Goal: Task Accomplishment & Management: Manage account settings

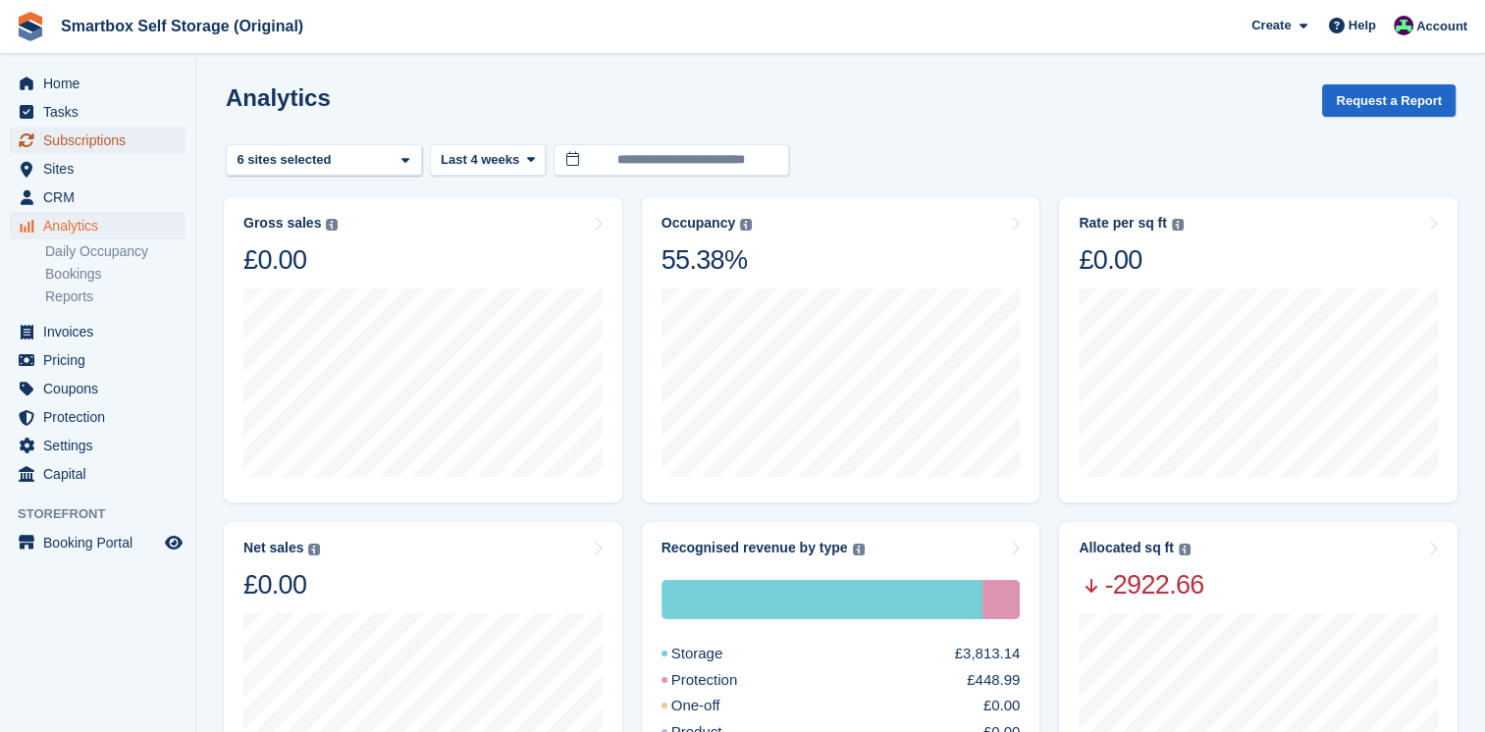
click at [103, 146] on span "Subscriptions" at bounding box center [102, 140] width 118 height 27
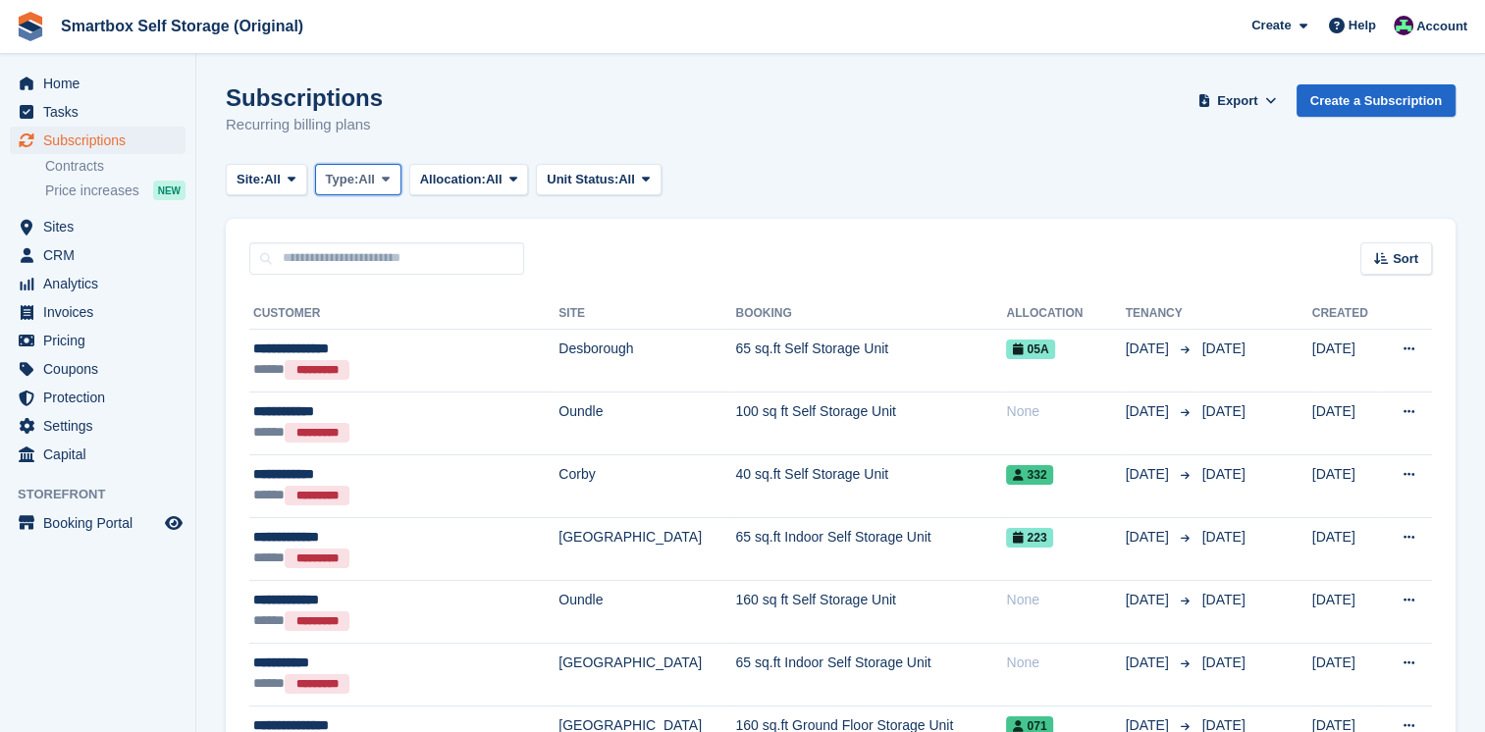
click at [373, 178] on span "All" at bounding box center [366, 180] width 17 height 20
click at [373, 221] on link "All" at bounding box center [409, 225] width 171 height 35
click at [264, 171] on span "Site:" at bounding box center [249, 180] width 27 height 20
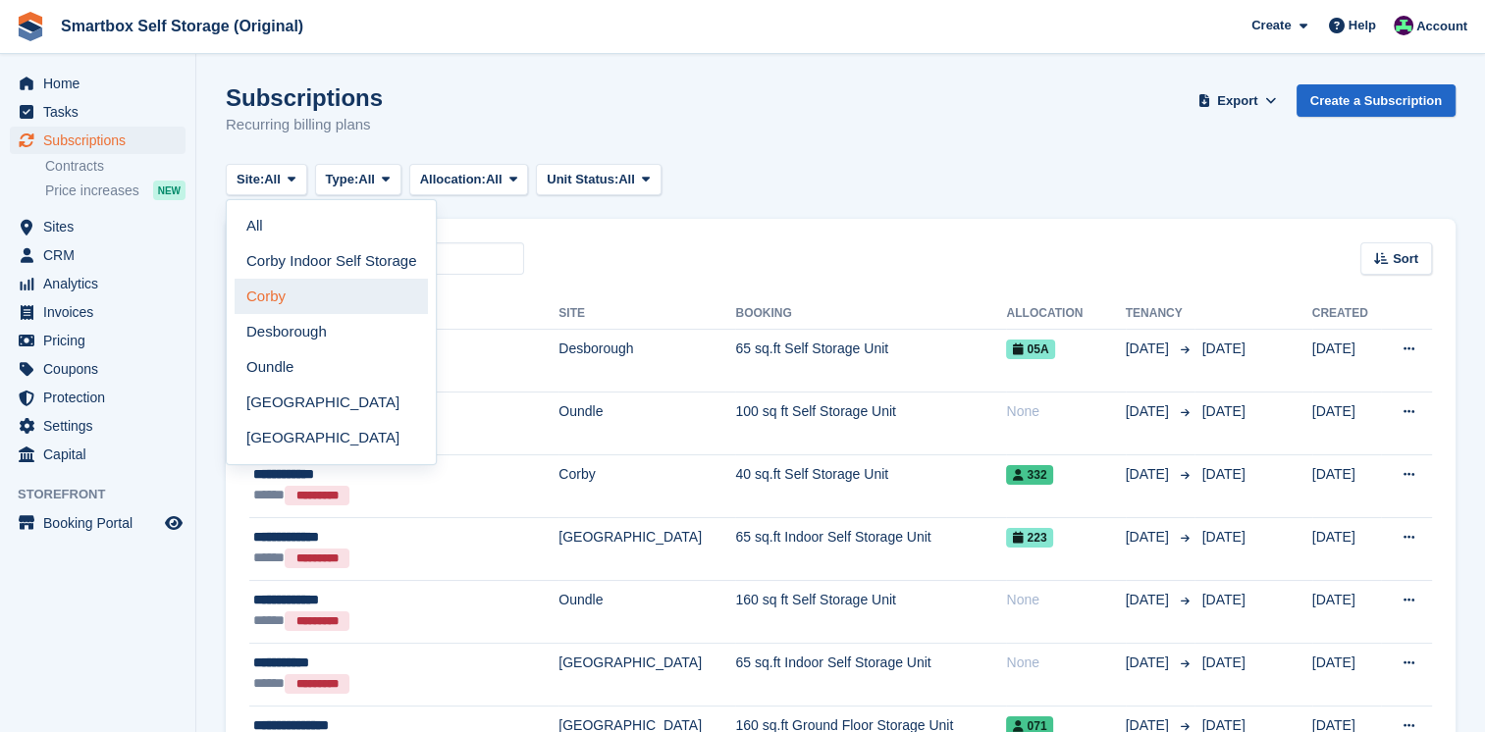
click at [295, 296] on link "Corby" at bounding box center [331, 296] width 193 height 35
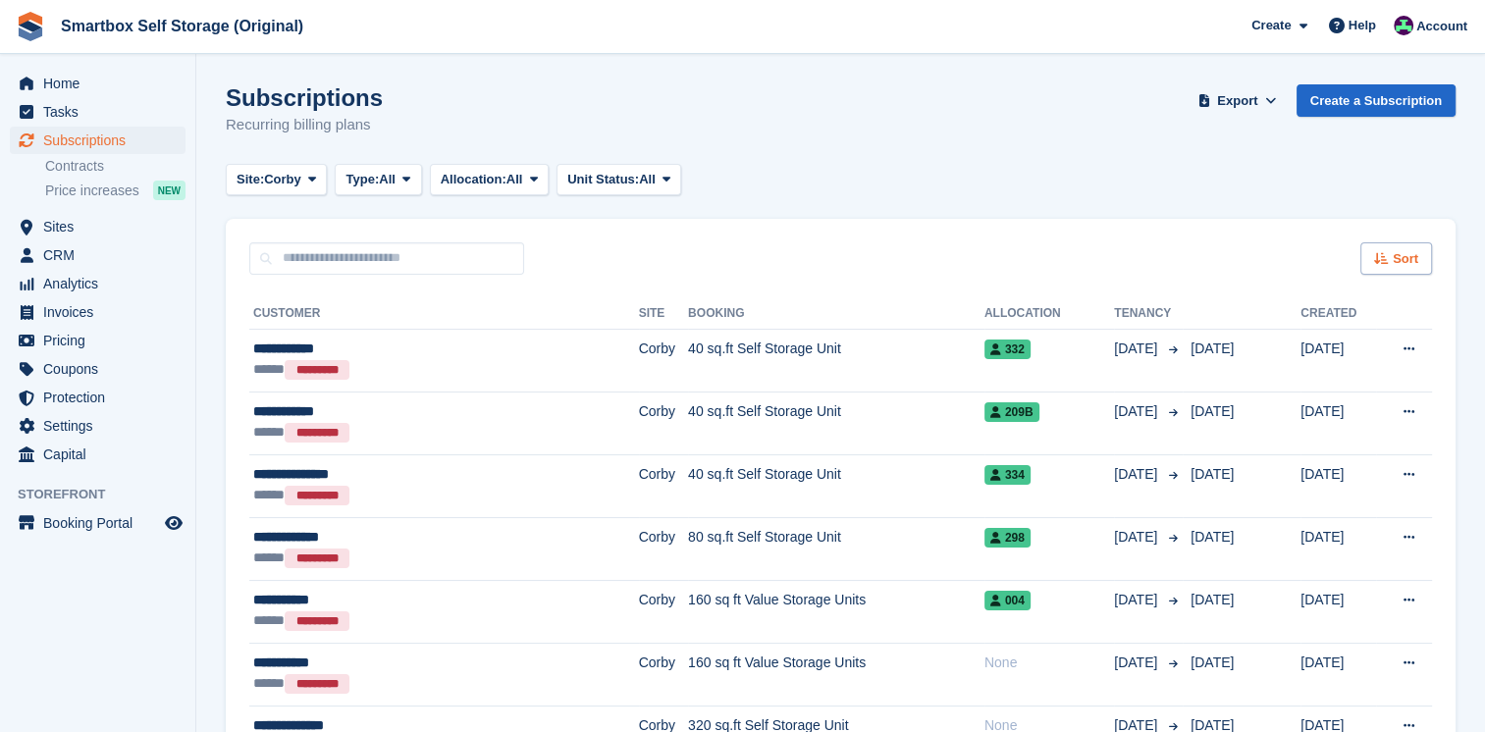
click at [1393, 256] on span "Sort" at bounding box center [1405, 259] width 26 height 20
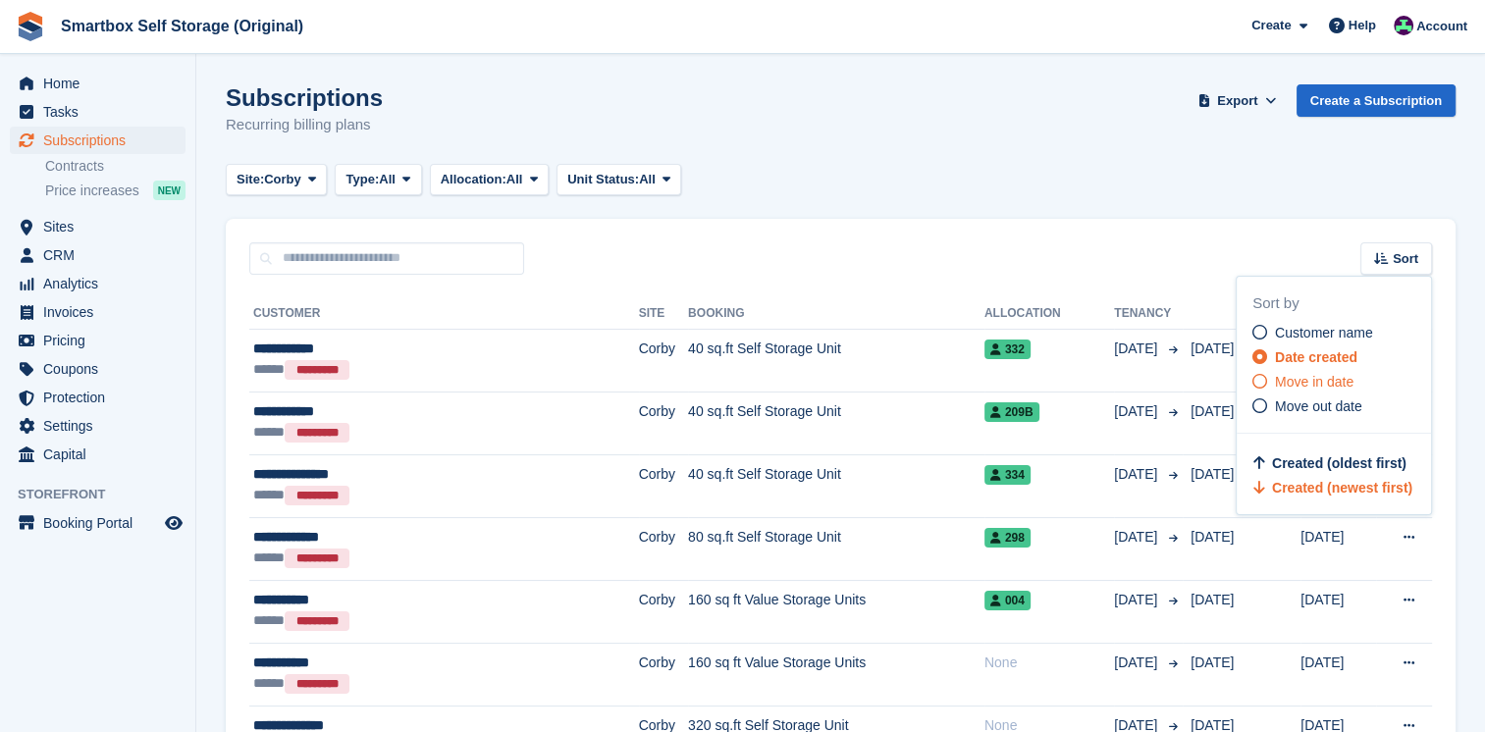
click at [1321, 389] on span "Move in date" at bounding box center [1314, 382] width 78 height 16
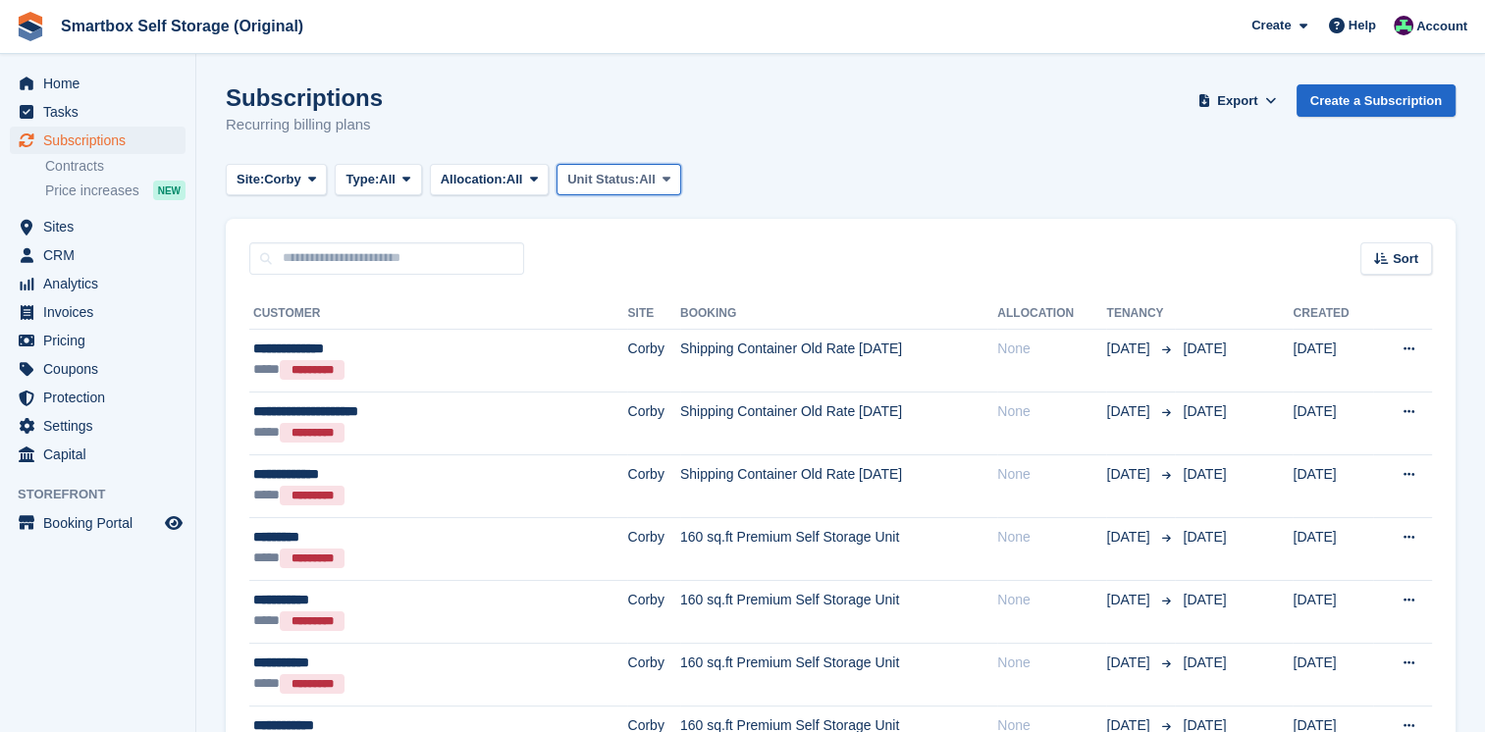
click at [587, 174] on span "Unit Status:" at bounding box center [603, 180] width 72 height 20
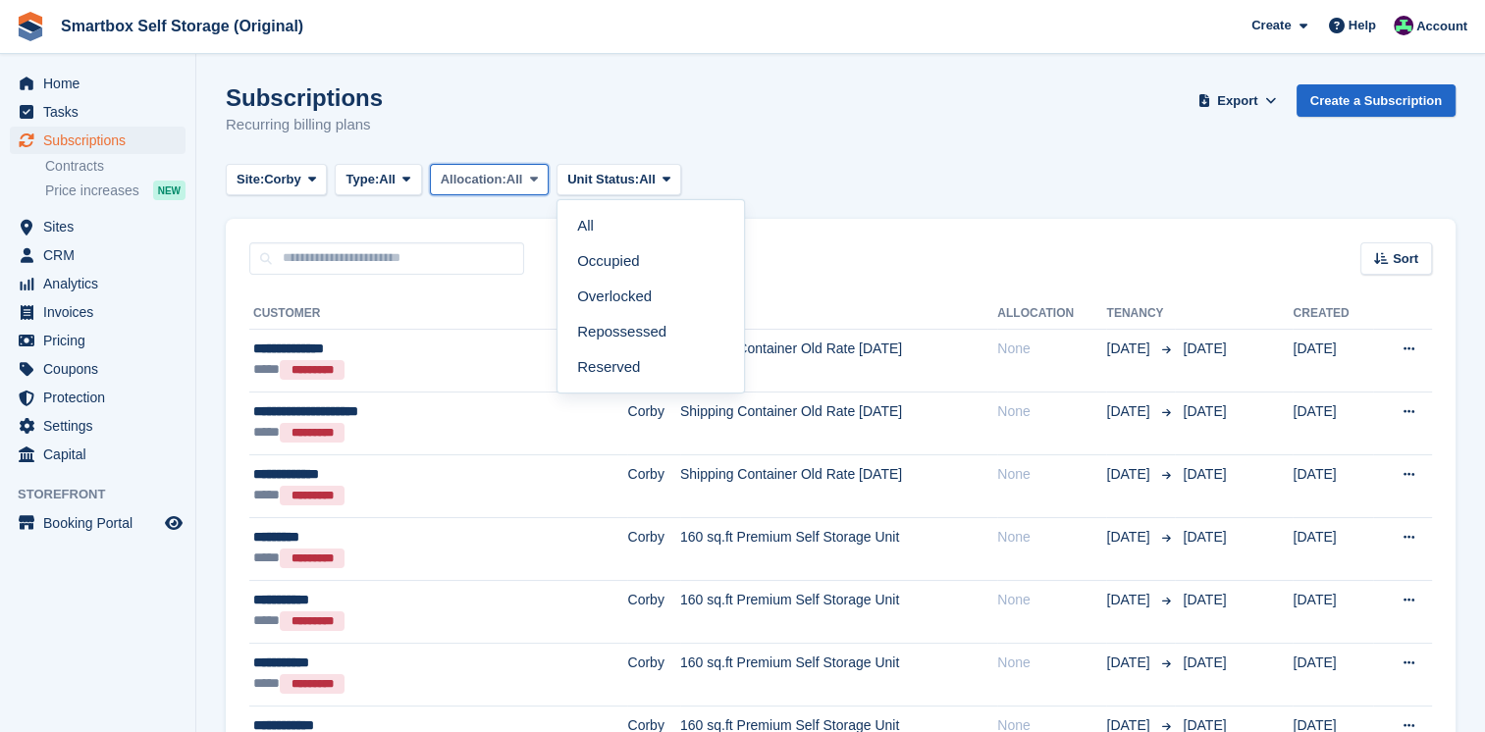
click at [522, 185] on span "All" at bounding box center [514, 180] width 17 height 20
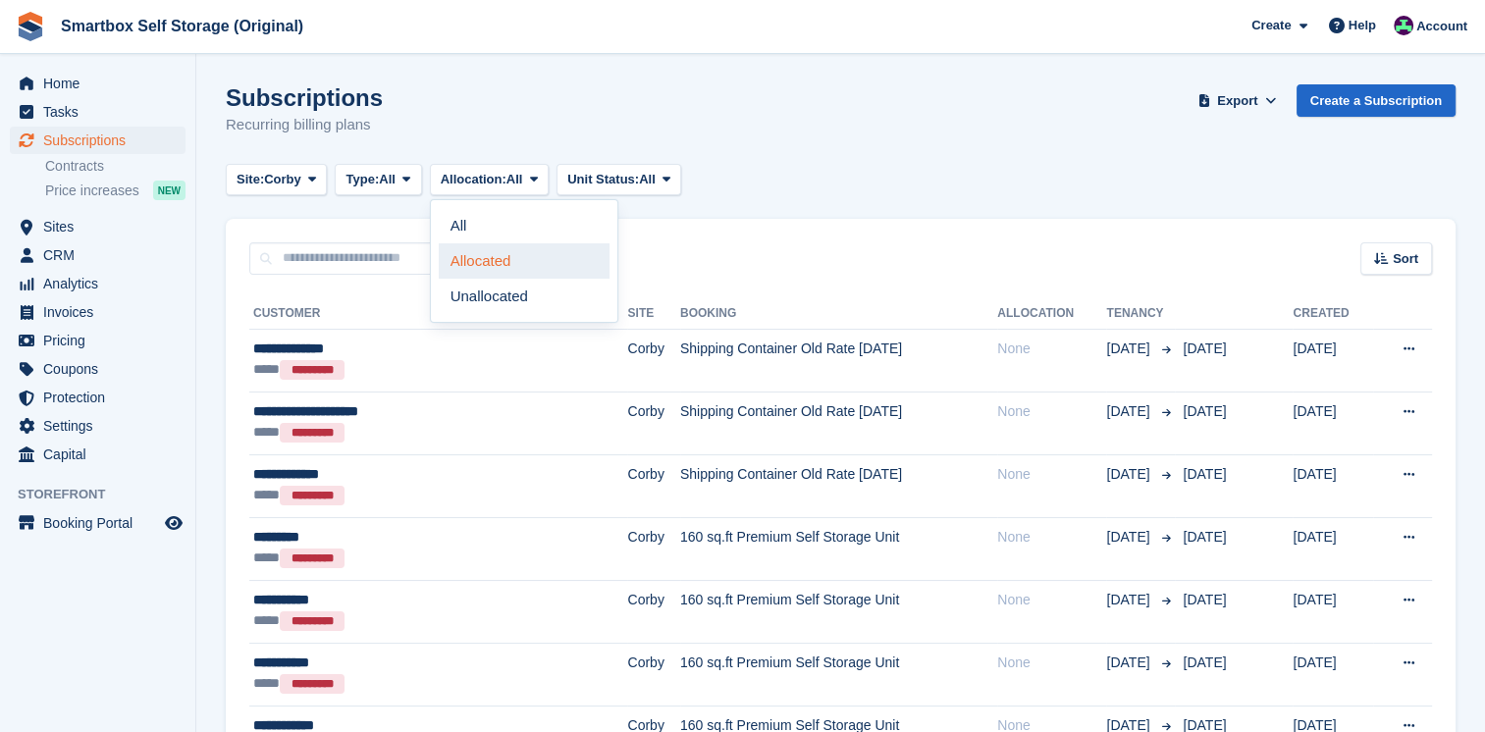
click at [499, 265] on link "Allocated" at bounding box center [524, 260] width 171 height 35
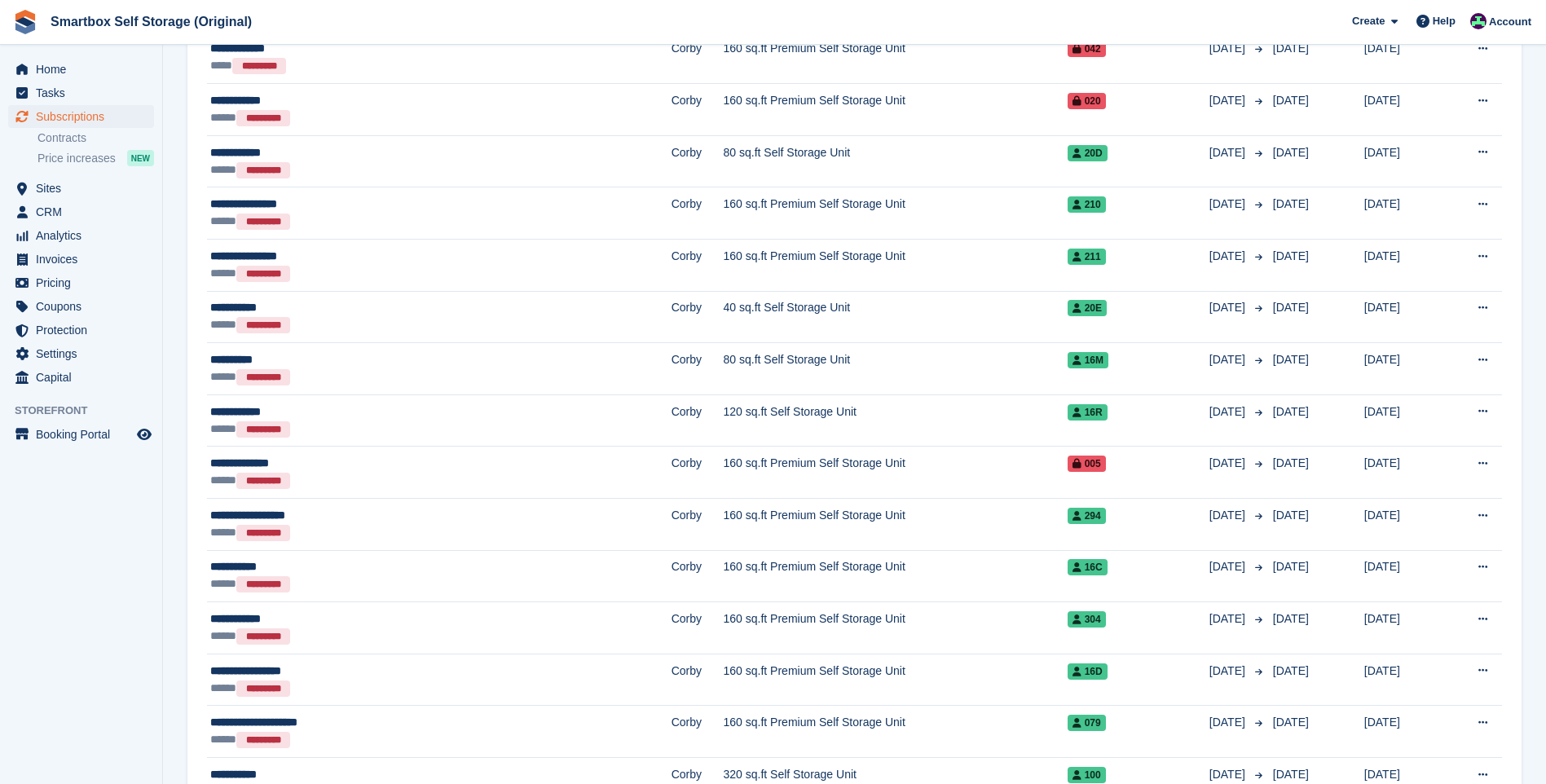
scroll to position [2161, 0]
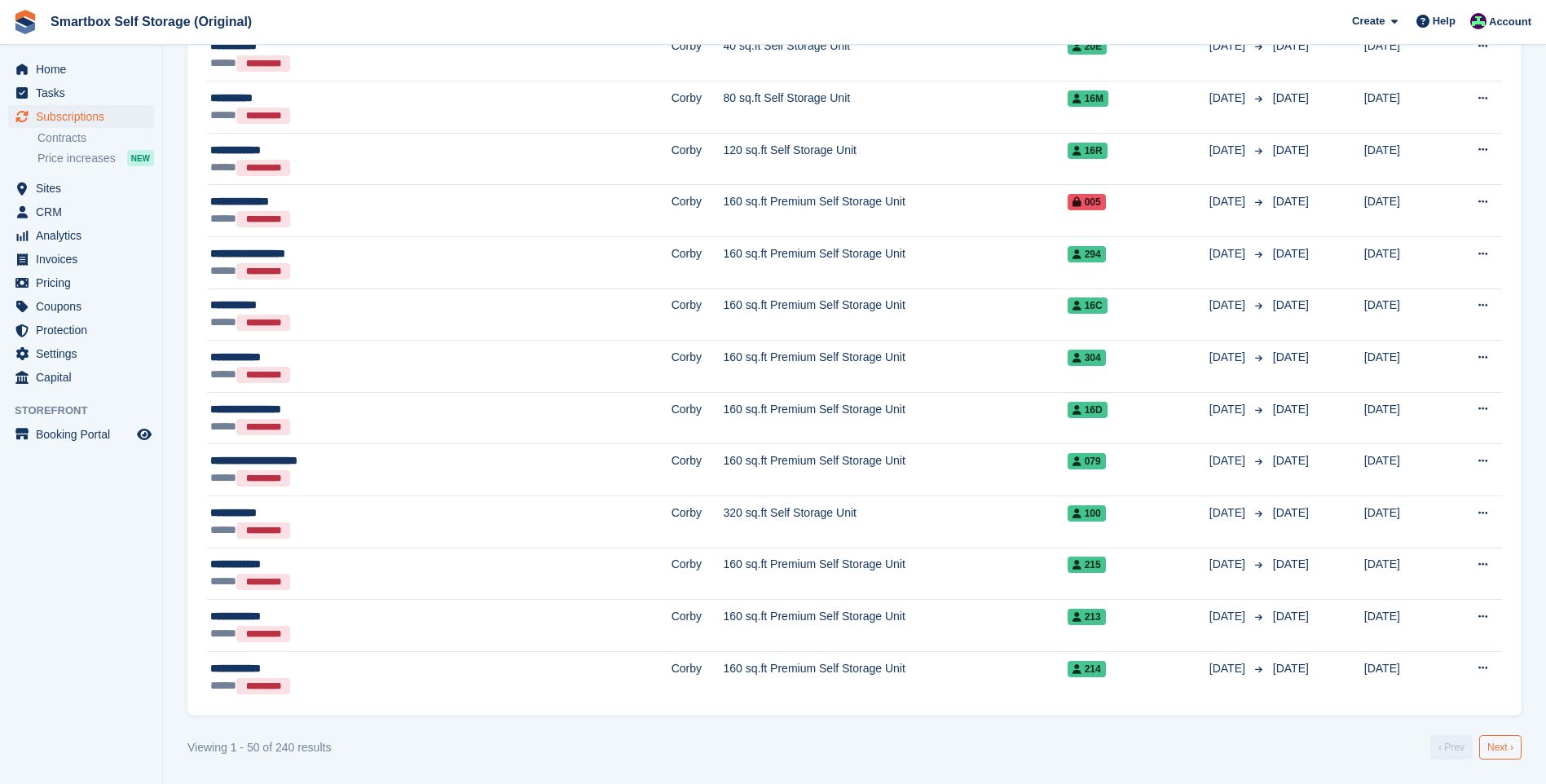
click at [1233, 607] on link "Next ›" at bounding box center [1500, 747] width 42 height 24
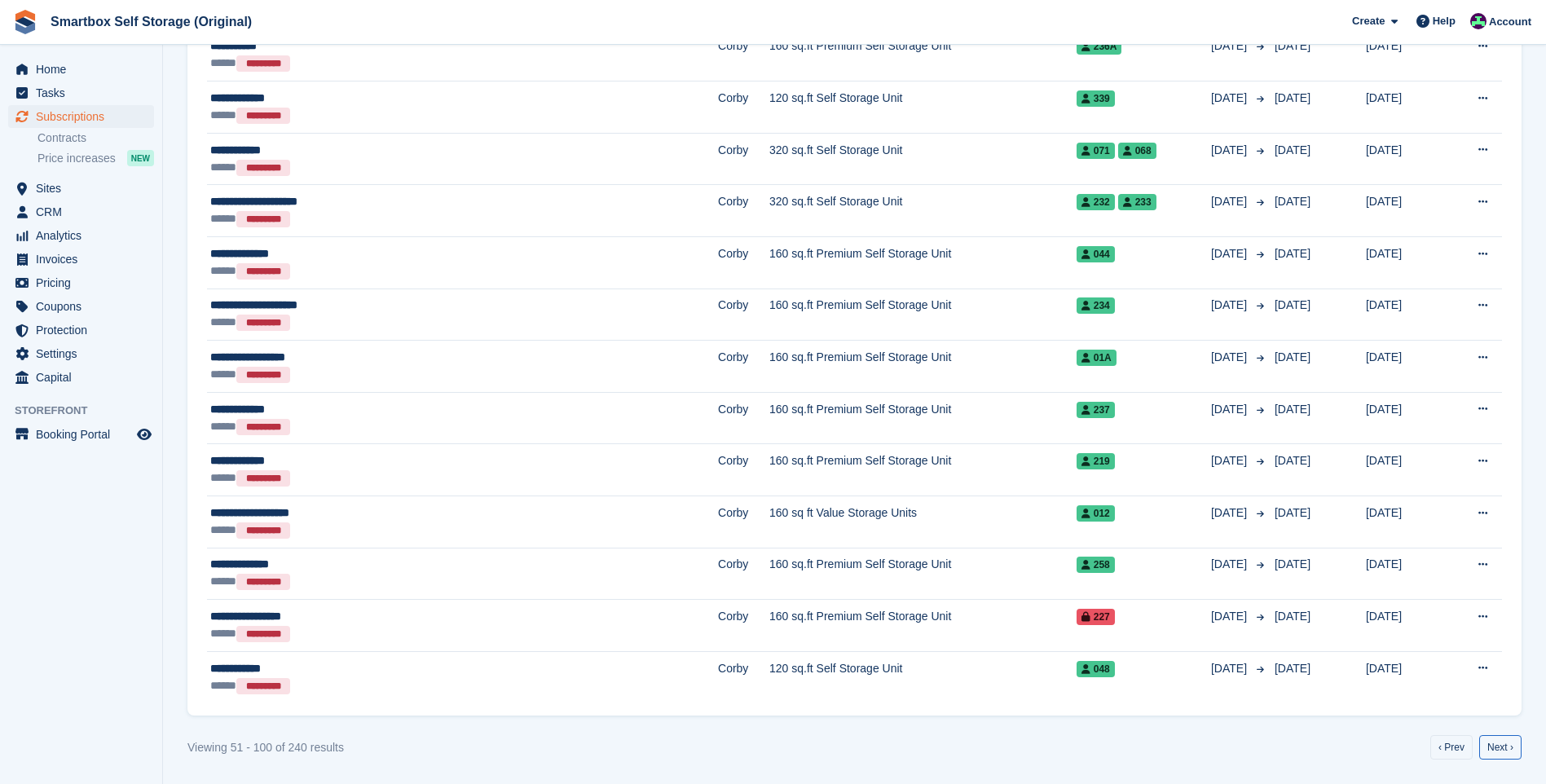
click at [1233, 607] on link "Next ›" at bounding box center [1500, 747] width 42 height 24
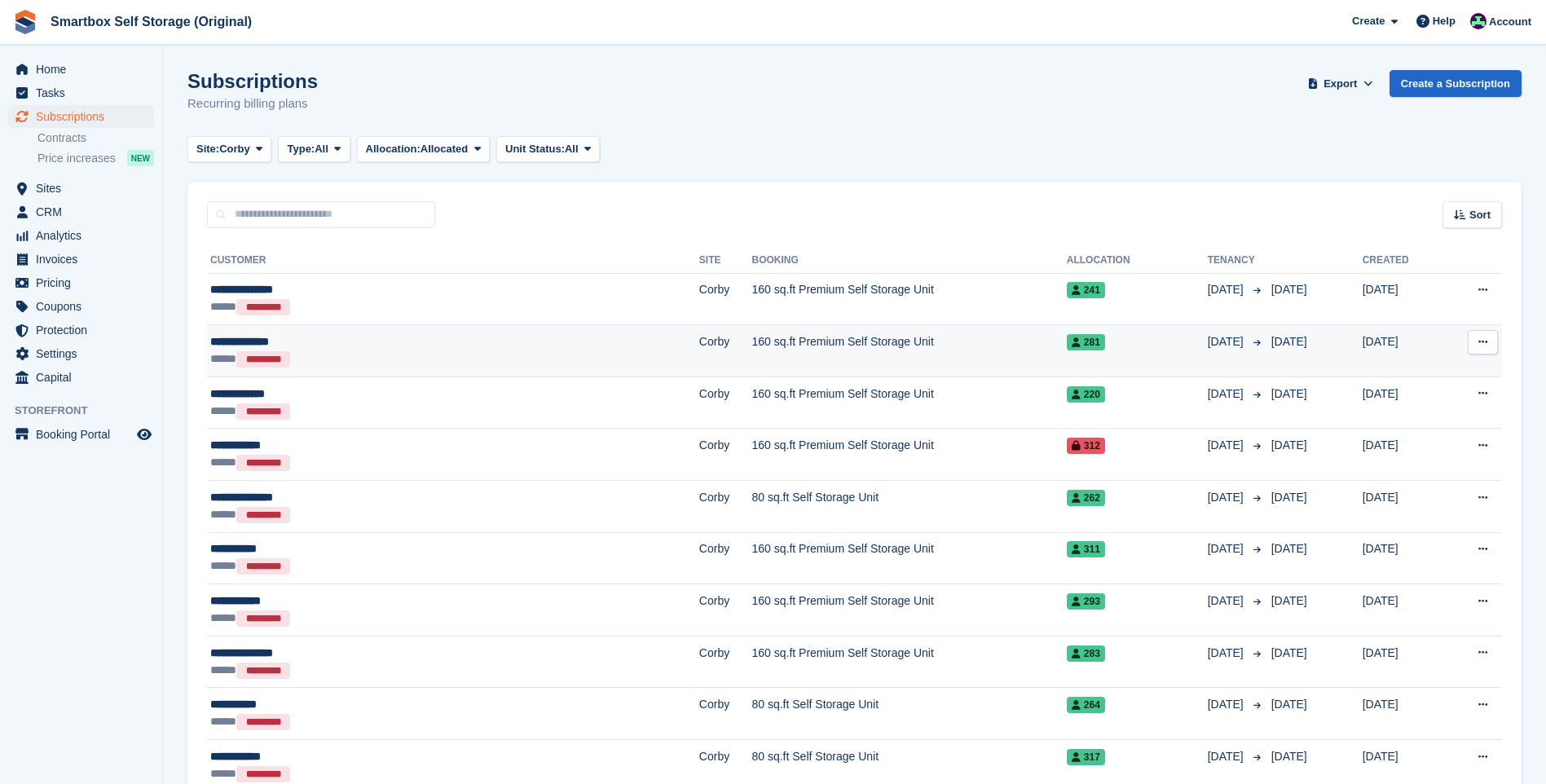
click at [329, 355] on div "***** *********" at bounding box center [351, 359] width 282 height 17
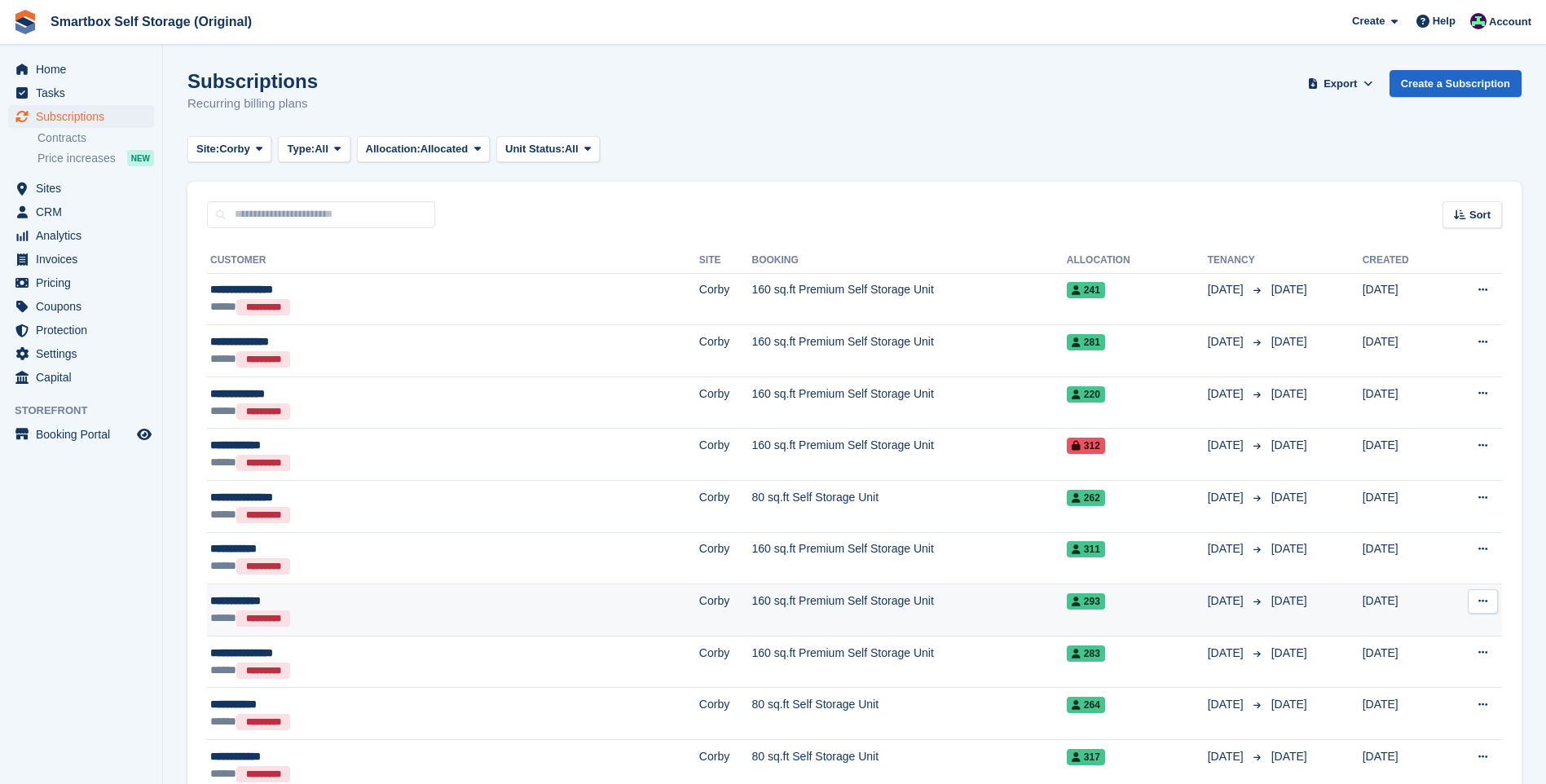
click at [391, 590] on td "**********" at bounding box center [453, 610] width 493 height 52
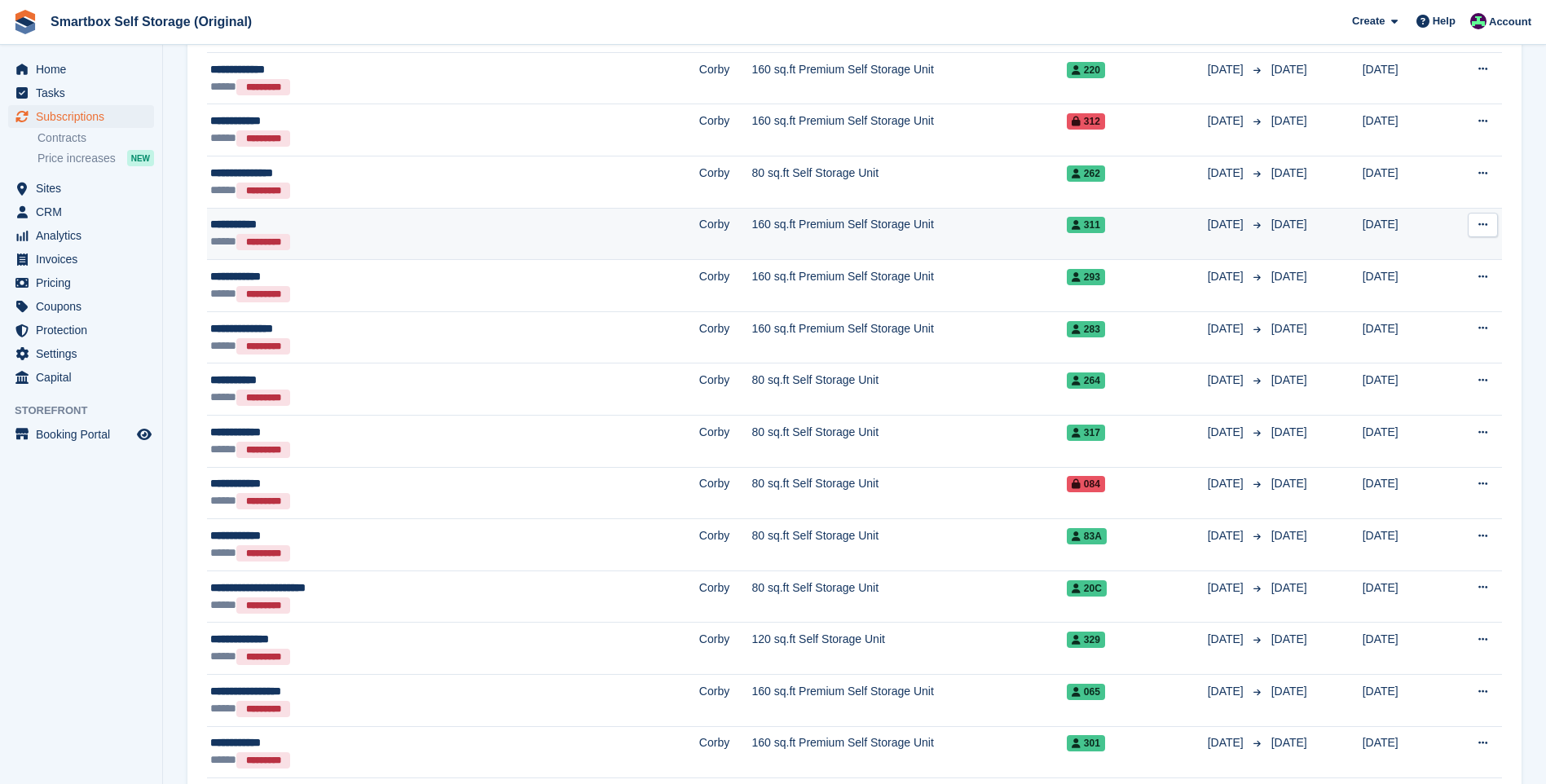
scroll to position [326, 0]
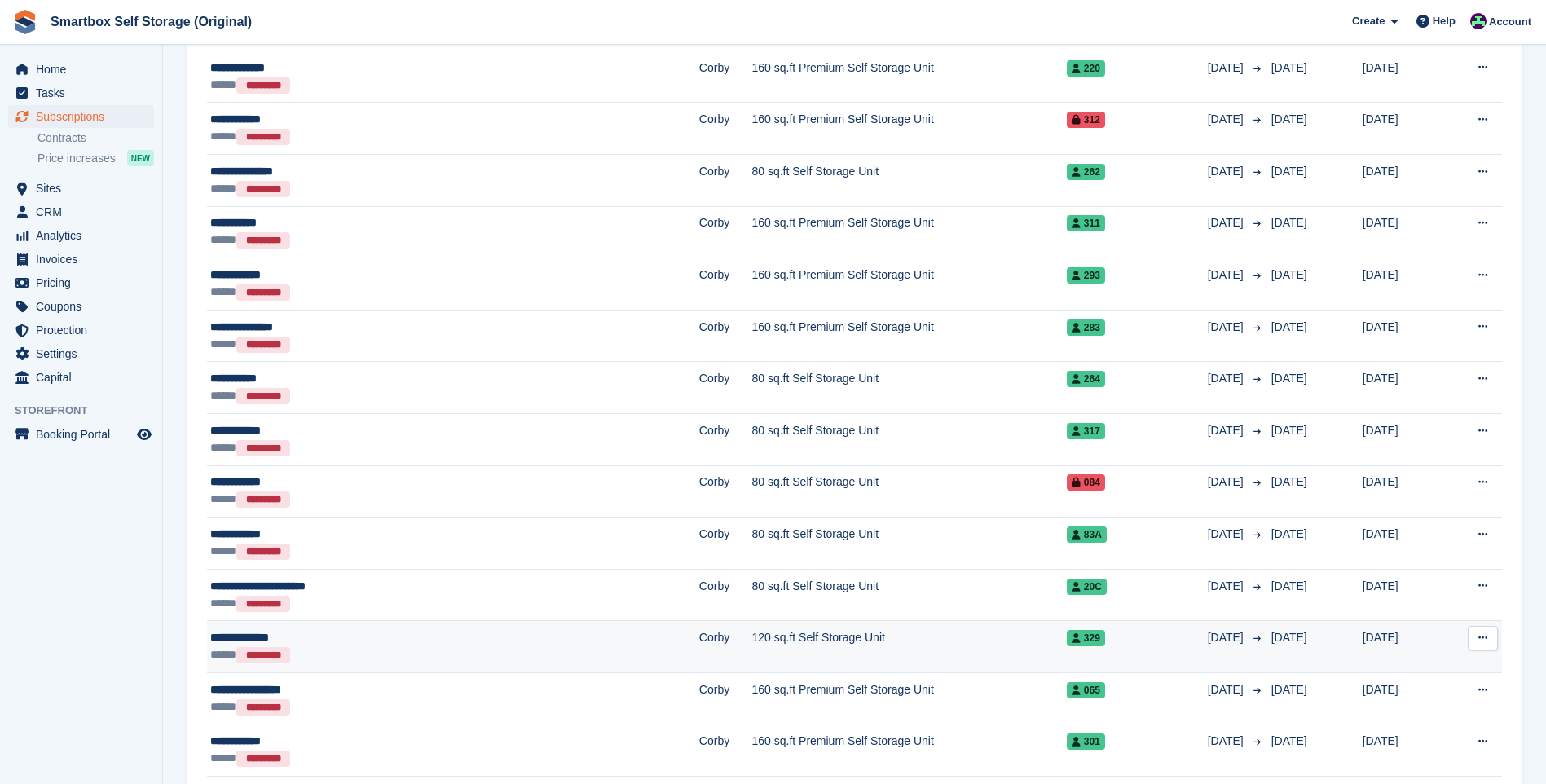
click at [349, 607] on div "**********" at bounding box center [351, 638] width 282 height 17
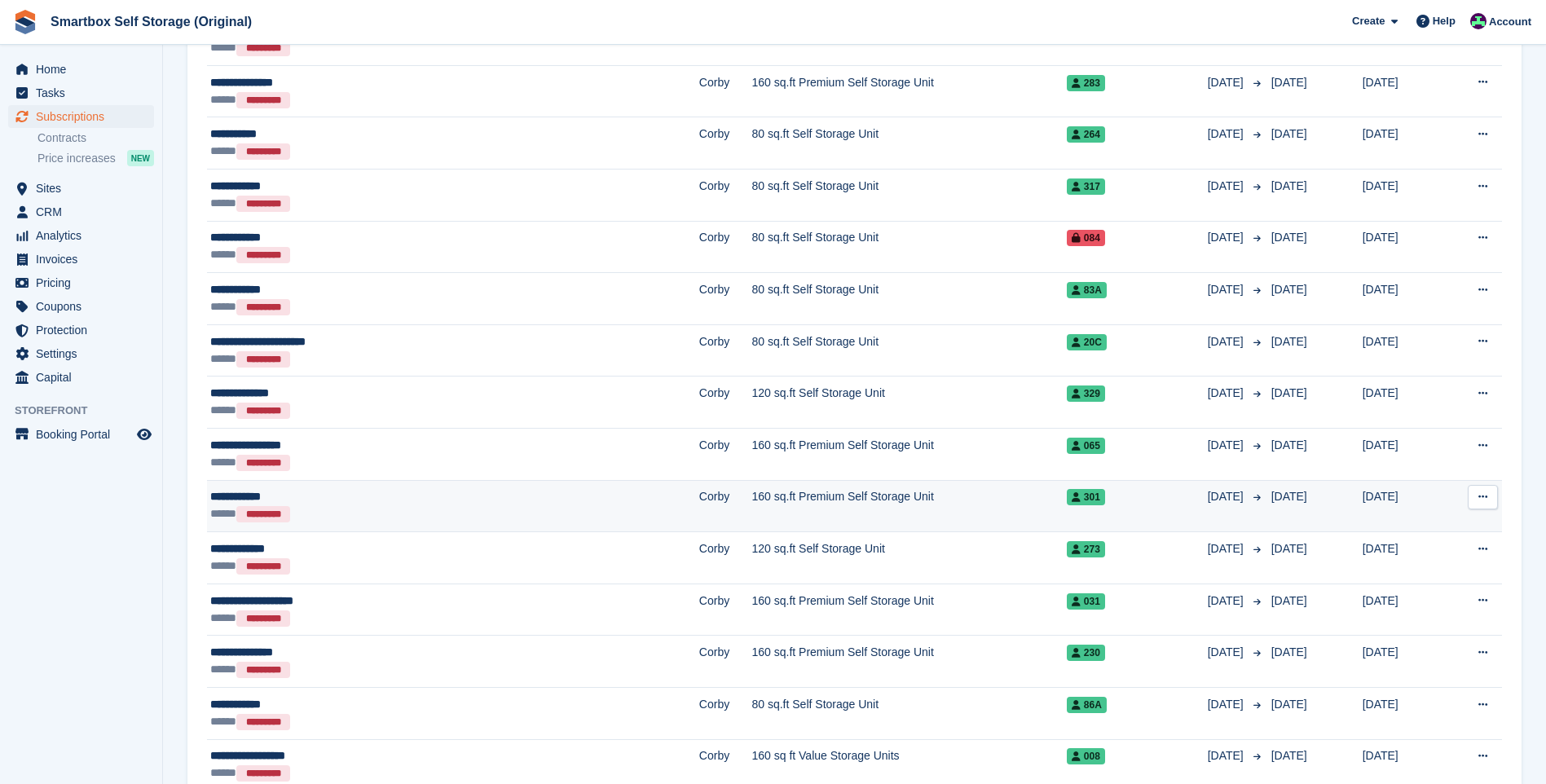
scroll to position [733, 0]
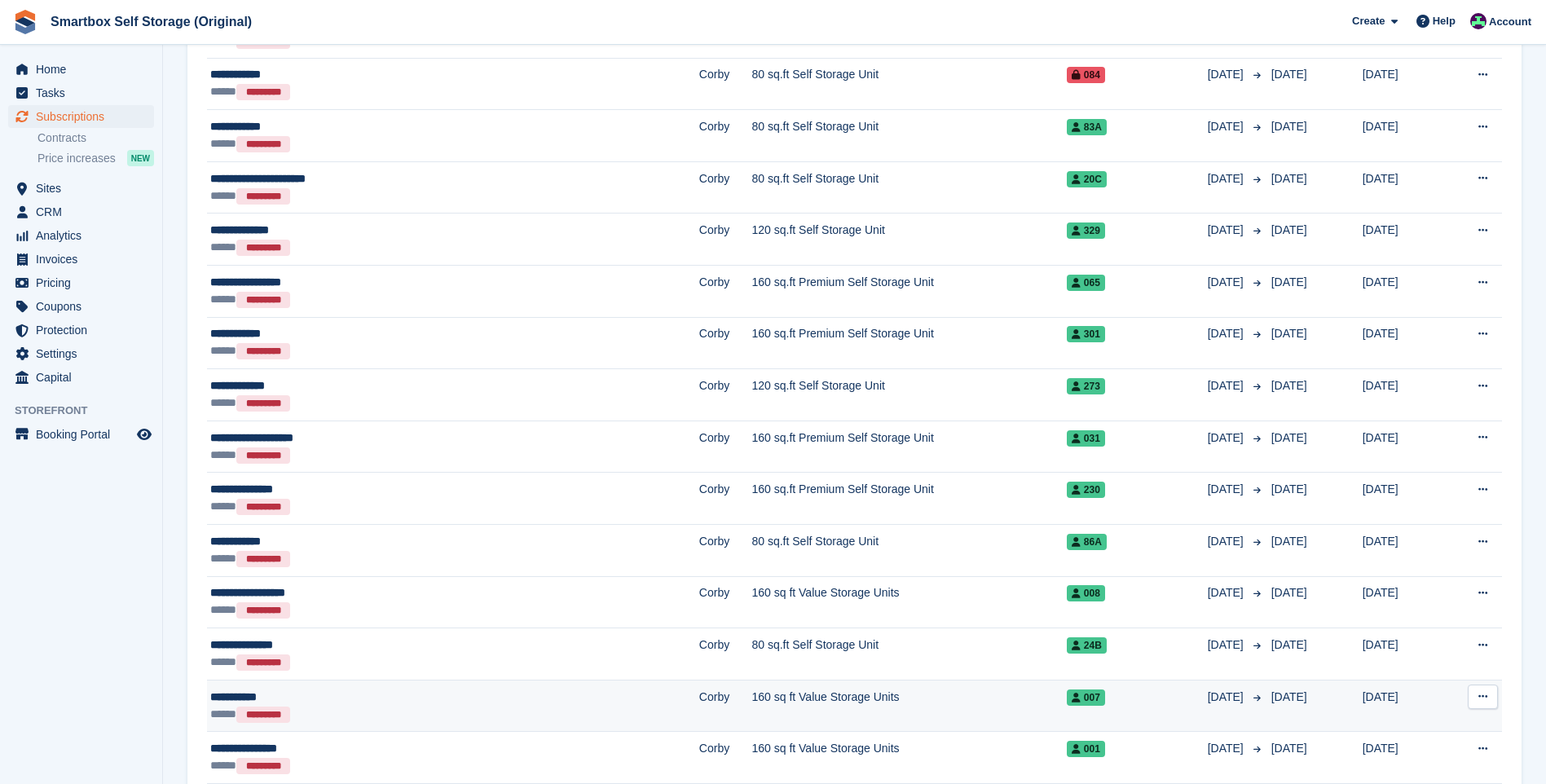
click at [425, 607] on div "**********" at bounding box center [351, 697] width 282 height 17
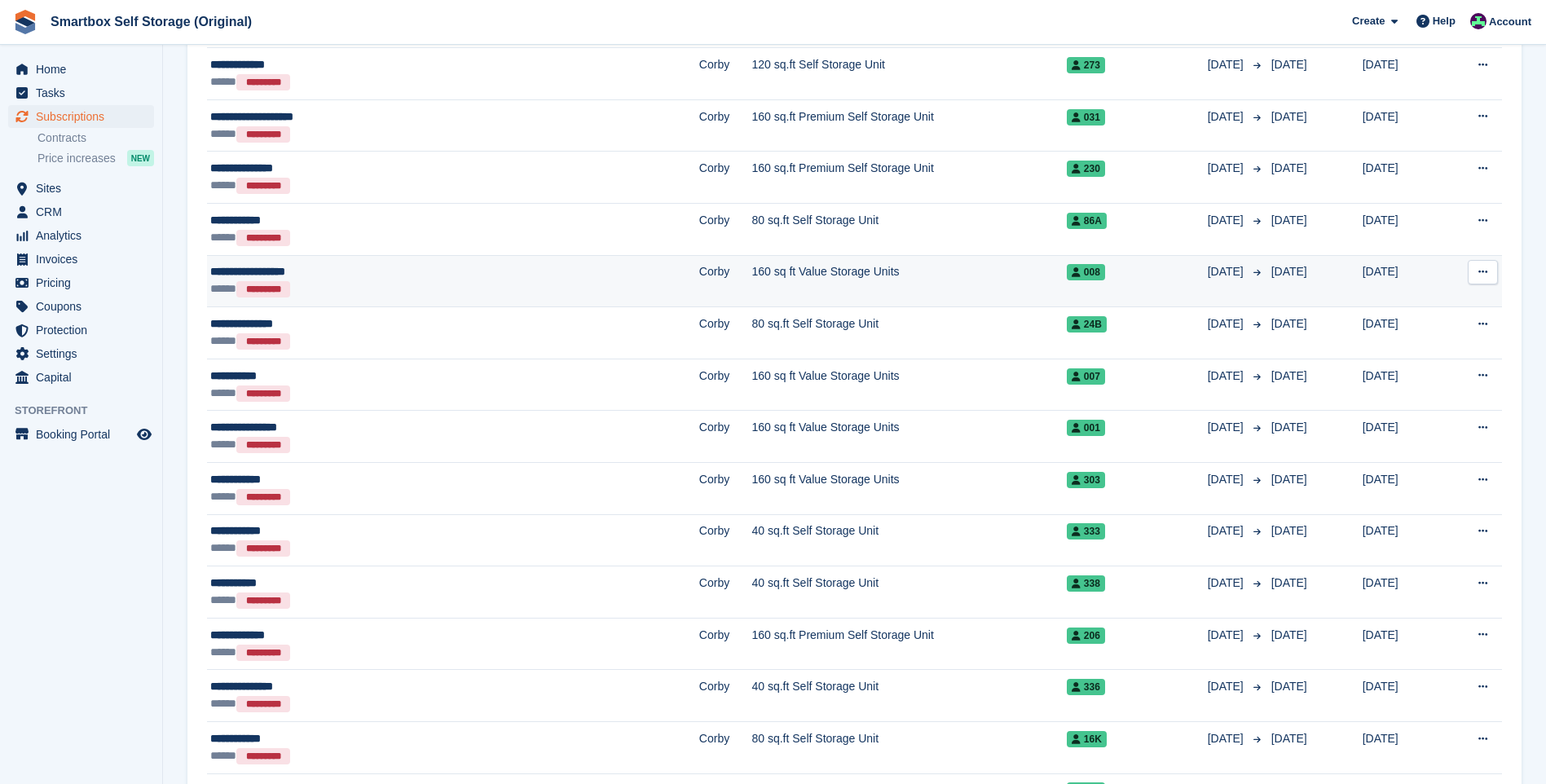
scroll to position [1060, 0]
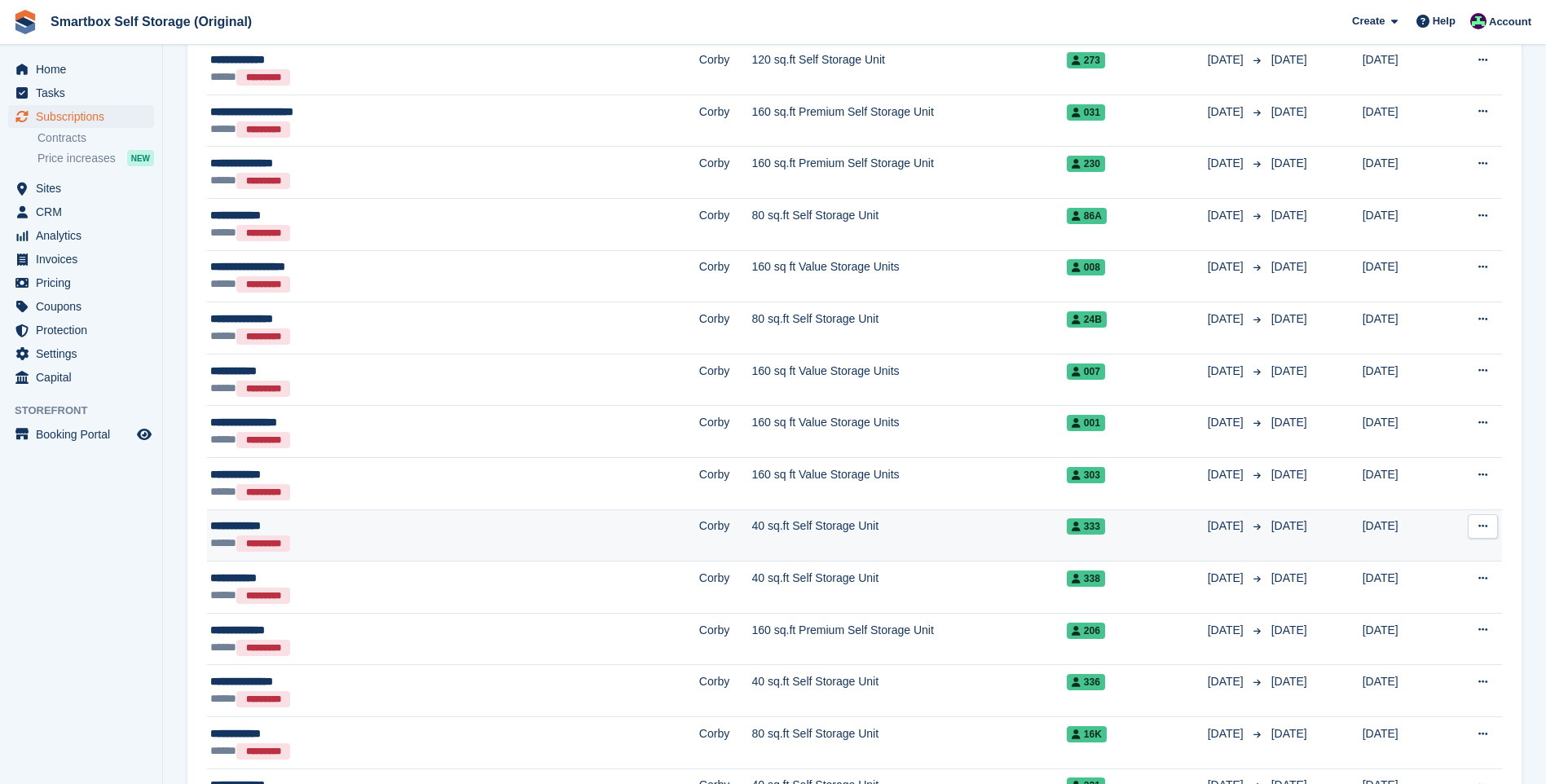
click at [434, 533] on div "**********" at bounding box center [351, 526] width 282 height 17
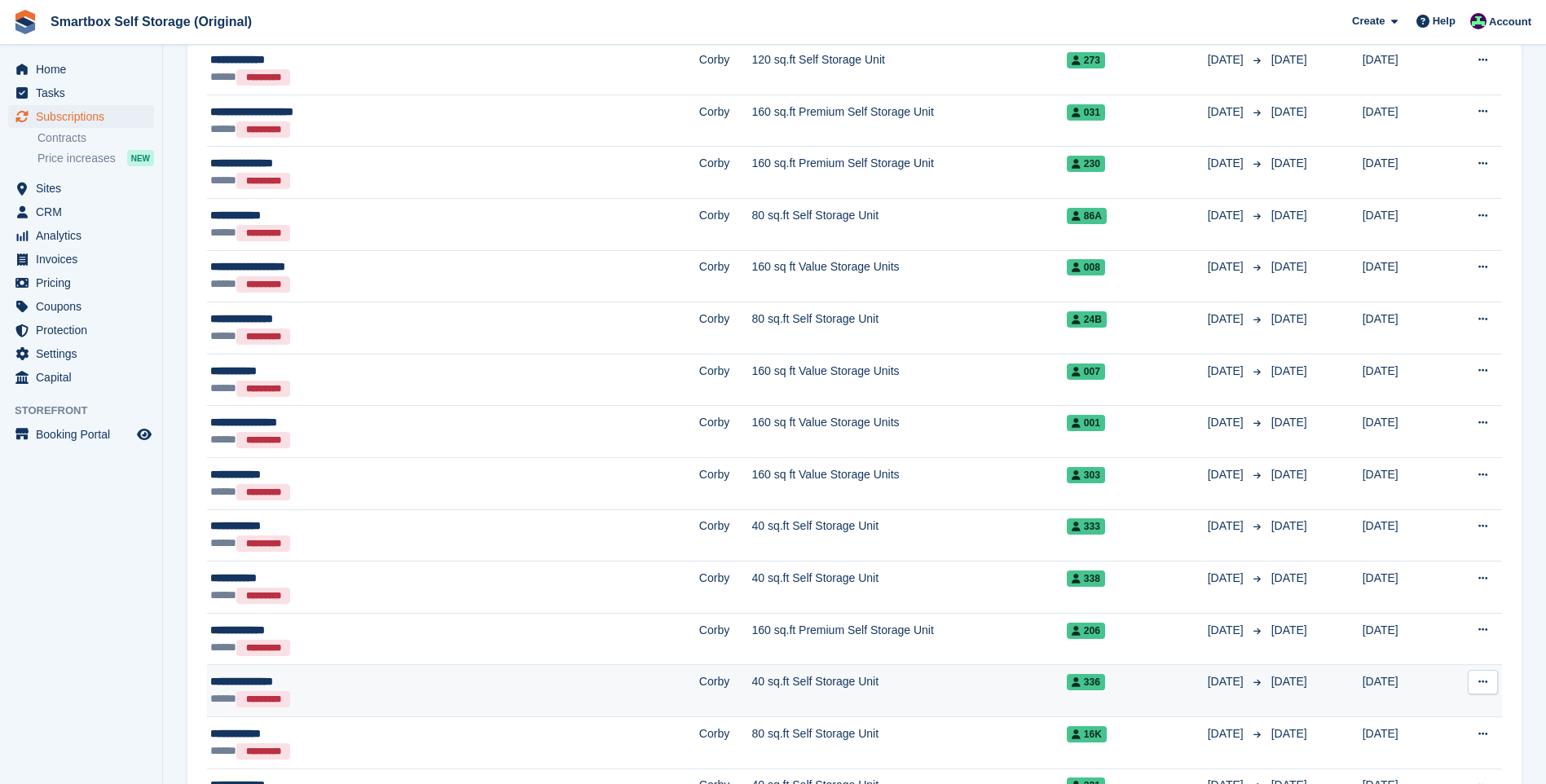
click at [339, 607] on div "**********" at bounding box center [351, 682] width 282 height 17
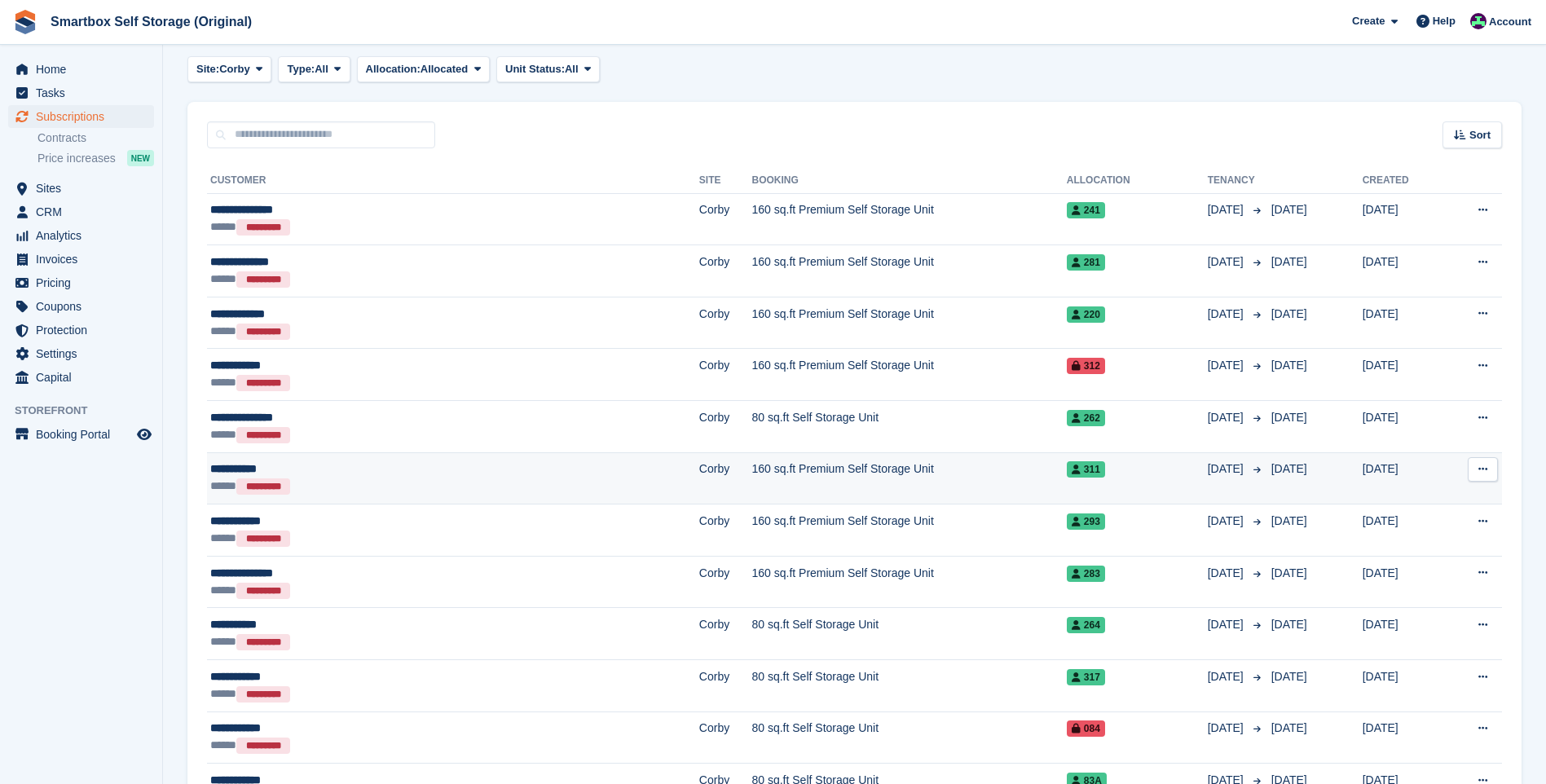
scroll to position [0, 0]
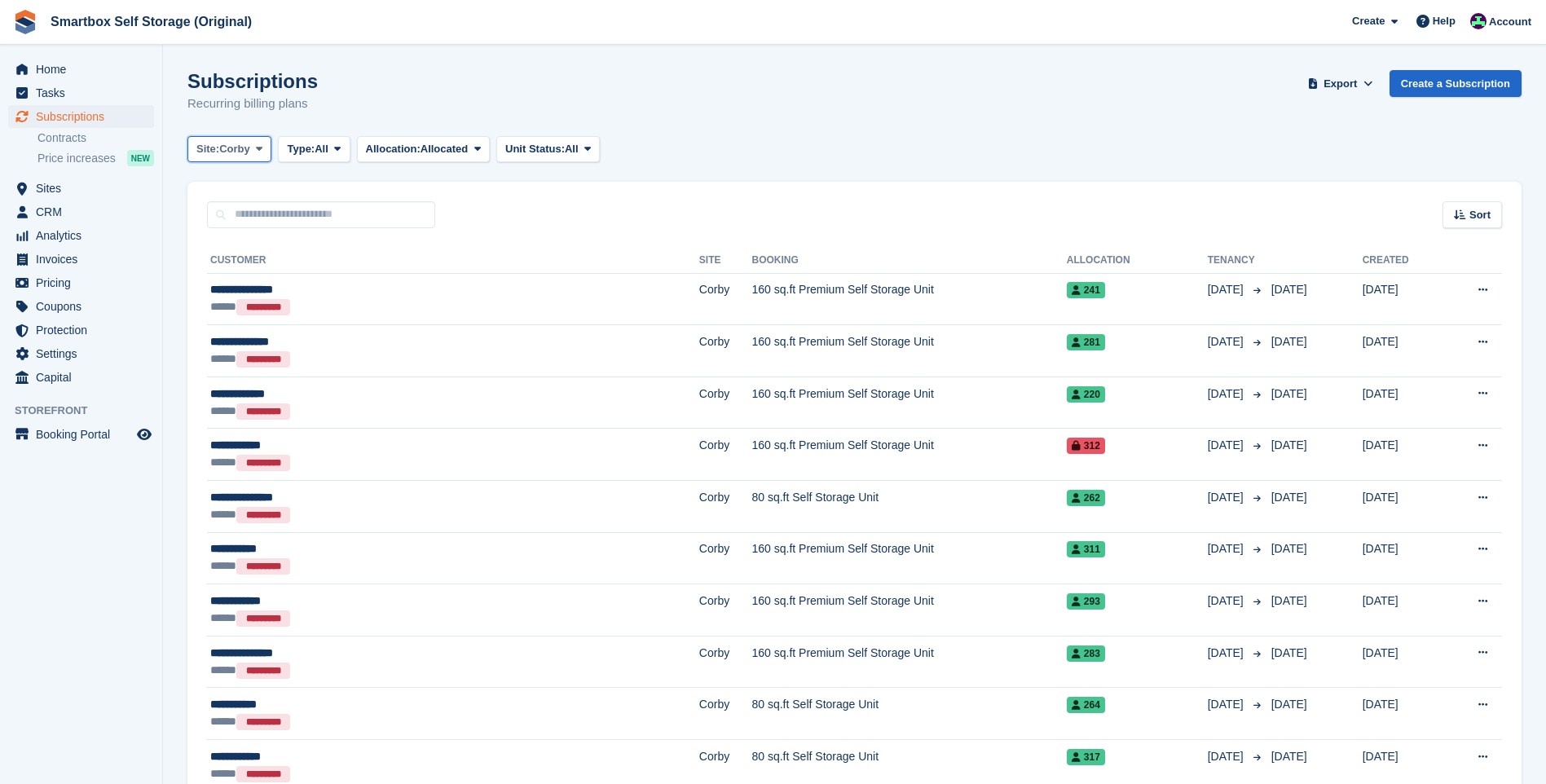
click at [211, 138] on button "Site: Corby" at bounding box center [229, 149] width 84 height 27
click at [246, 329] on link "[GEOGRAPHIC_DATA]" at bounding box center [275, 334] width 160 height 29
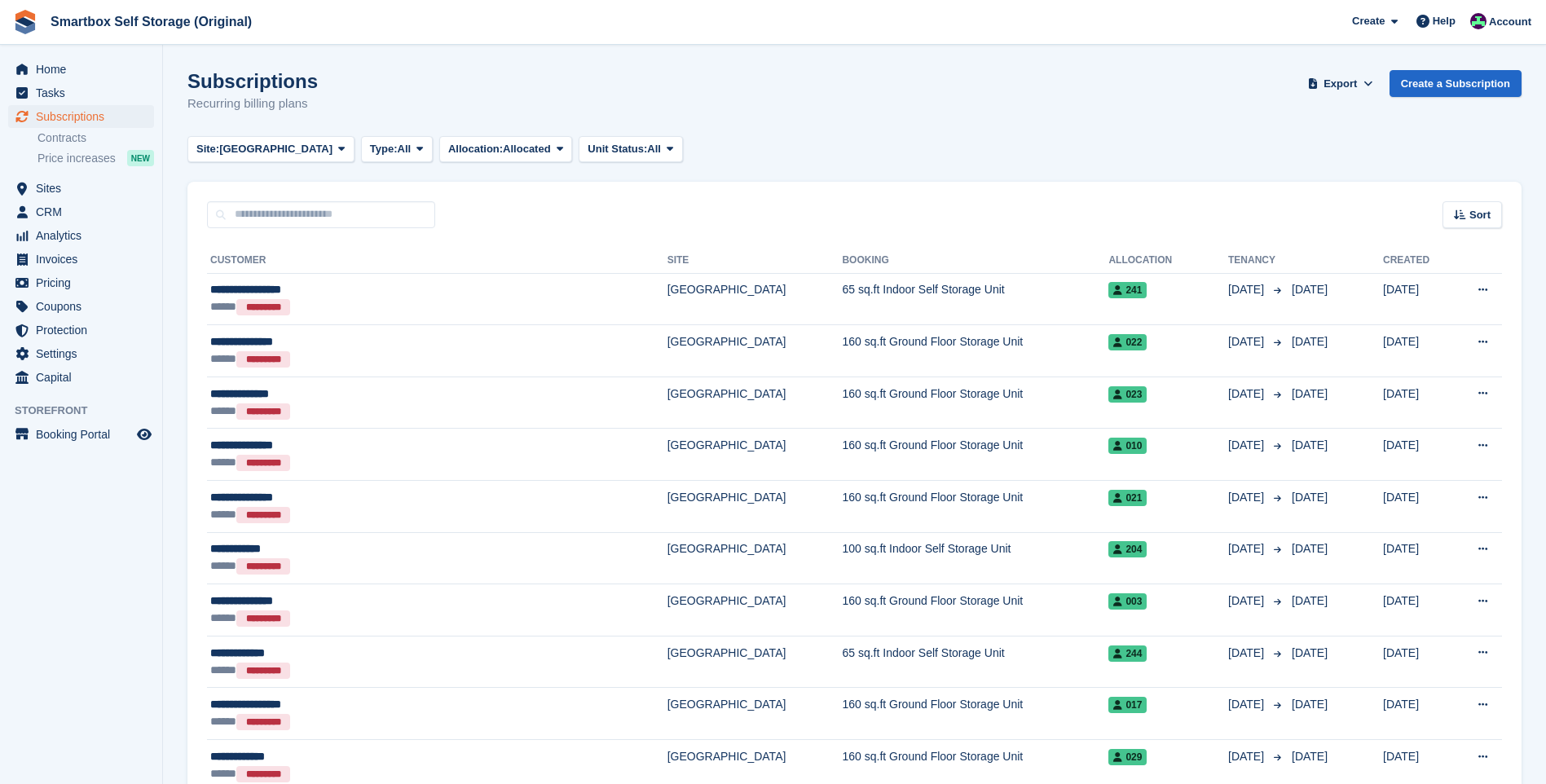
drag, startPoint x: 475, startPoint y: 288, endPoint x: 569, endPoint y: 272, distance: 95.4
click at [475, 288] on div "**********" at bounding box center [365, 290] width 309 height 17
click at [260, 152] on span "[GEOGRAPHIC_DATA]" at bounding box center [276, 149] width 113 height 17
click at [260, 282] on link "Desborough" at bounding box center [275, 275] width 160 height 29
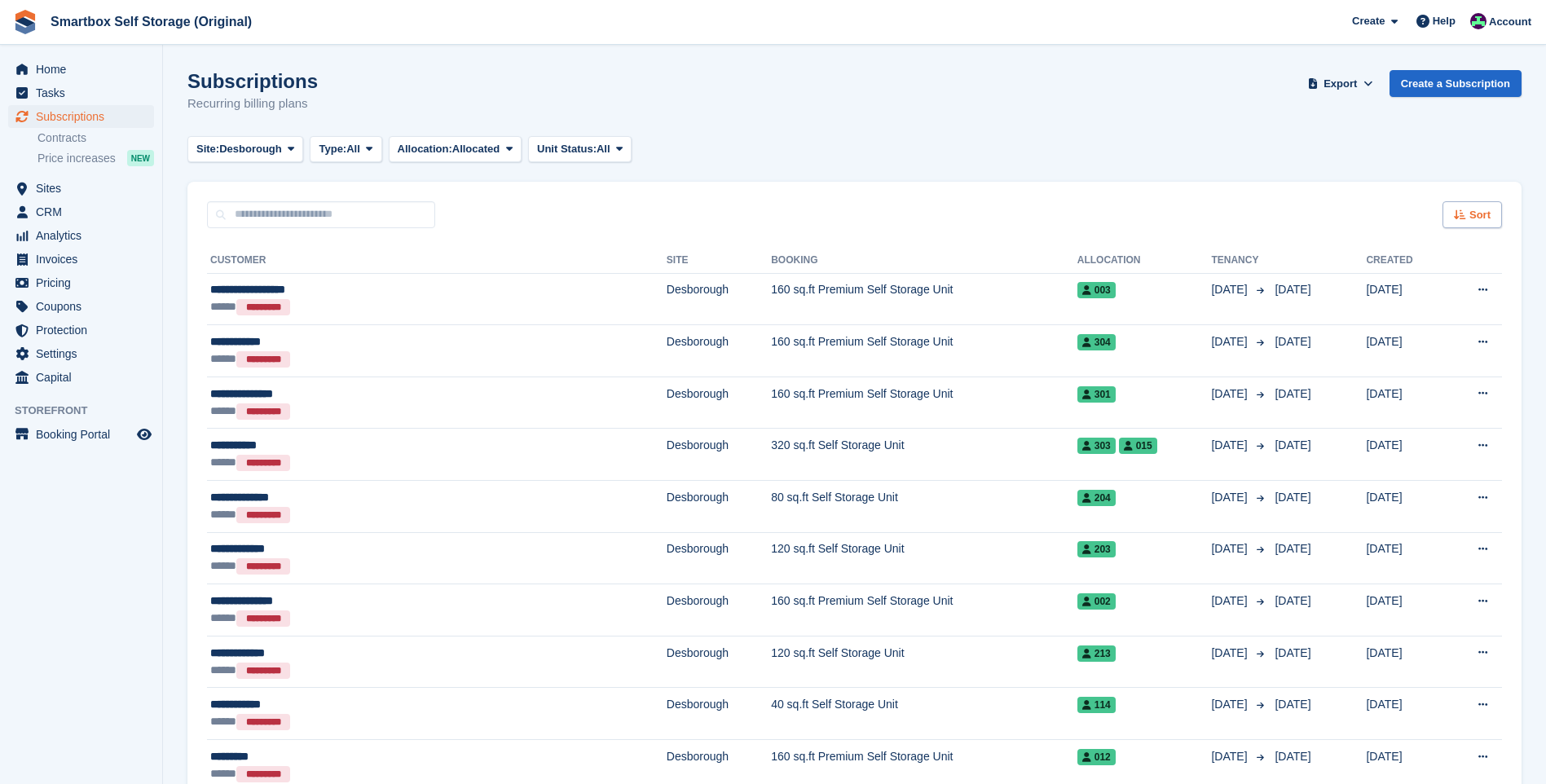
click at [1233, 210] on icon at bounding box center [1460, 214] width 12 height 11
click at [1019, 144] on div "Site: Desborough All Corby Indoor Self Storage Corby Desborough Oundle Stamford…" at bounding box center [855, 149] width 1334 height 27
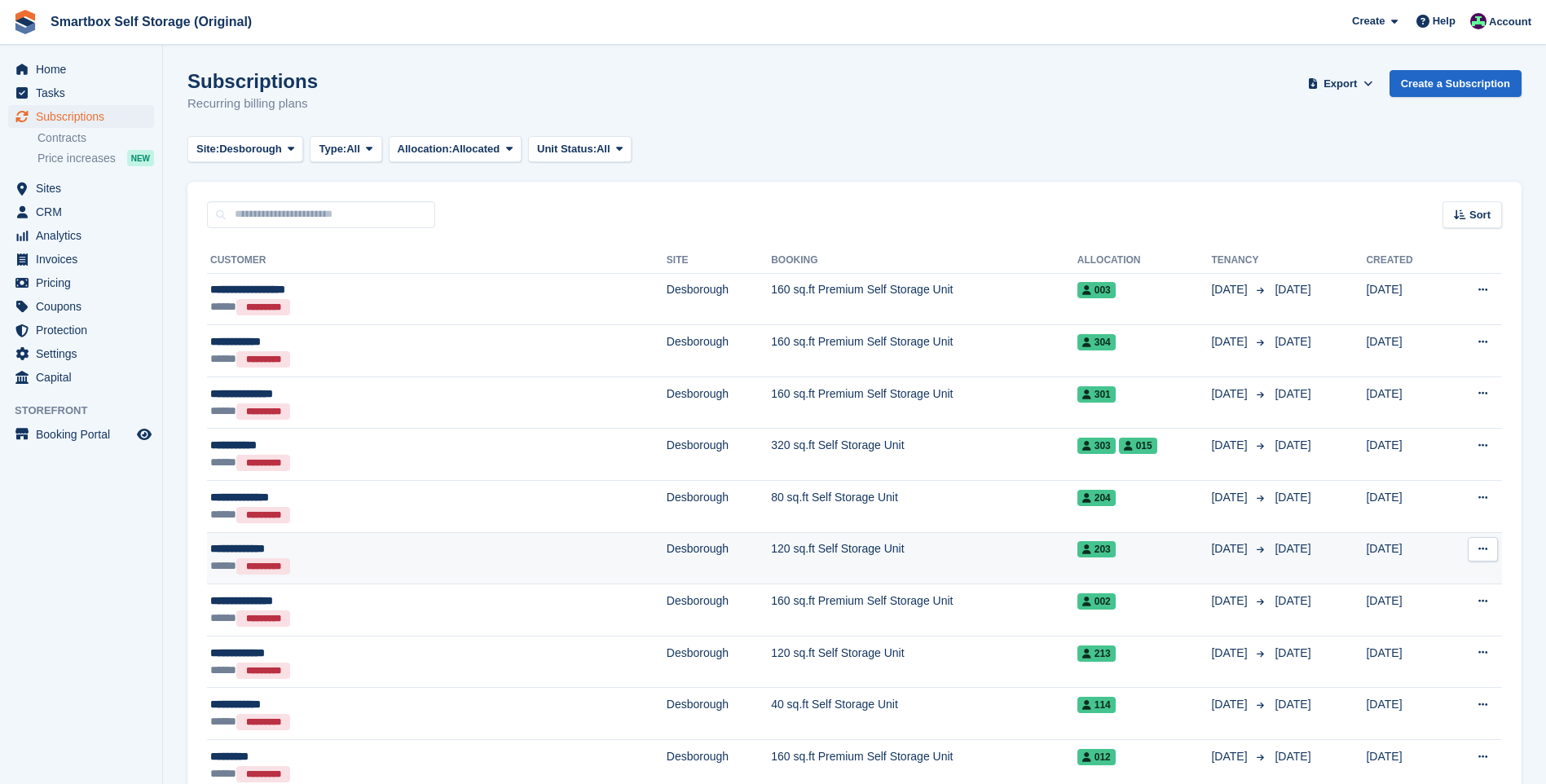
click at [351, 547] on div "**********" at bounding box center [345, 549] width 270 height 17
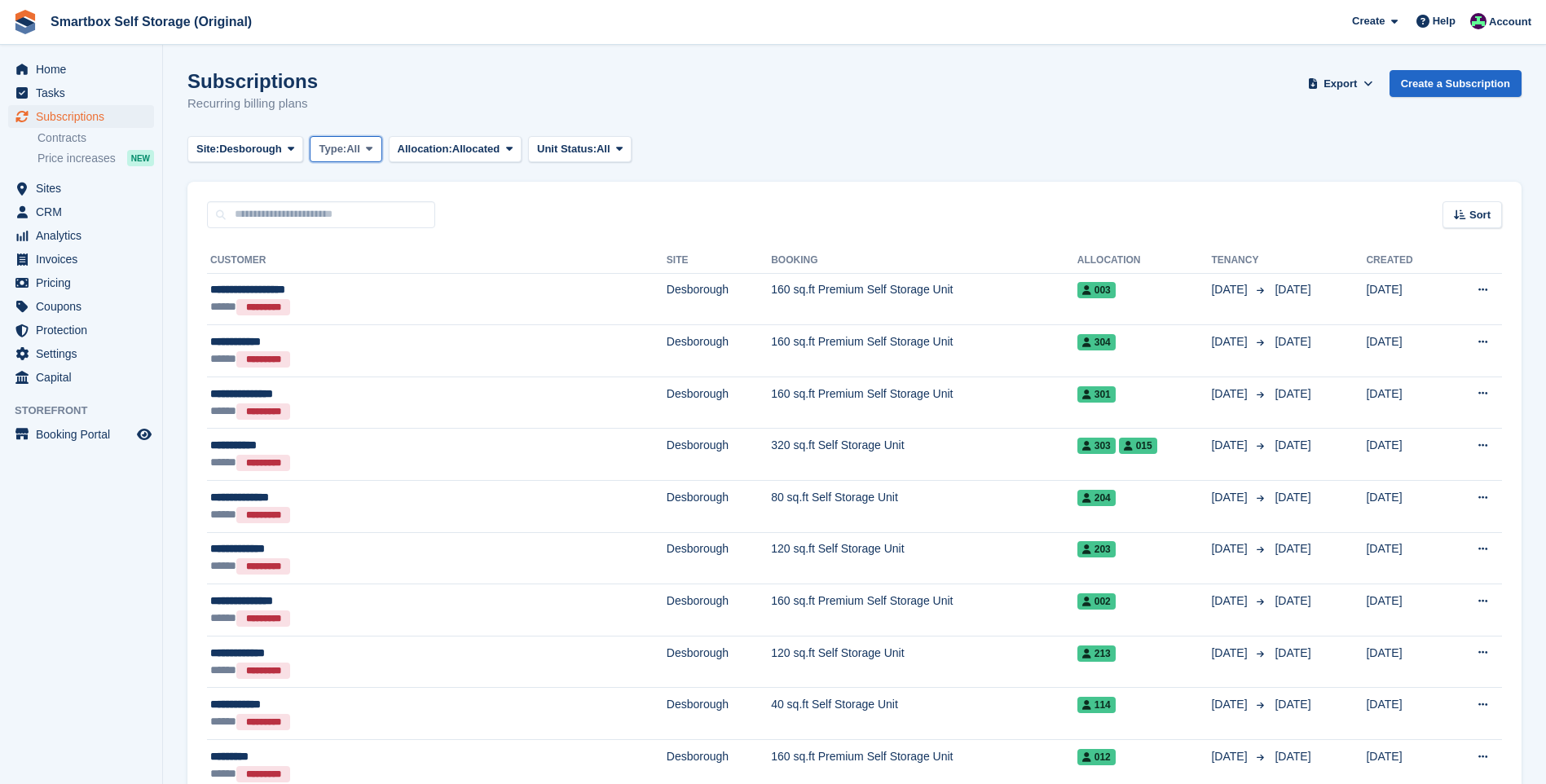
click at [344, 153] on span "Type:" at bounding box center [332, 149] width 27 height 17
click at [269, 149] on span "Desborough" at bounding box center [251, 149] width 63 height 17
click at [266, 308] on link "Oundle" at bounding box center [275, 304] width 160 height 29
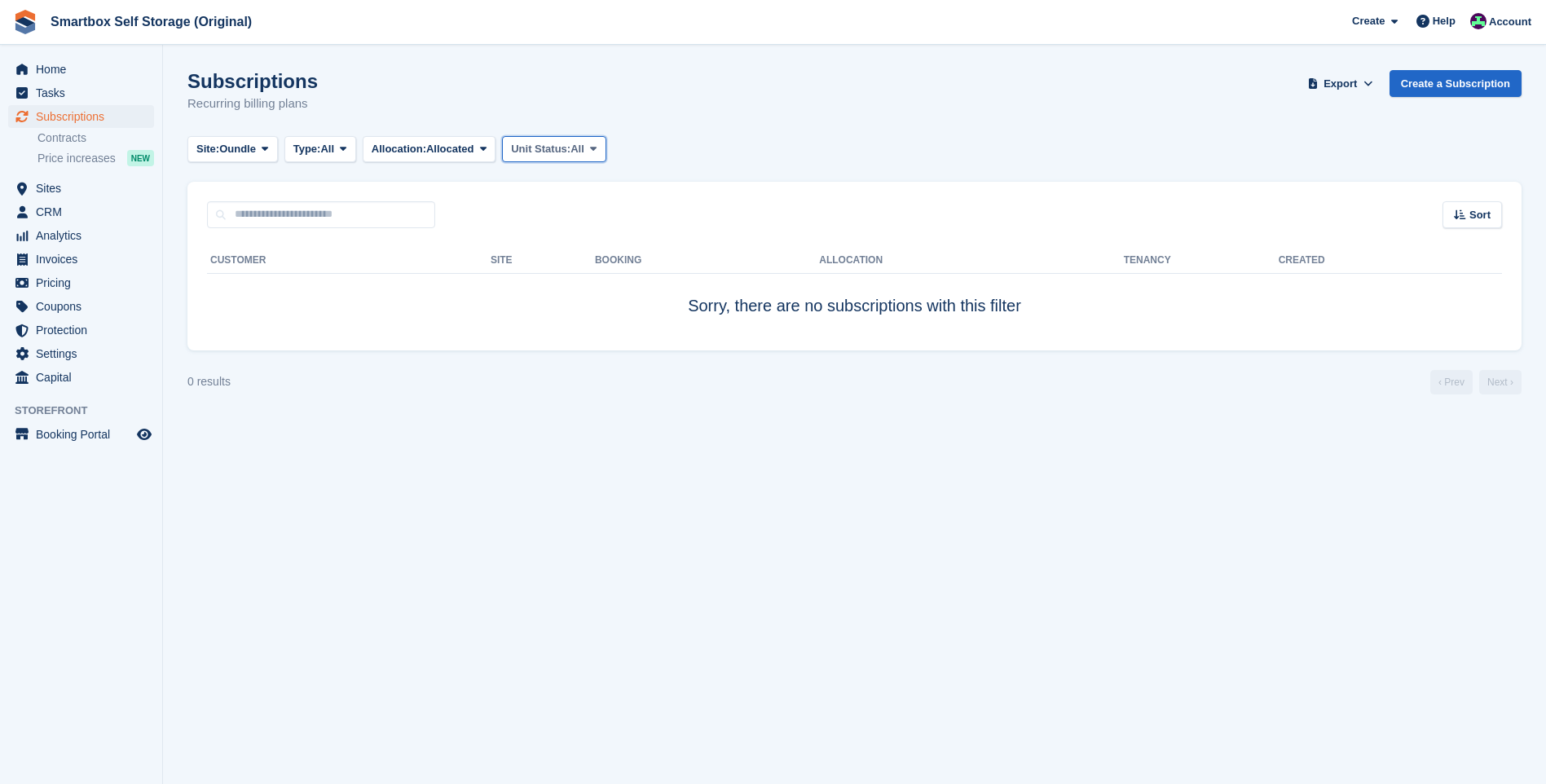
click at [567, 154] on span "Unit Status:" at bounding box center [541, 149] width 60 height 17
click at [549, 191] on link "All" at bounding box center [580, 187] width 142 height 29
click at [474, 142] on span "Allocated" at bounding box center [450, 149] width 48 height 17
drag, startPoint x: 458, startPoint y: 187, endPoint x: 650, endPoint y: 145, distance: 196.5
click at [459, 187] on link "All" at bounding box center [440, 187] width 142 height 29
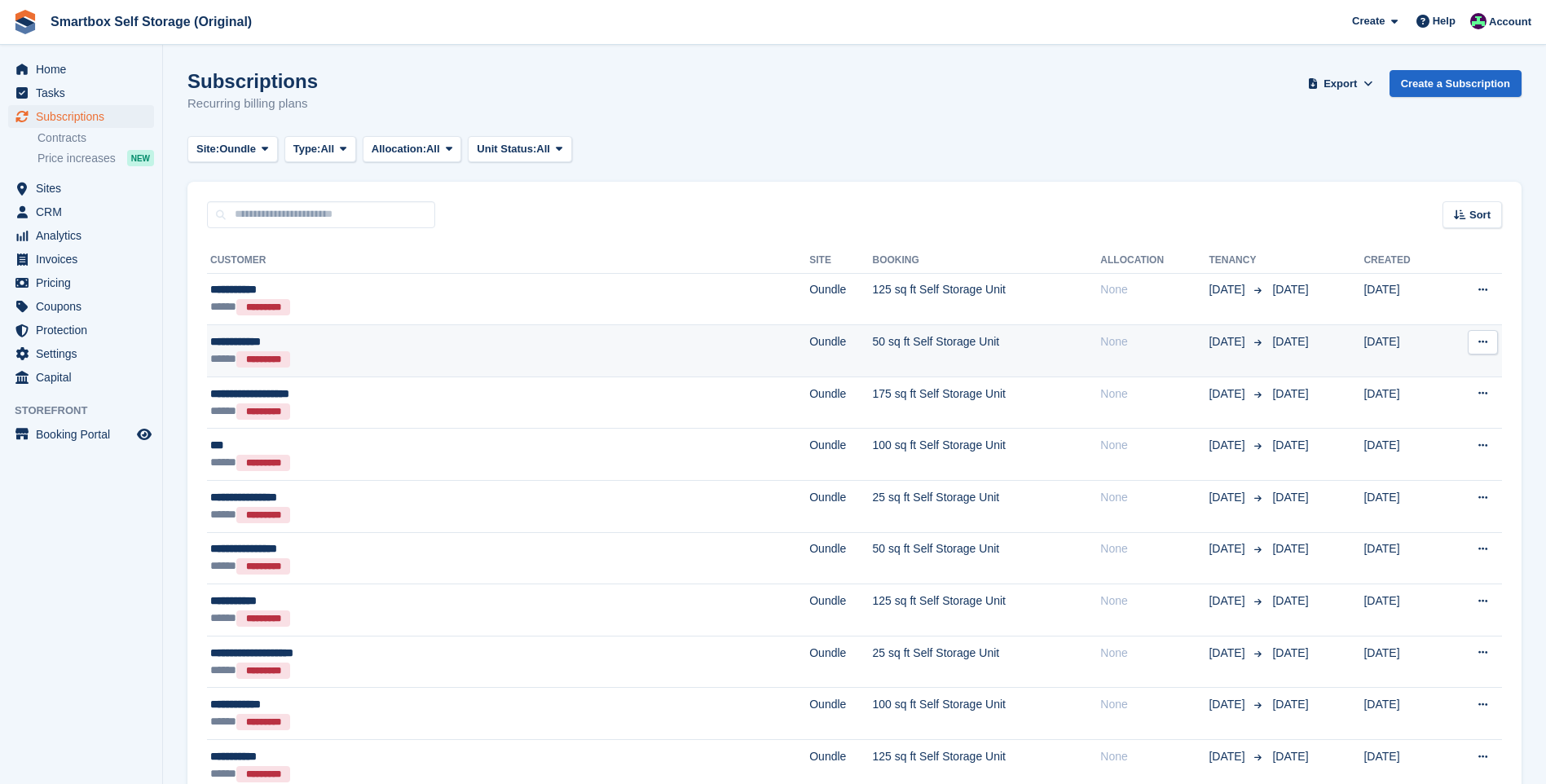
click at [381, 346] on div "**********" at bounding box center [385, 341] width 349 height 17
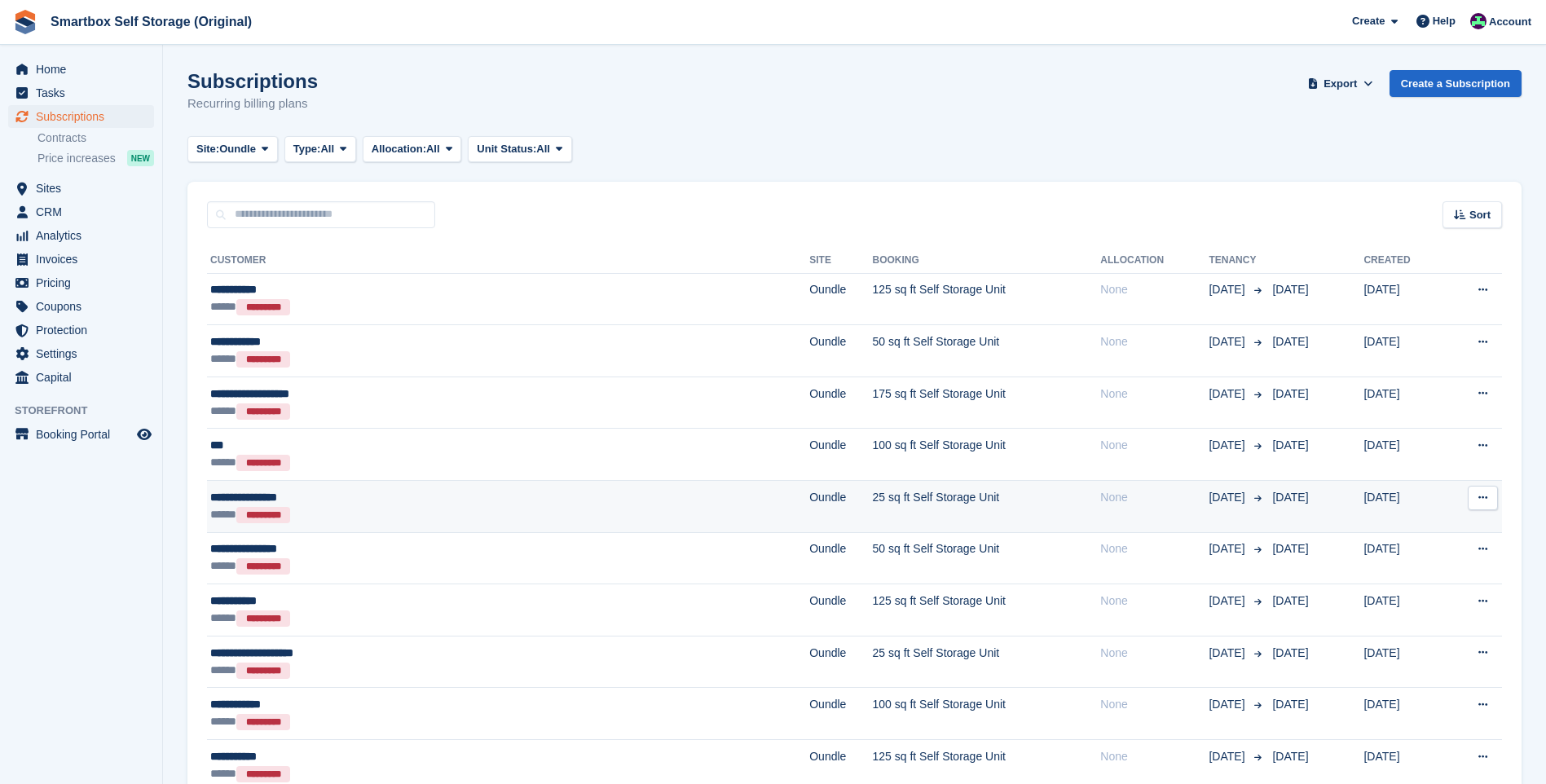
click at [449, 503] on div "**********" at bounding box center [385, 497] width 349 height 17
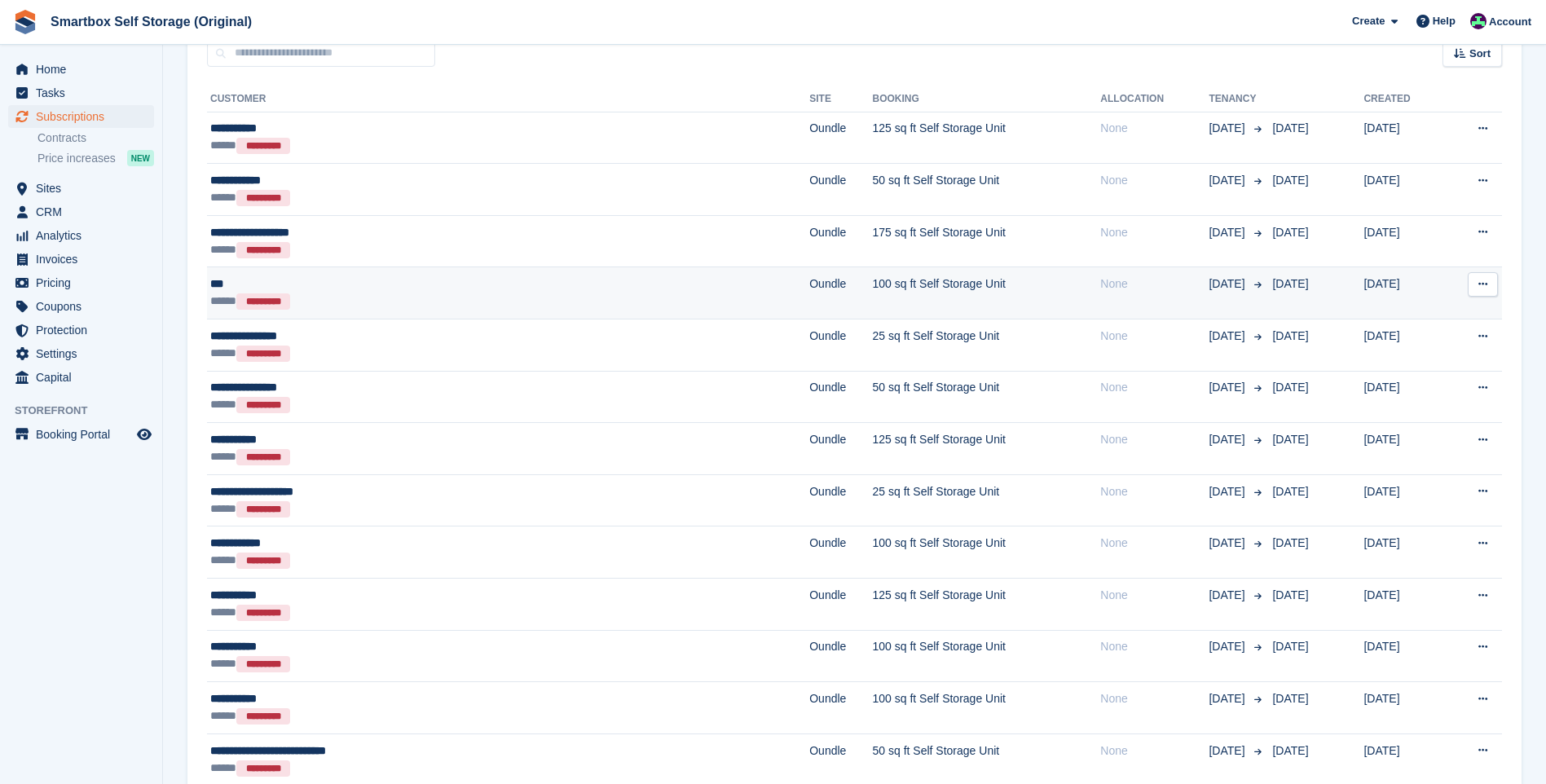
scroll to position [163, 0]
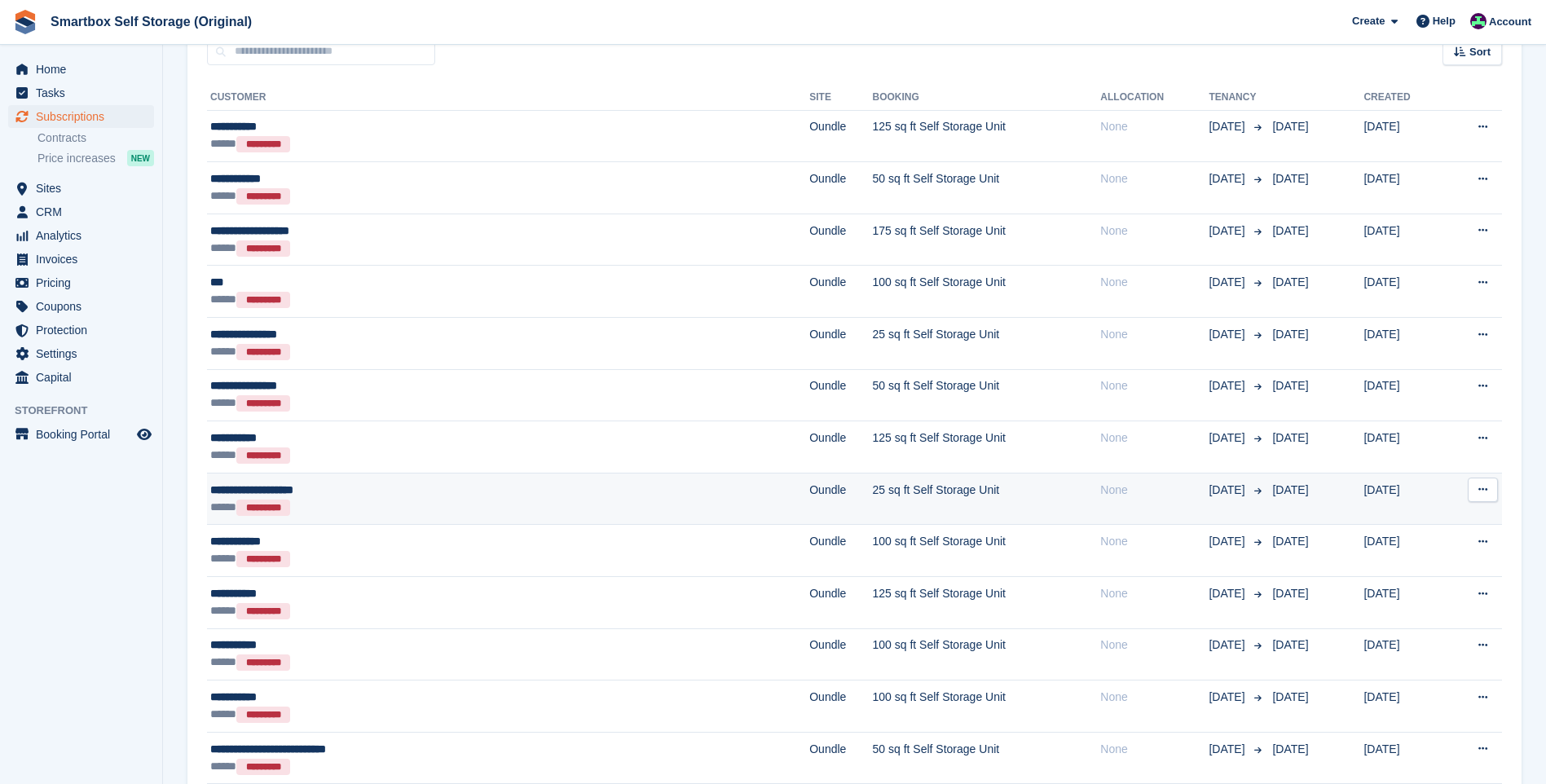
drag, startPoint x: 327, startPoint y: 500, endPoint x: 381, endPoint y: 487, distance: 55.5
click at [327, 500] on div "***** *********" at bounding box center [385, 507] width 349 height 17
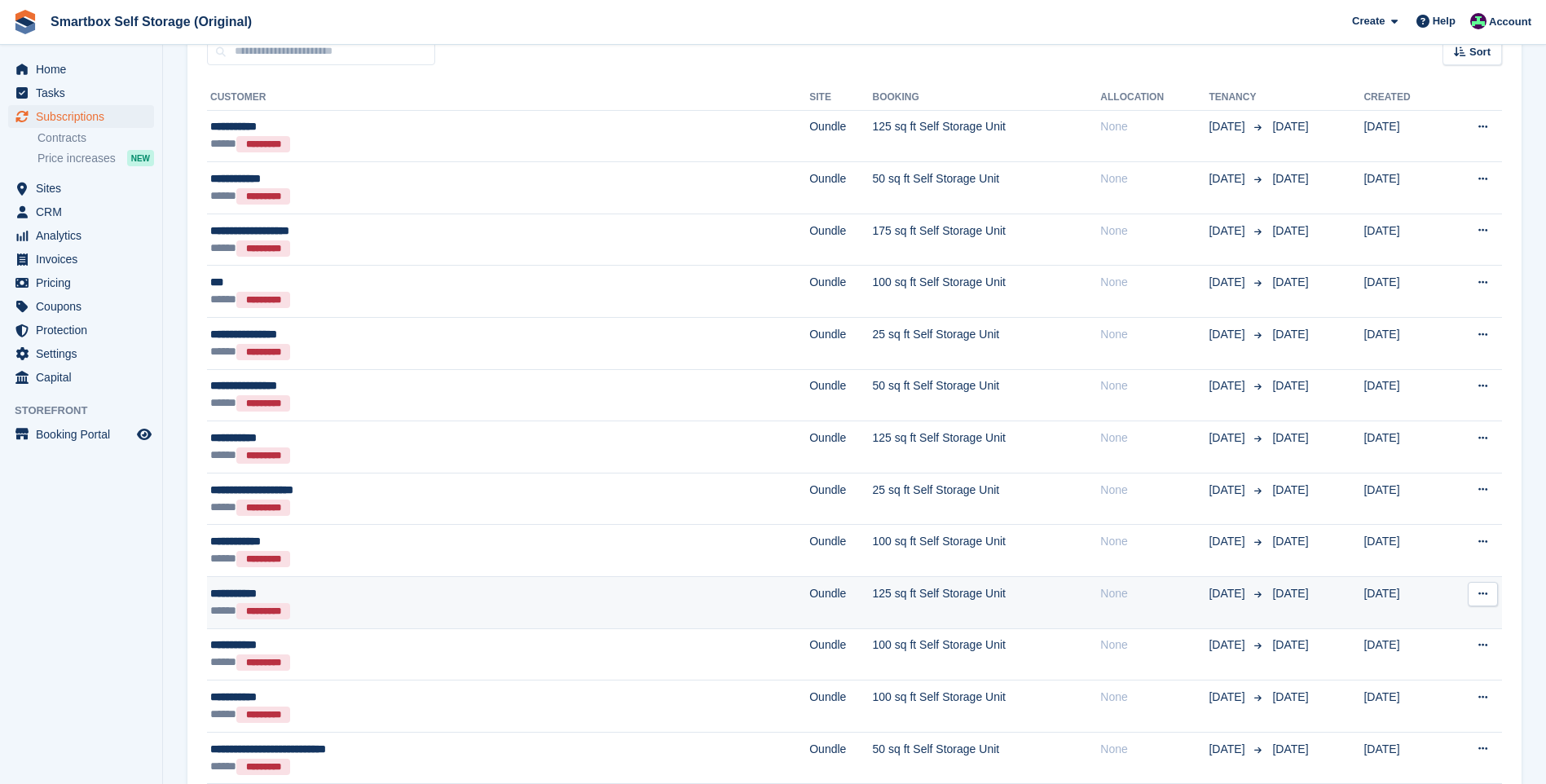
click at [873, 593] on td "125 sq ft Self Storage Unit" at bounding box center [987, 603] width 228 height 52
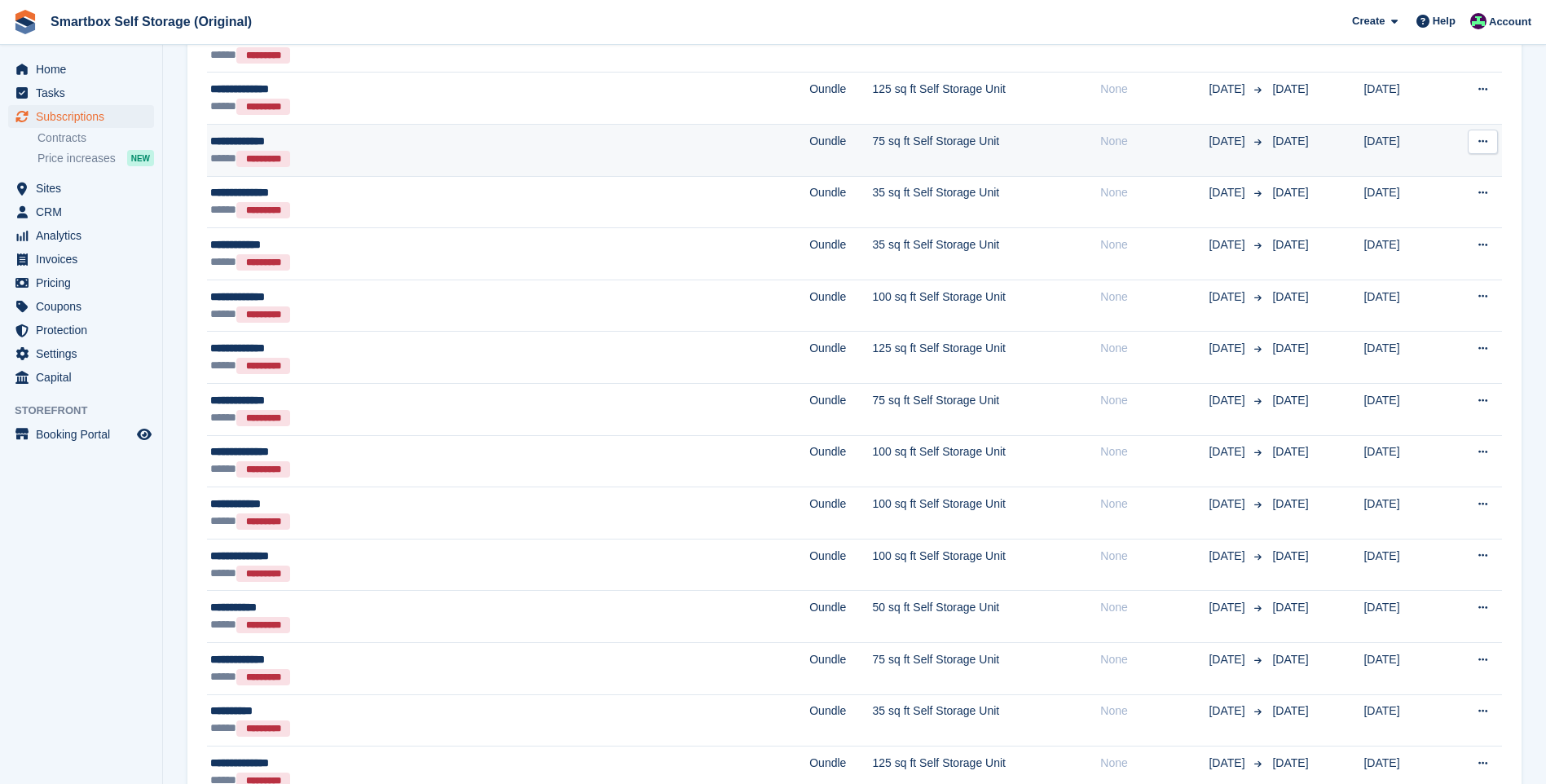
scroll to position [1141, 0]
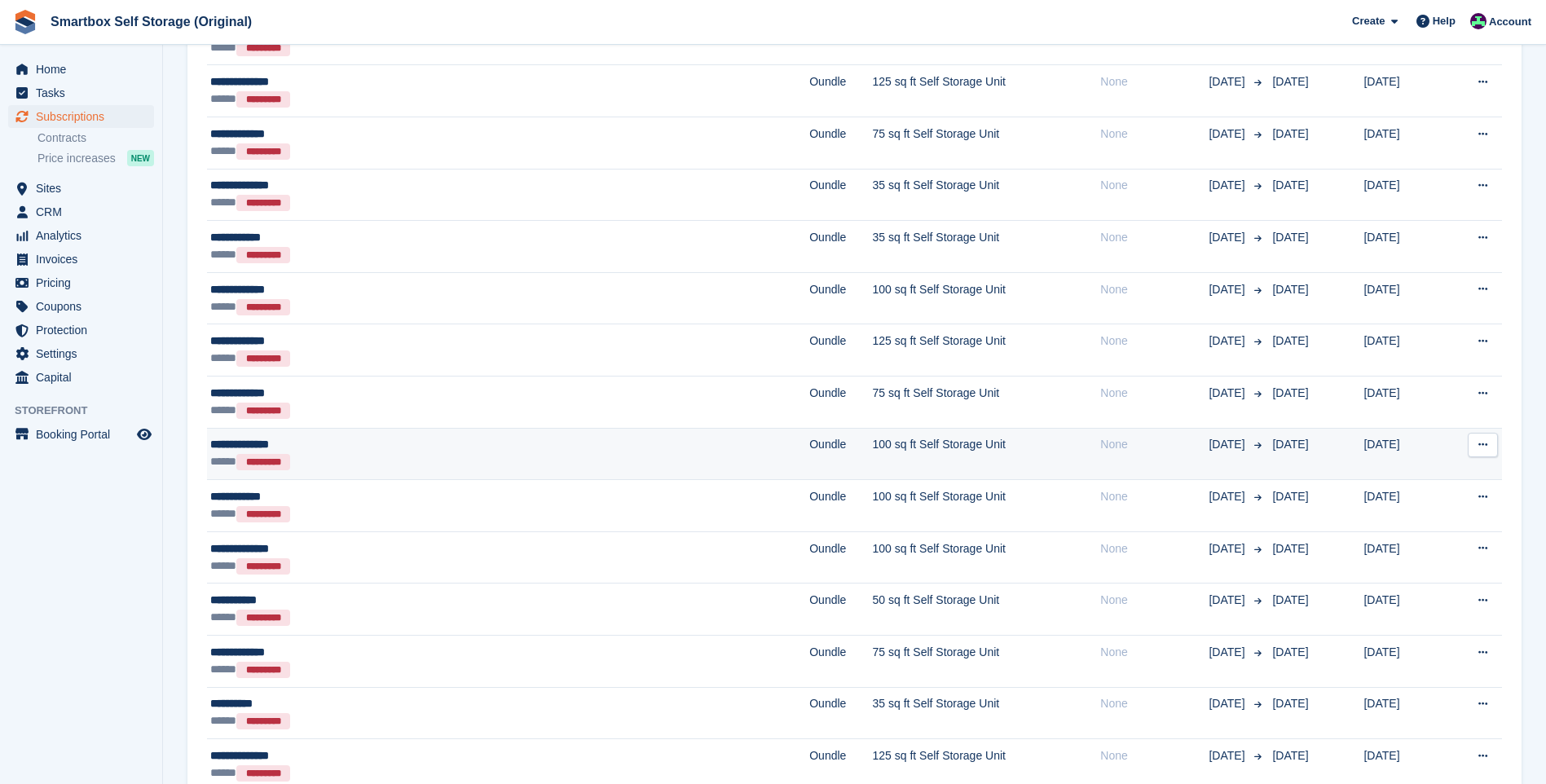
click at [357, 437] on div "**********" at bounding box center [385, 444] width 349 height 17
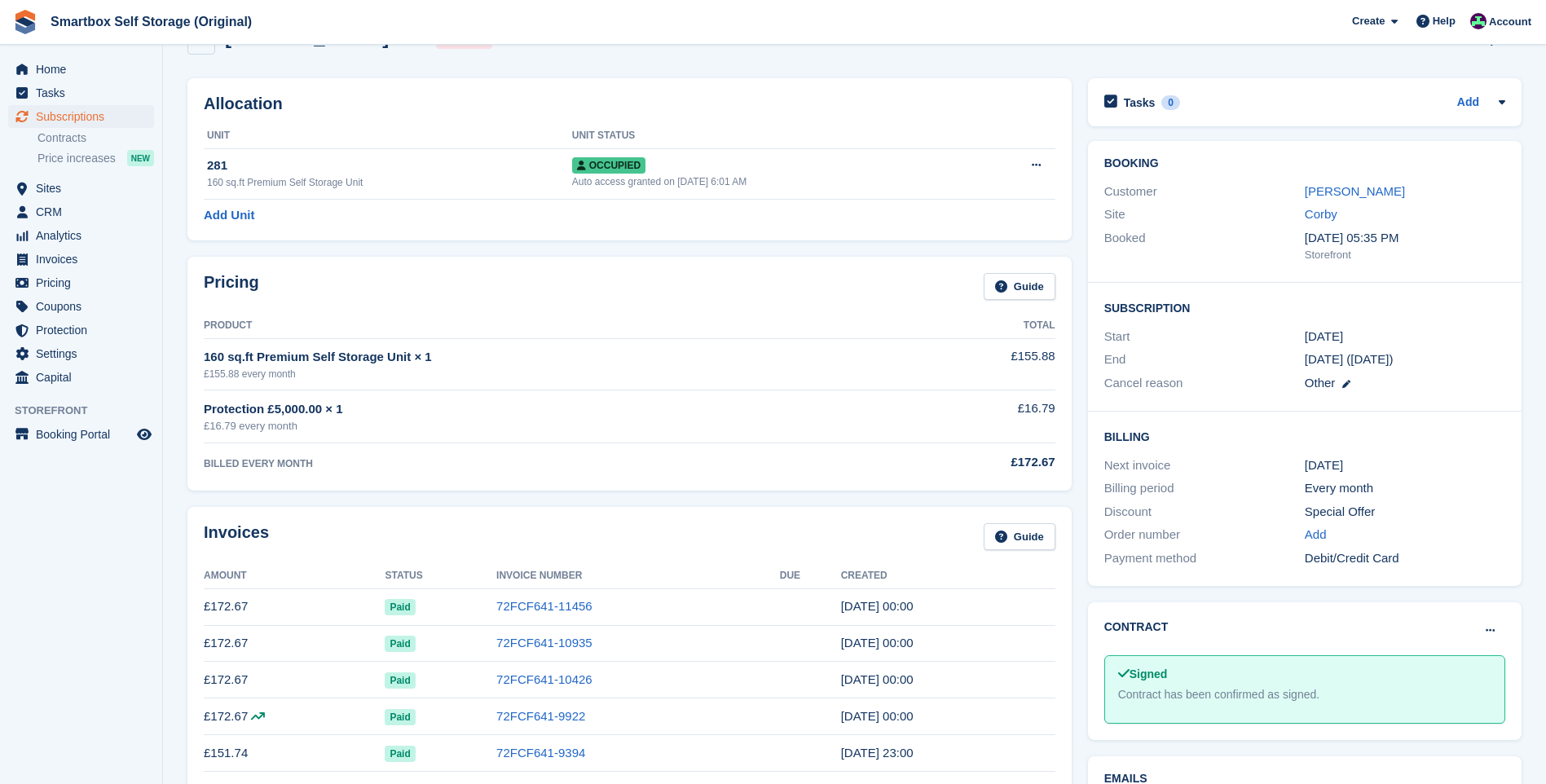
scroll to position [163, 0]
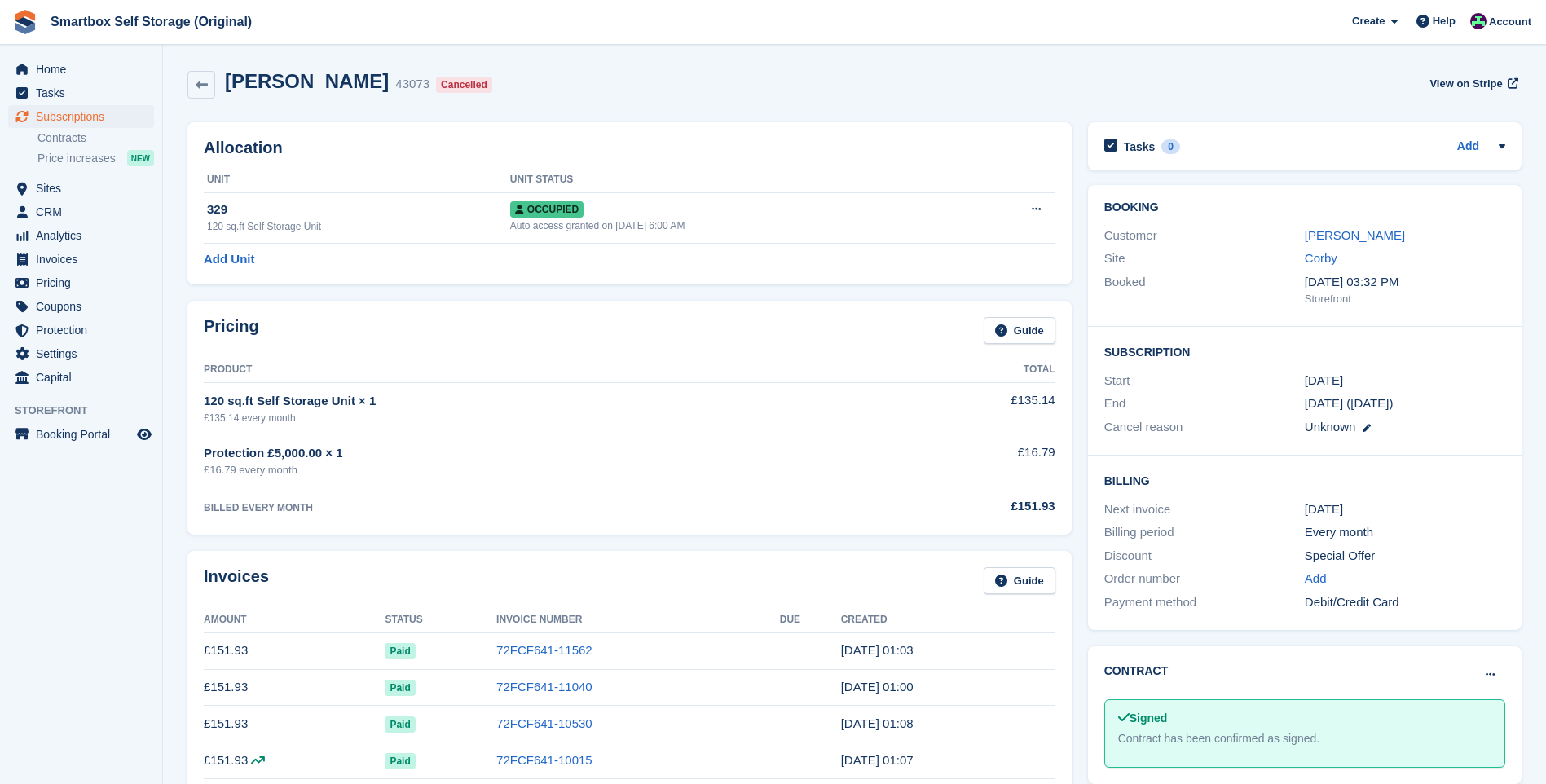
scroll to position [244, 0]
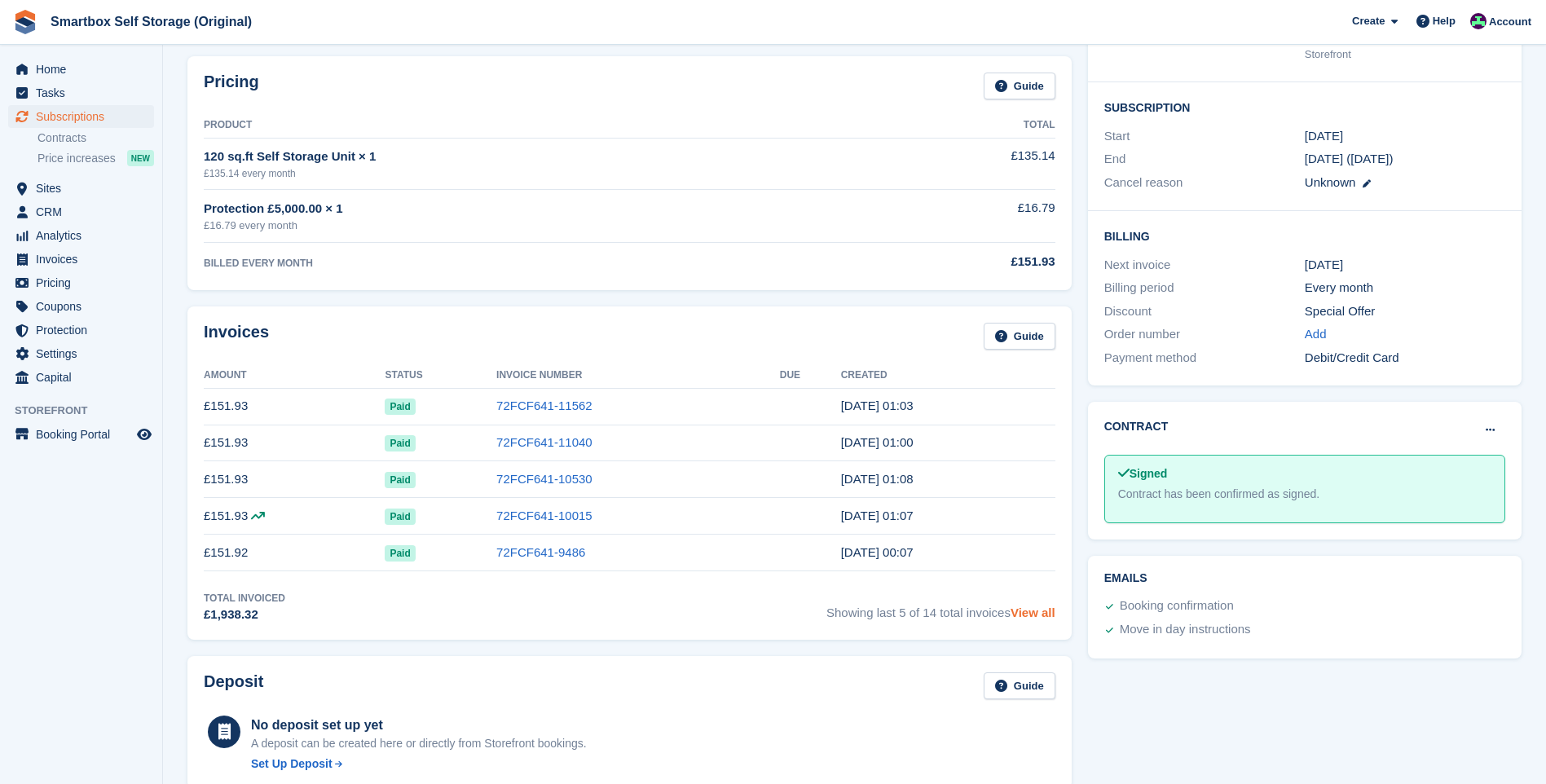
click at [1042, 608] on link "View all" at bounding box center [1033, 612] width 45 height 14
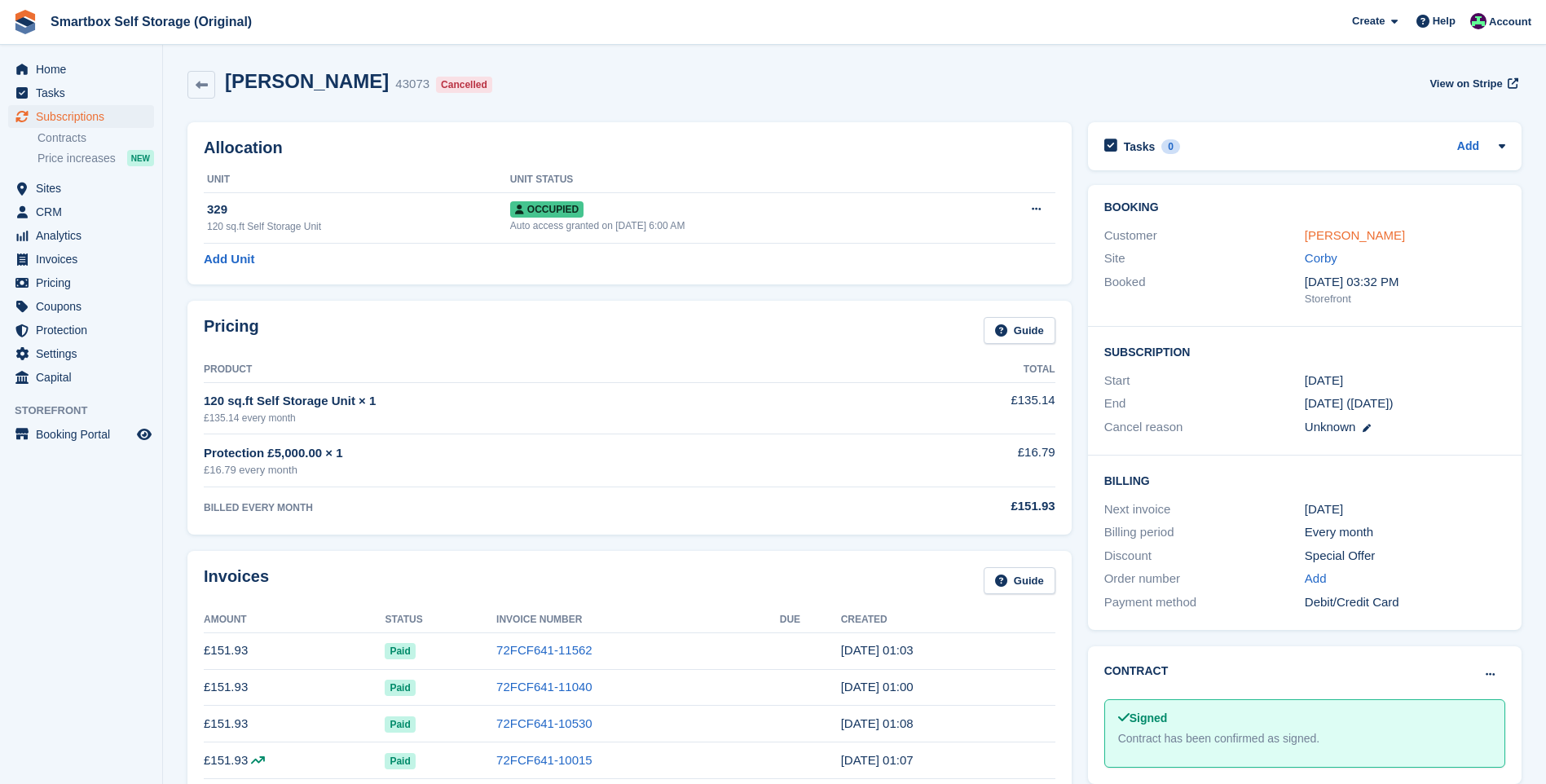
click at [1353, 233] on link "James Loughran" at bounding box center [1355, 235] width 101 height 14
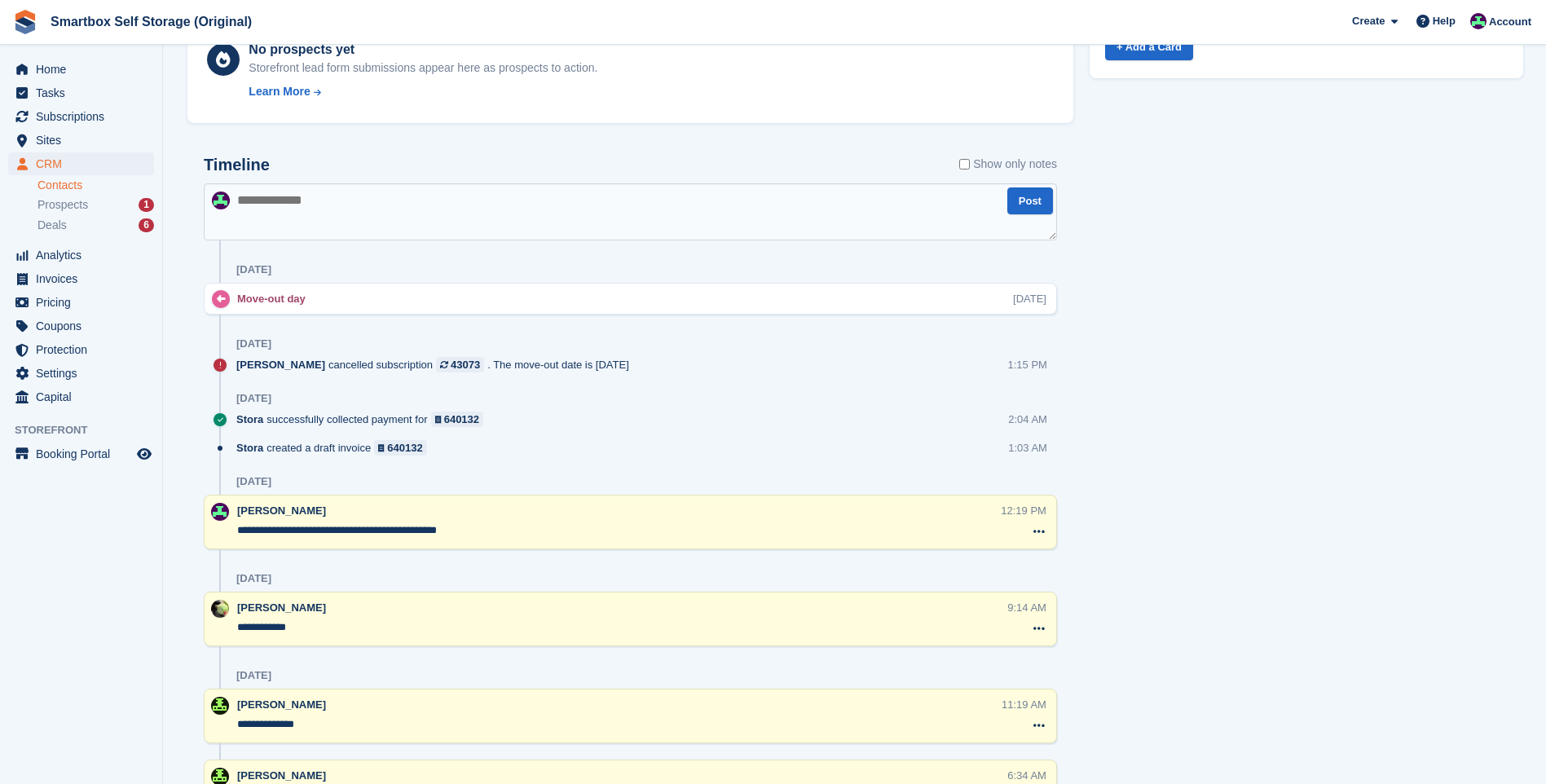
scroll to position [889, 0]
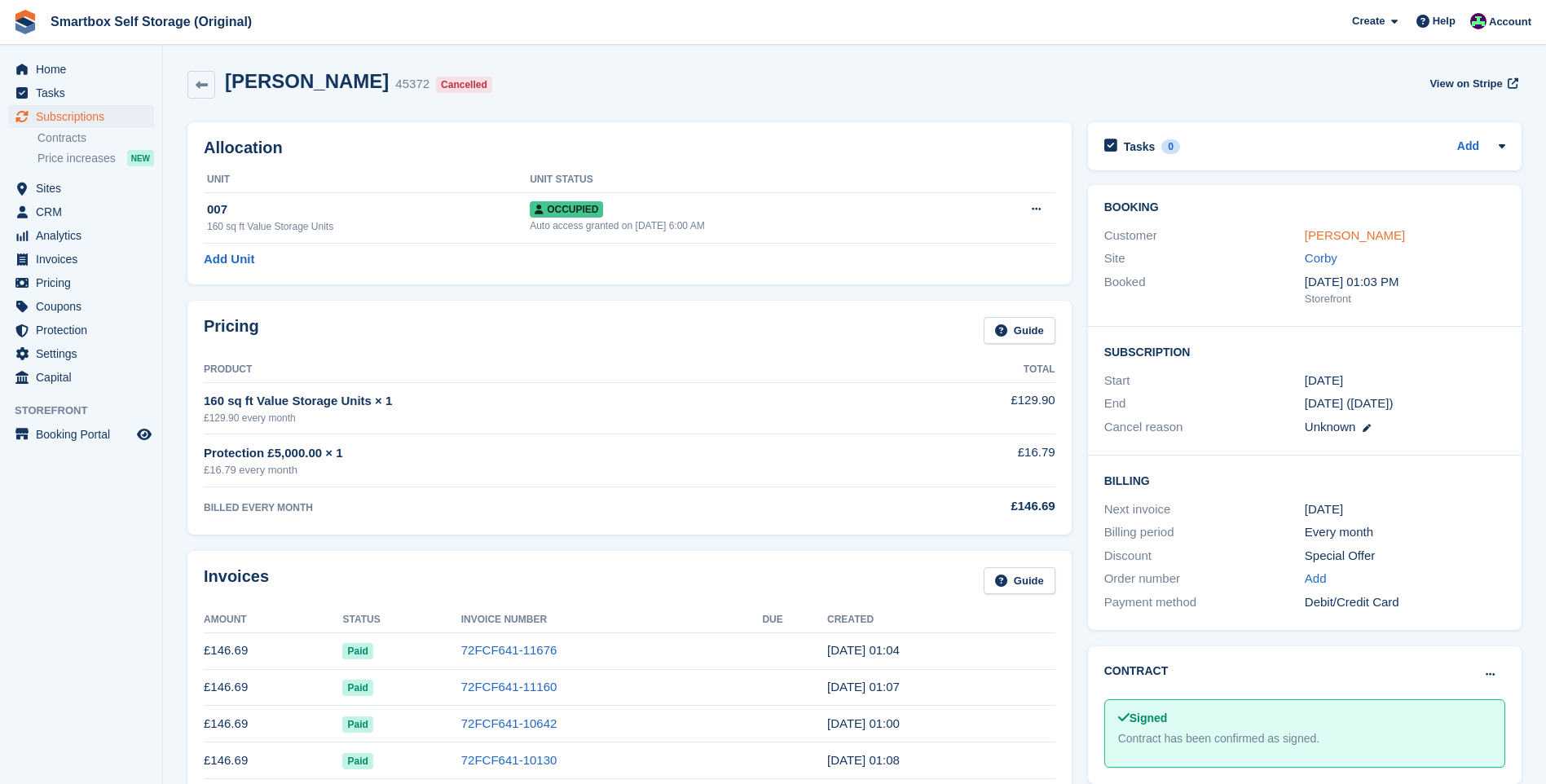
click at [1332, 233] on link "[PERSON_NAME]" at bounding box center [1355, 235] width 101 height 14
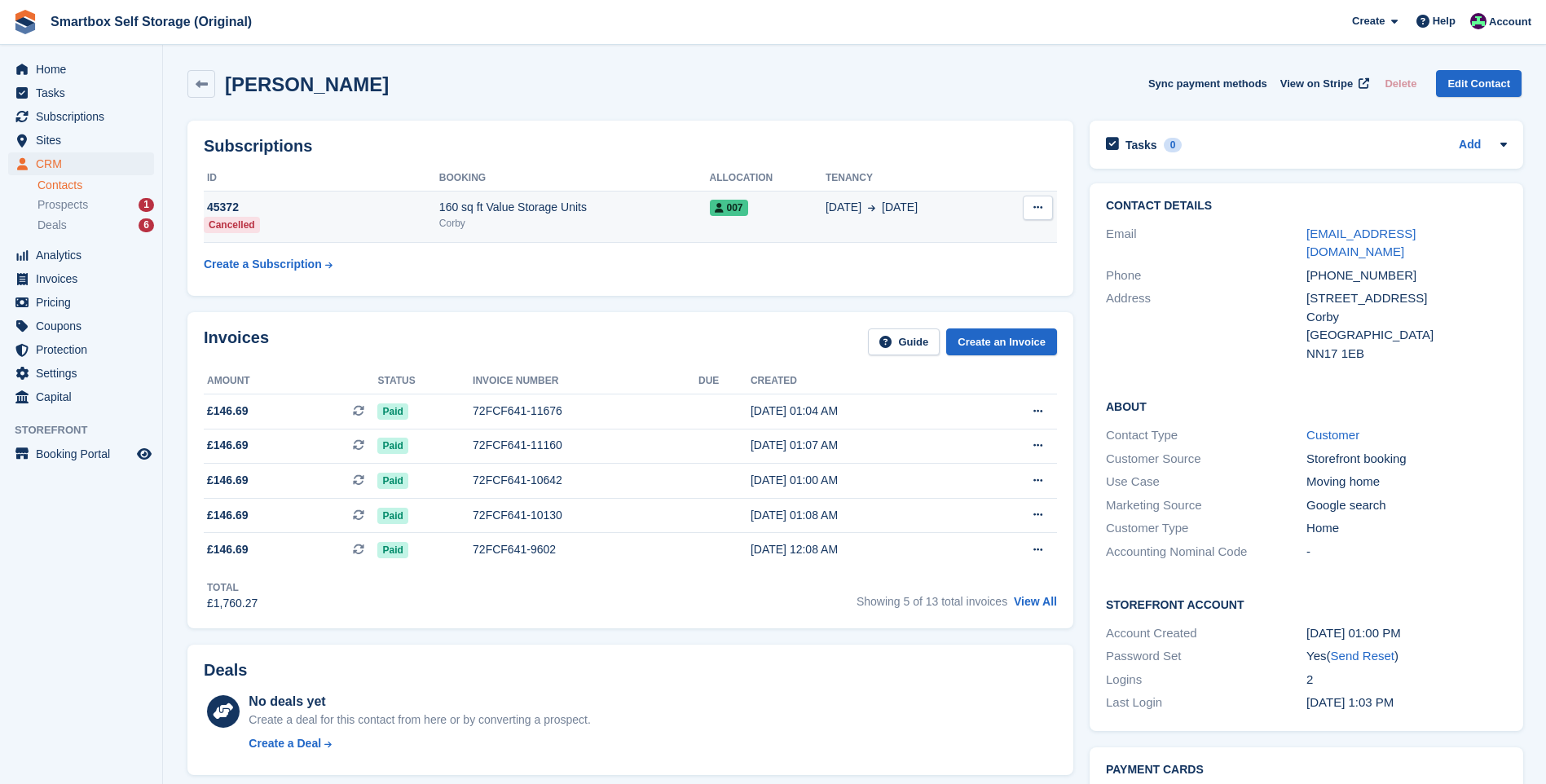
click at [653, 206] on div "160 sq ft Value Storage Units" at bounding box center [575, 207] width 271 height 17
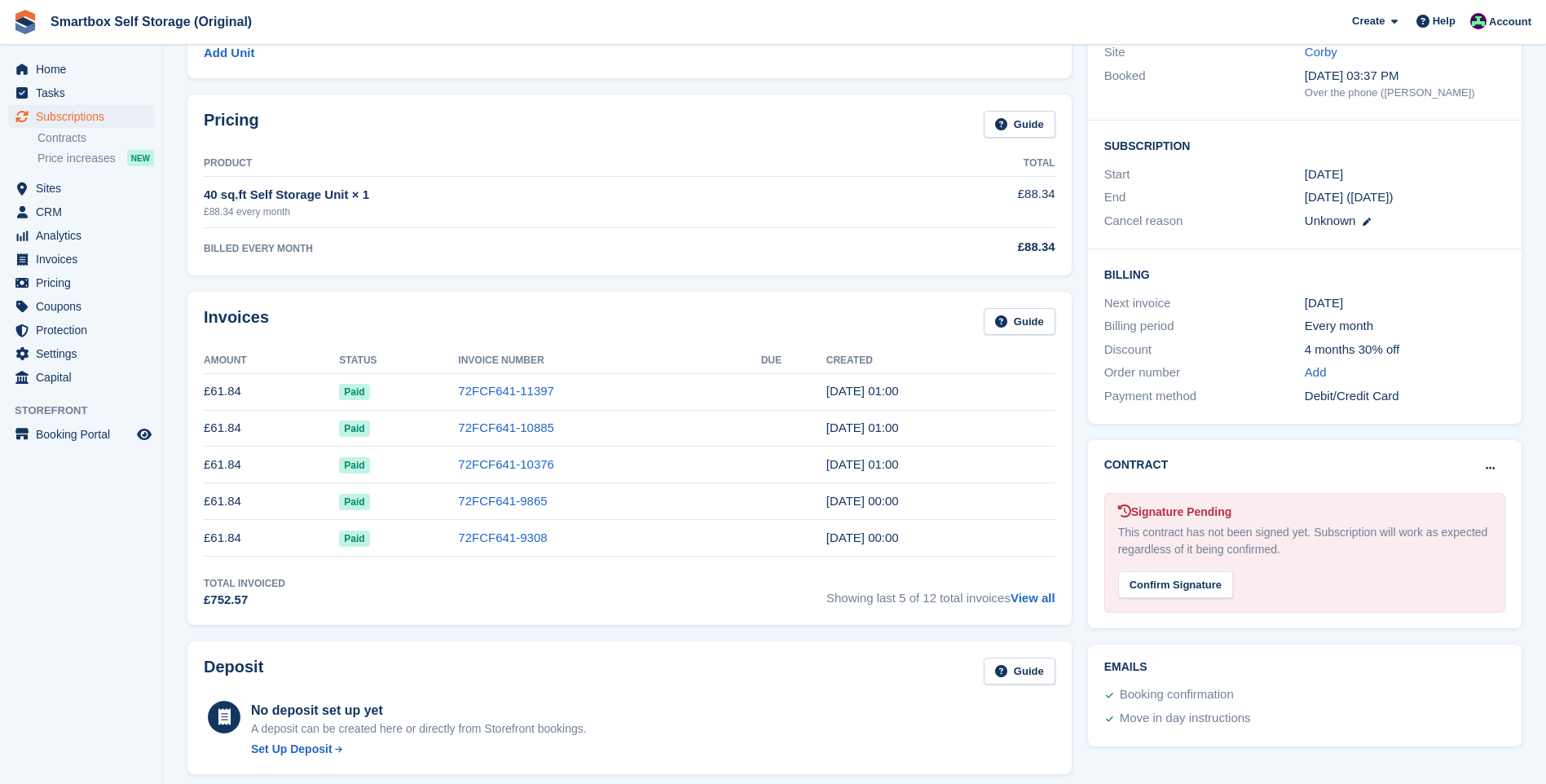
scroll to position [81, 0]
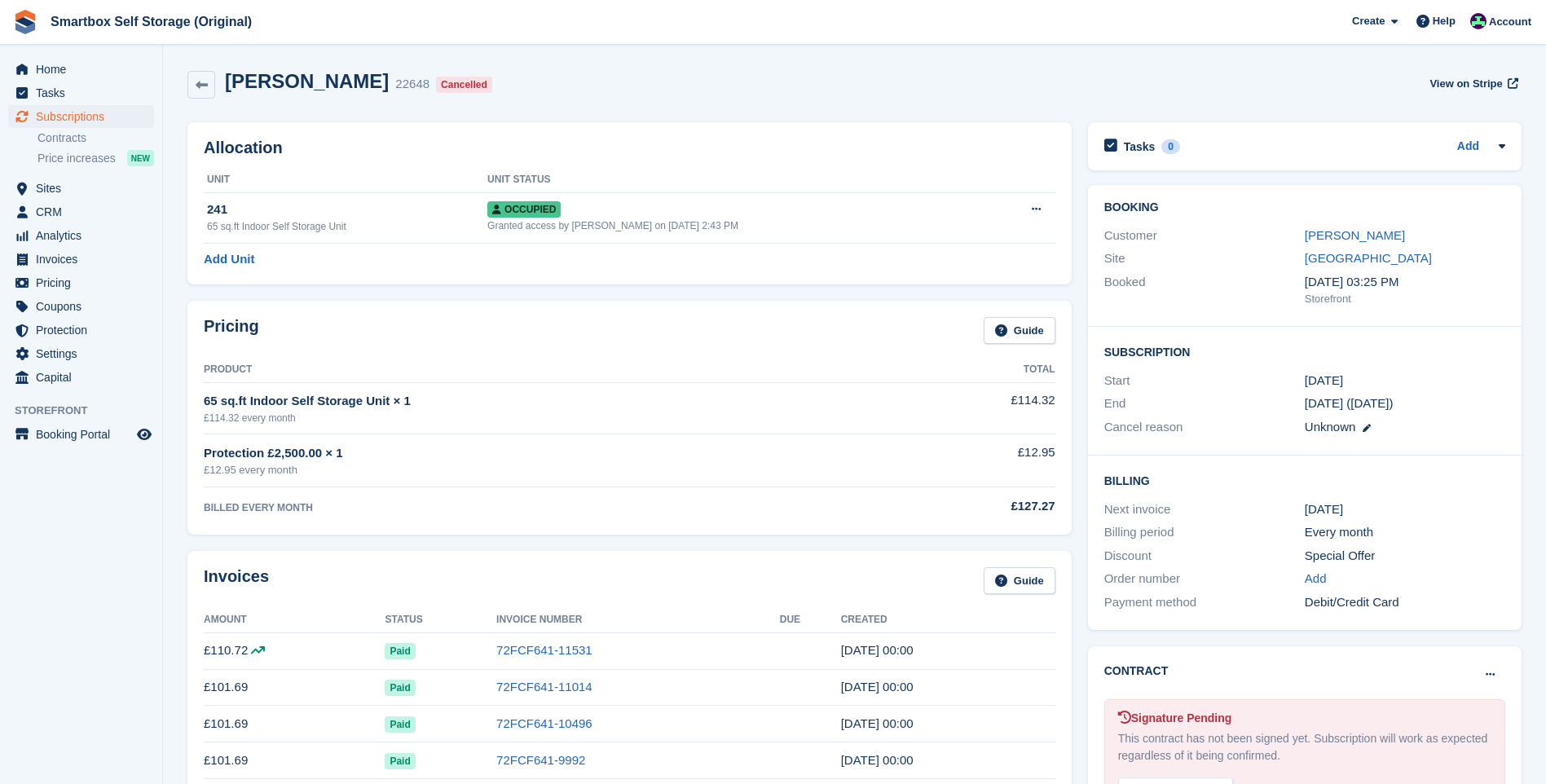
click at [1382, 227] on div "Frances Chatfield" at bounding box center [1405, 236] width 200 height 19
click at [1362, 235] on link "Frances Chatfield" at bounding box center [1355, 235] width 101 height 14
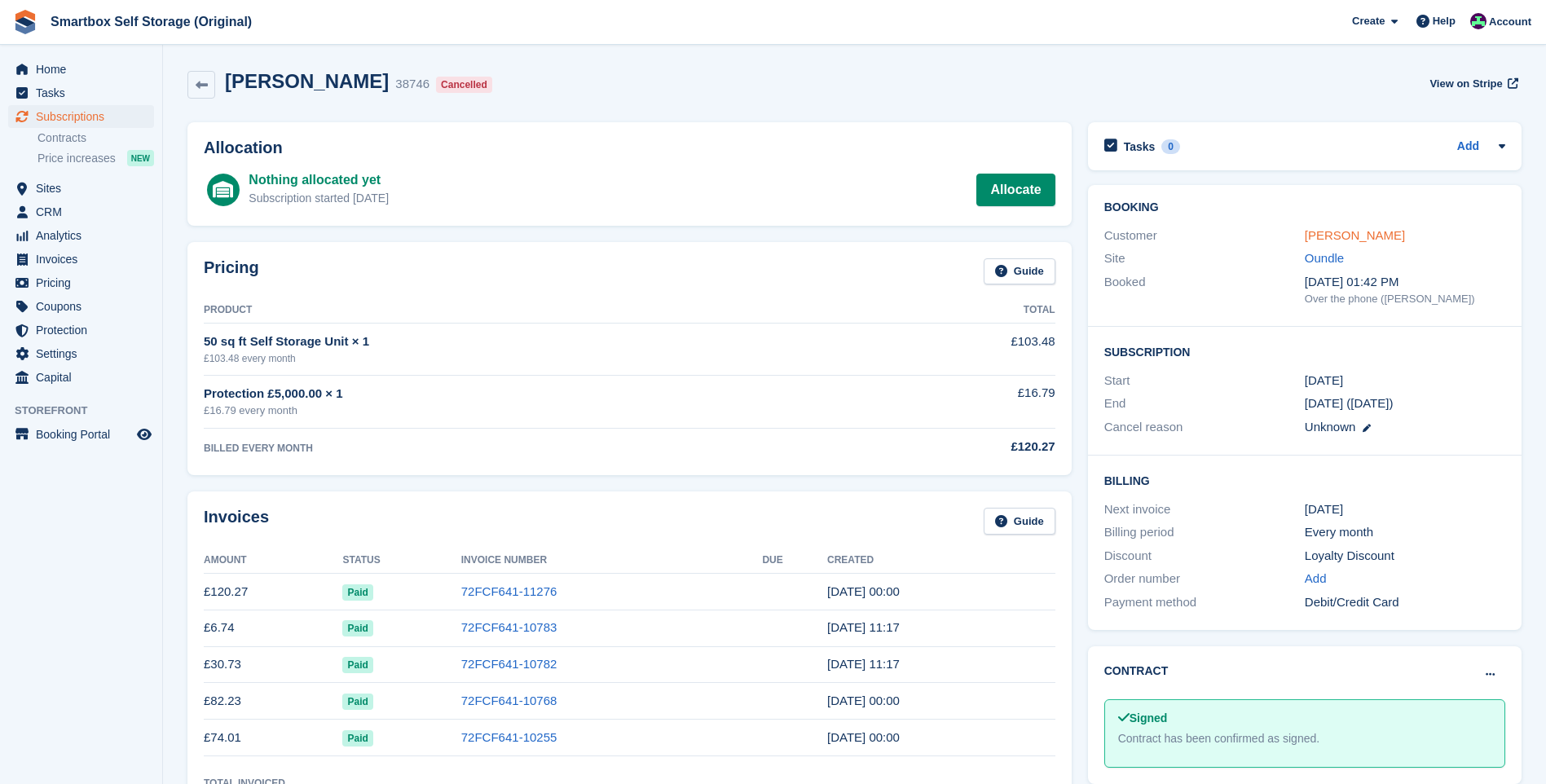
click at [1363, 233] on link "Steve Farden" at bounding box center [1355, 235] width 101 height 14
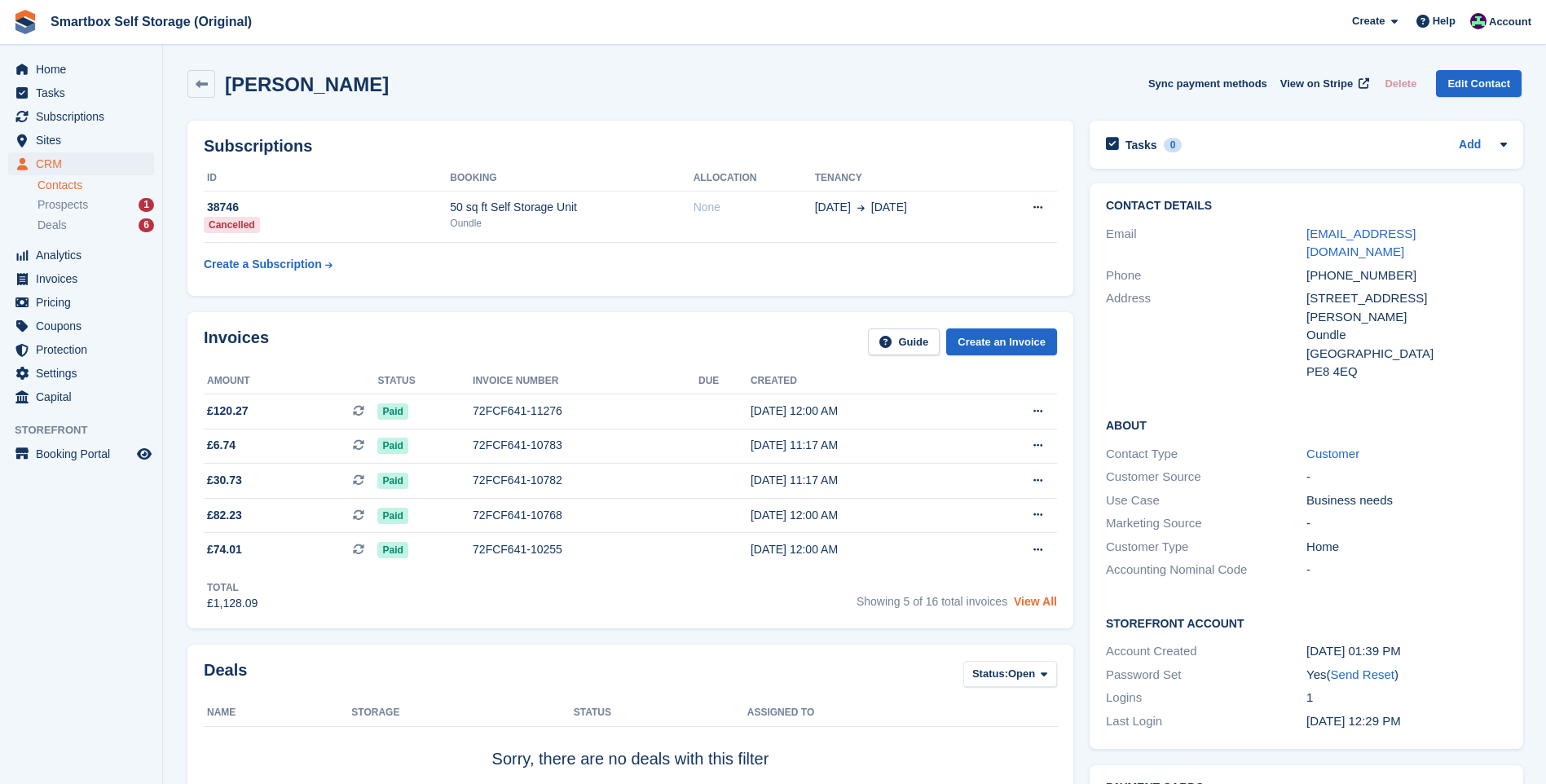
click at [1026, 603] on link "View All" at bounding box center [1036, 601] width 43 height 13
click at [1039, 601] on link "View All" at bounding box center [1036, 601] width 43 height 13
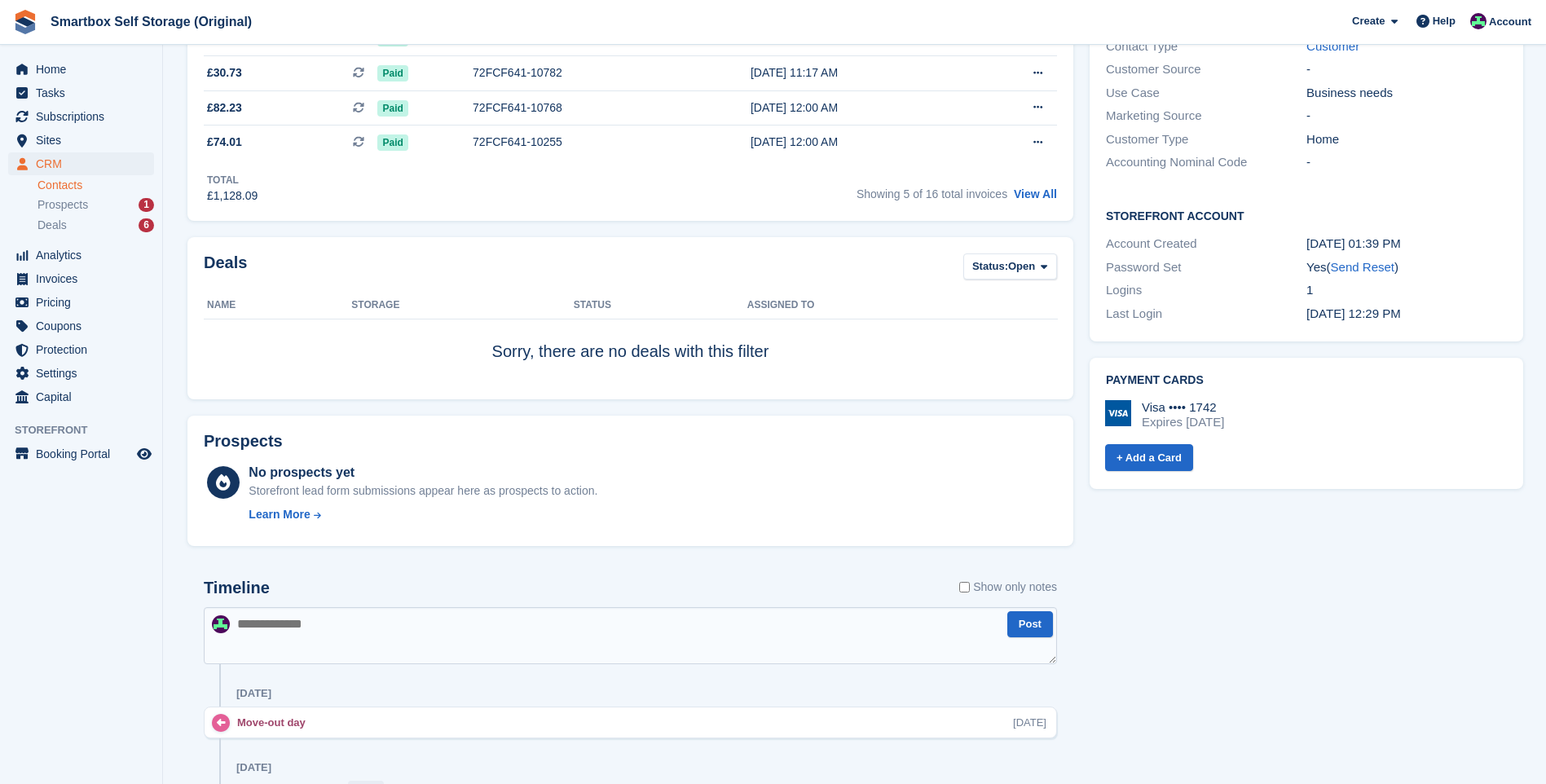
scroll to position [815, 0]
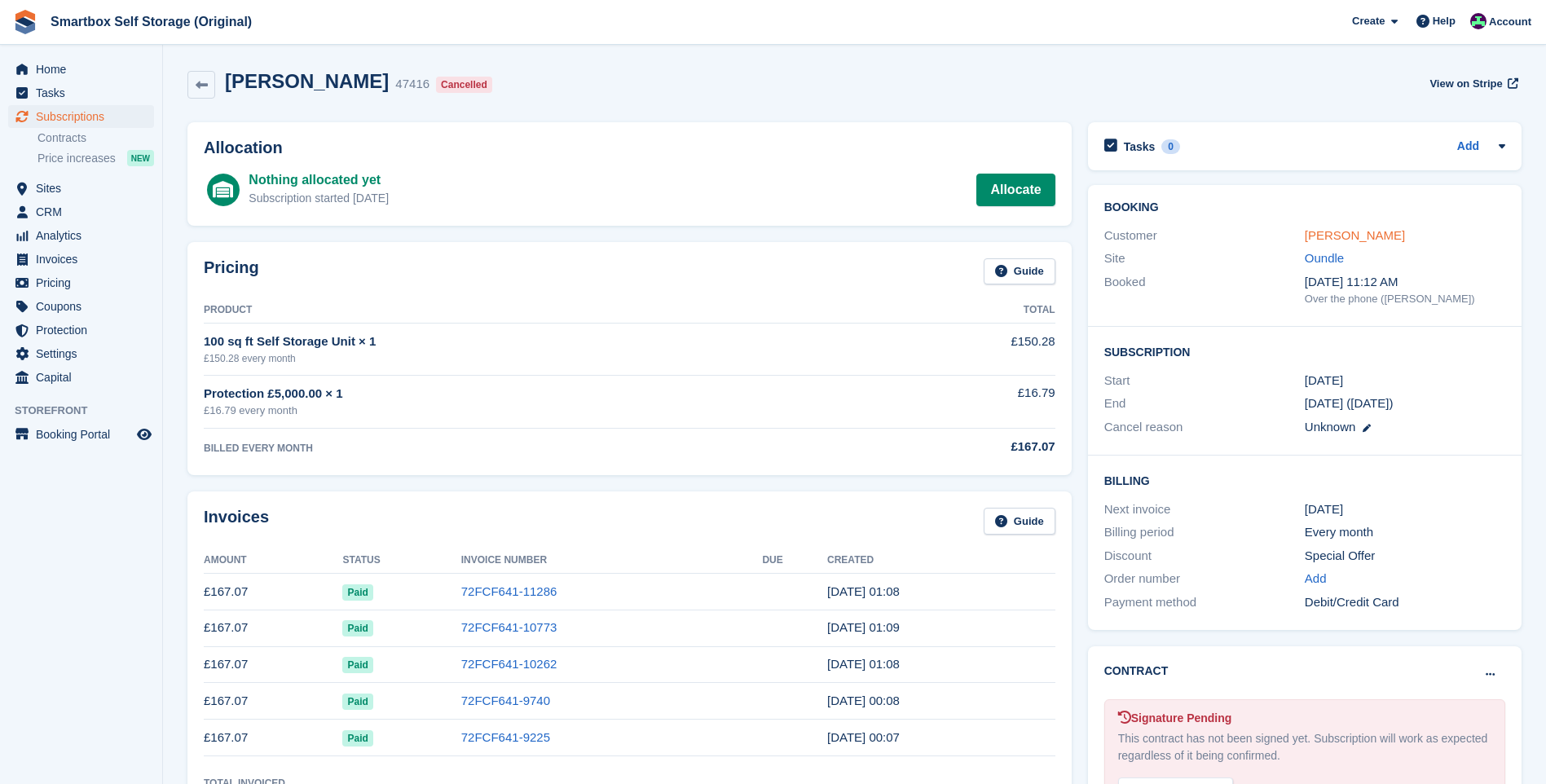
click at [1332, 233] on link "[PERSON_NAME]" at bounding box center [1355, 235] width 101 height 14
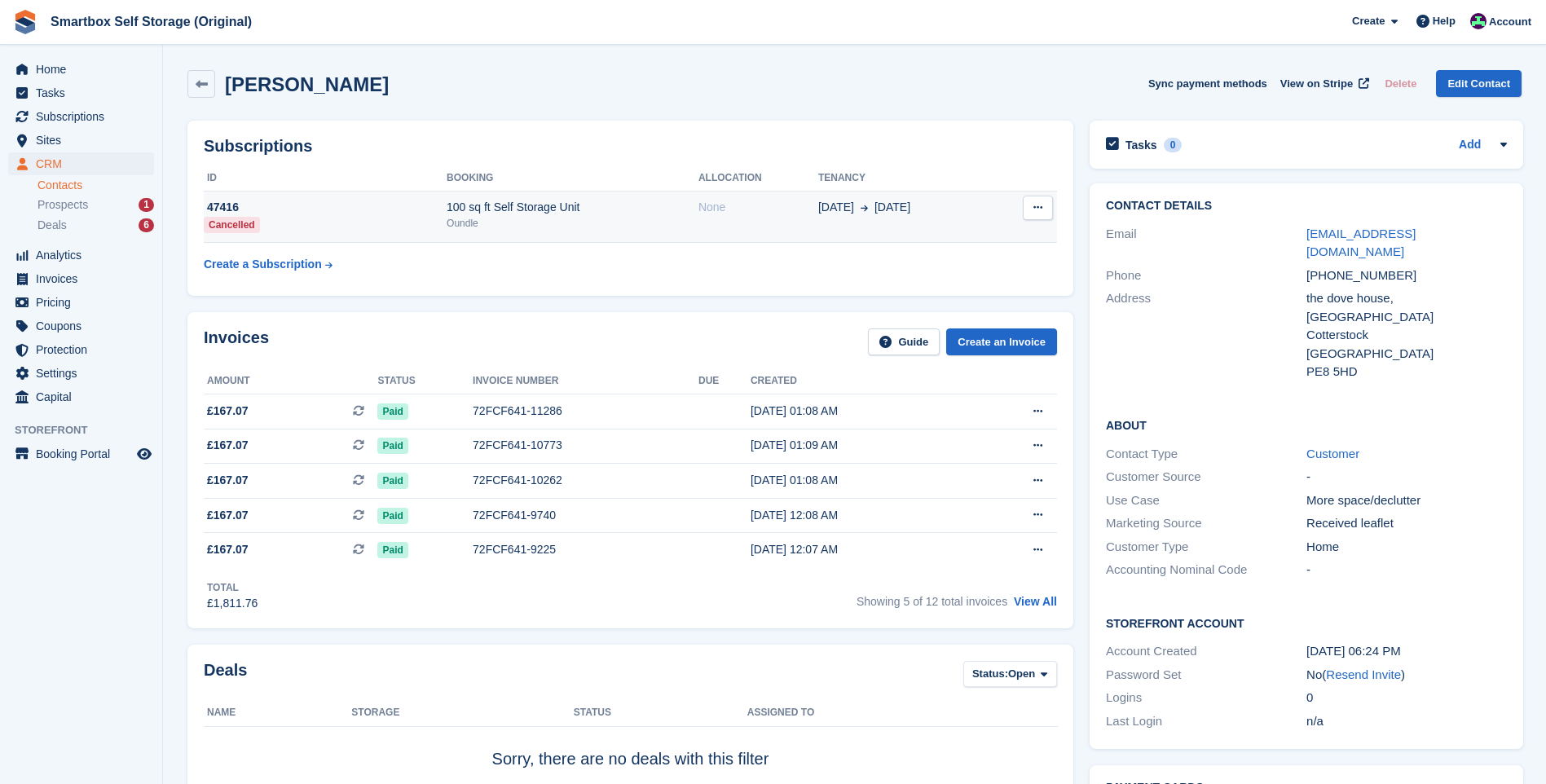
click at [566, 227] on div "Oundle" at bounding box center [572, 223] width 252 height 15
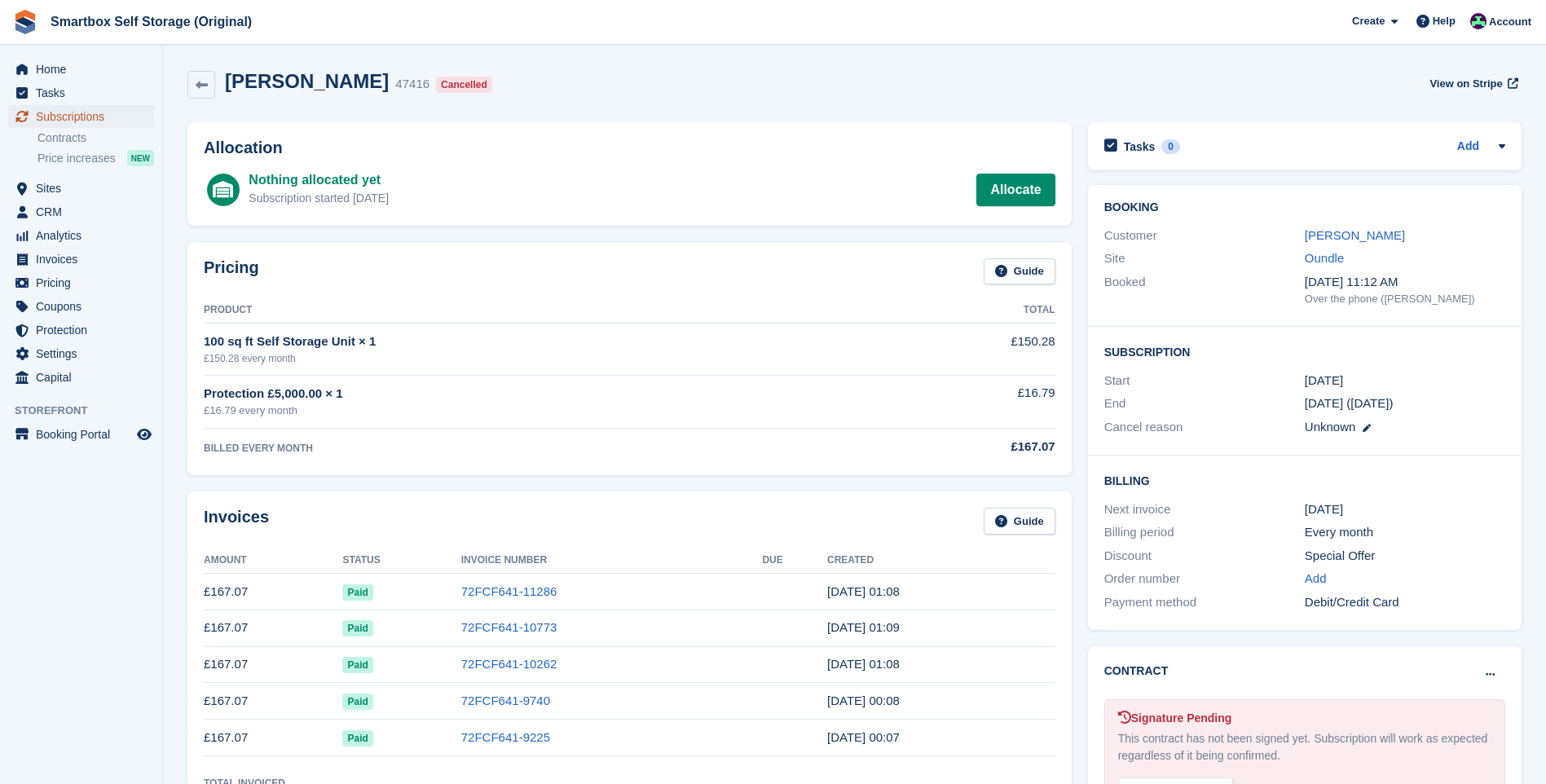
click at [106, 116] on span "Subscriptions" at bounding box center [85, 116] width 98 height 22
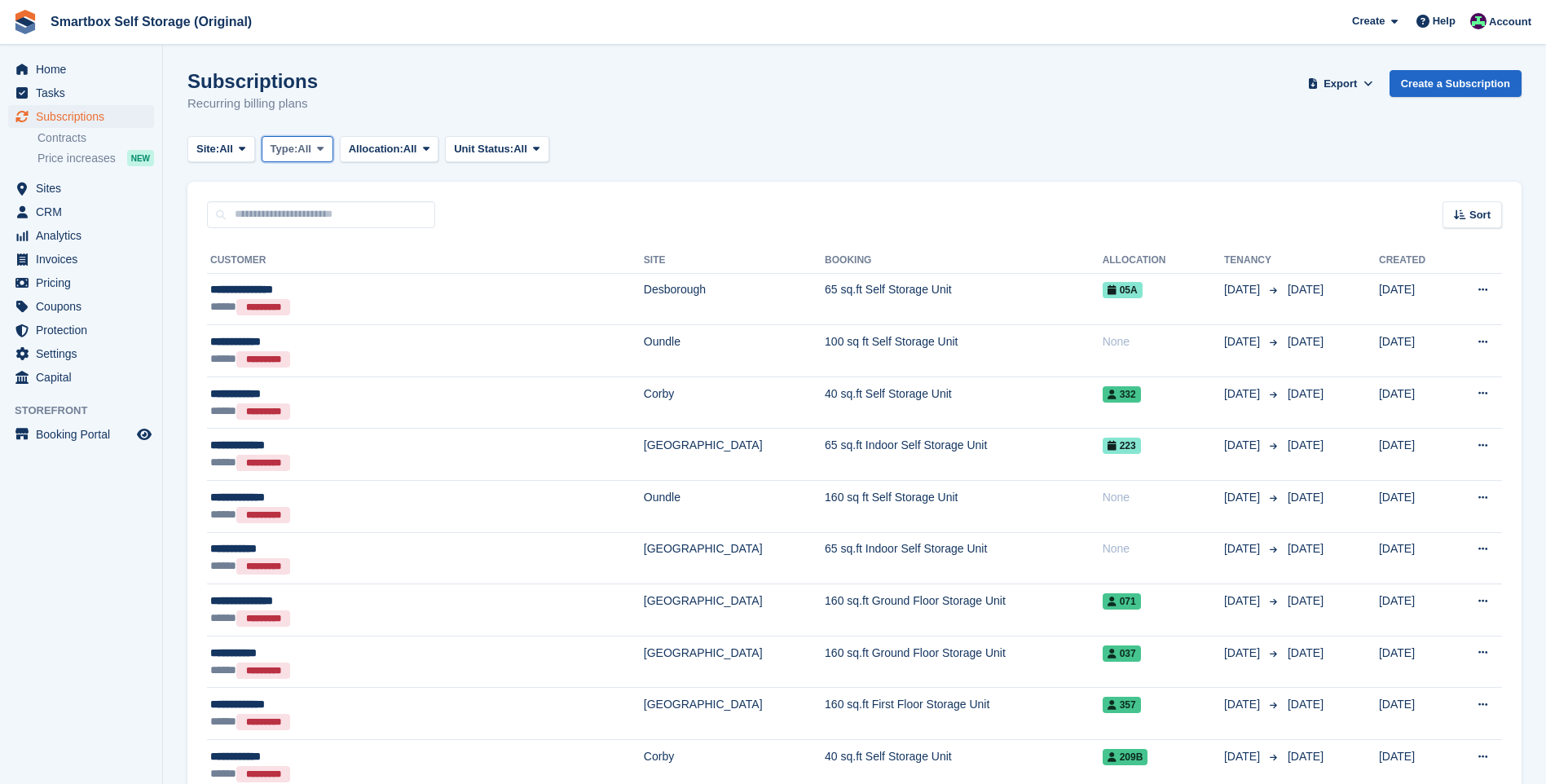
click at [297, 148] on span "Type:" at bounding box center [284, 149] width 27 height 17
click at [188, 138] on button "Site: All" at bounding box center [221, 149] width 67 height 27
click at [244, 338] on link "[GEOGRAPHIC_DATA]" at bounding box center [275, 334] width 160 height 29
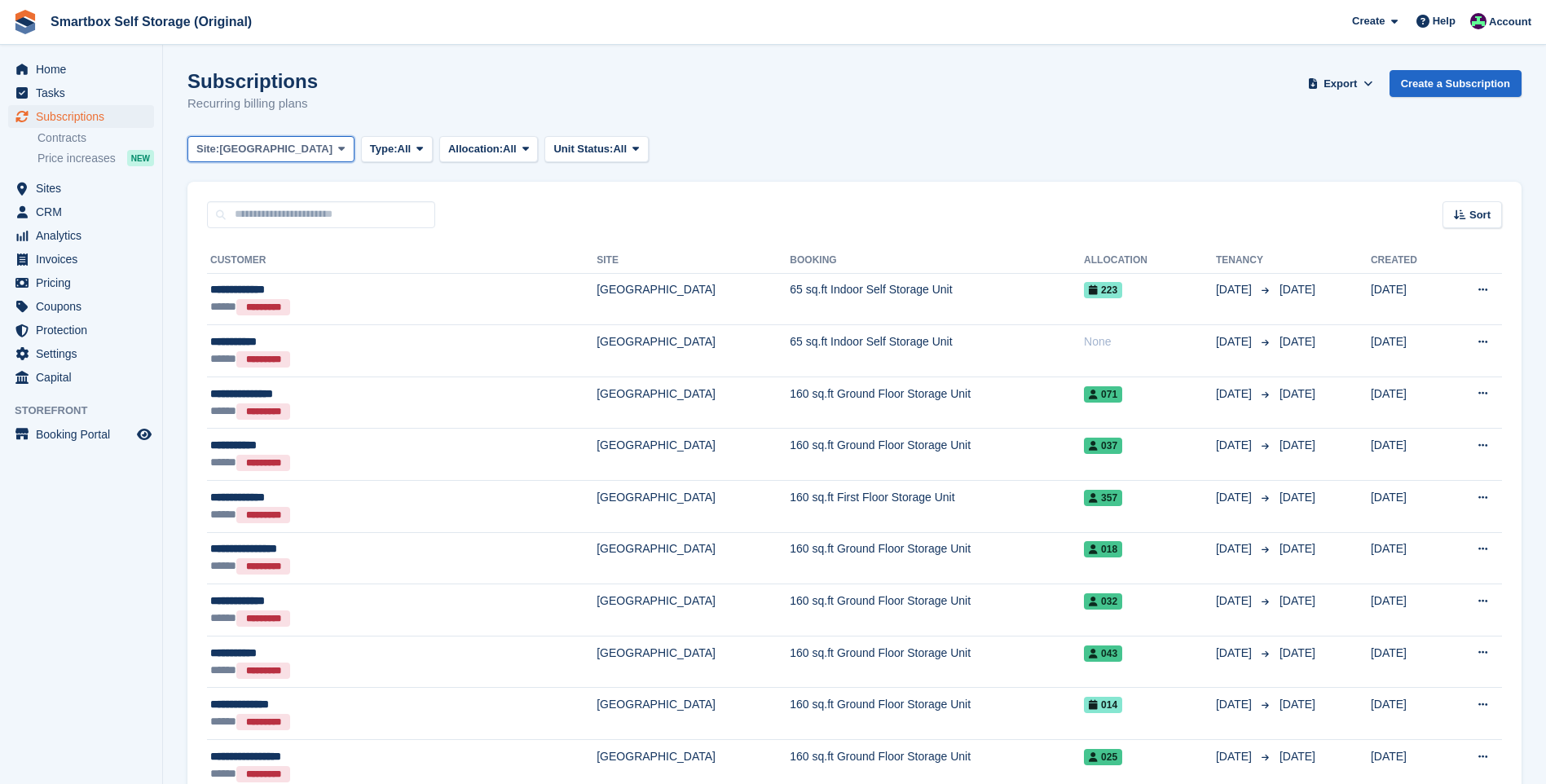
click at [286, 141] on button "Site: Stamford" at bounding box center [271, 149] width 167 height 27
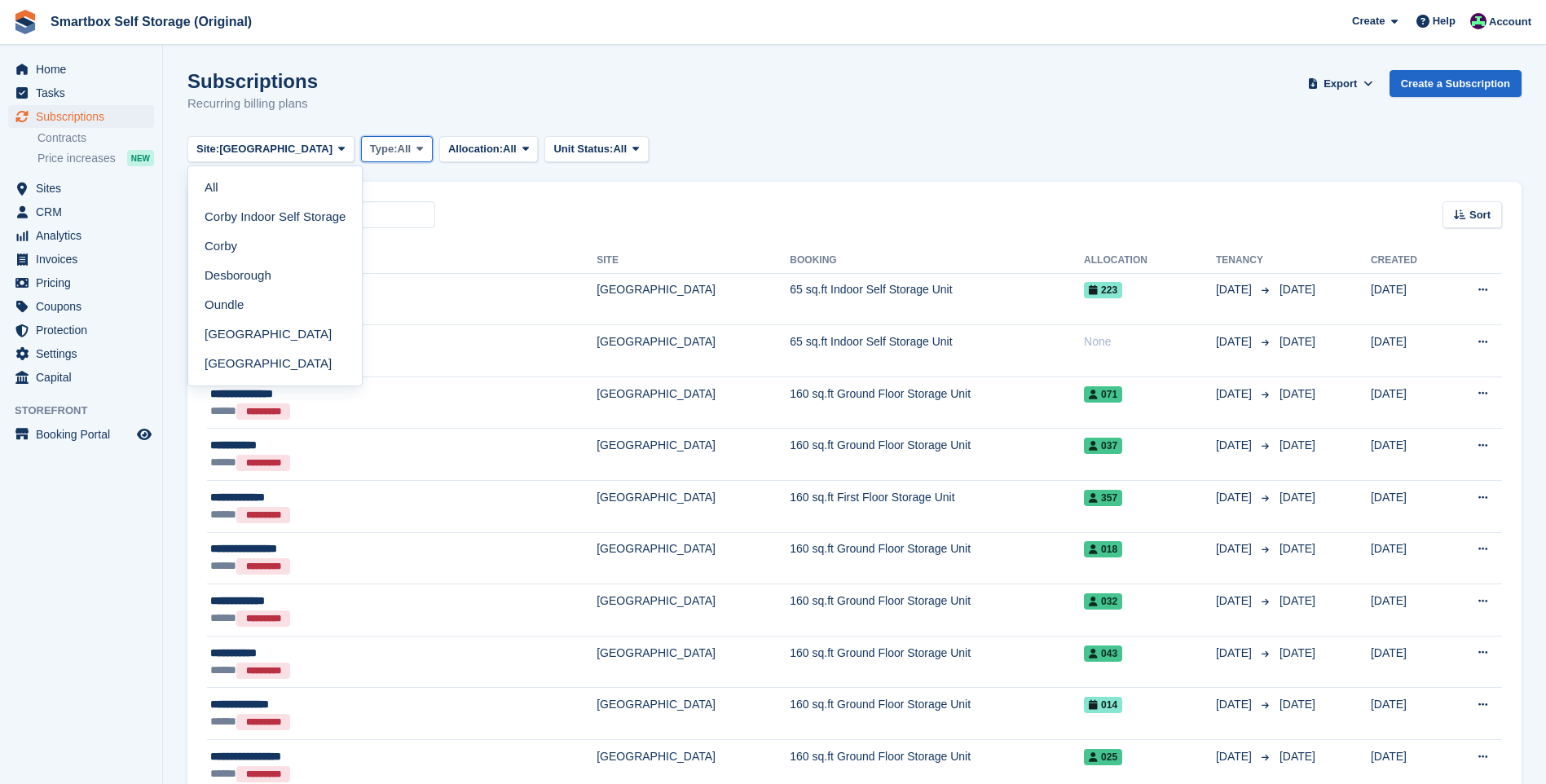
click at [370, 144] on span "Type:" at bounding box center [383, 149] width 27 height 17
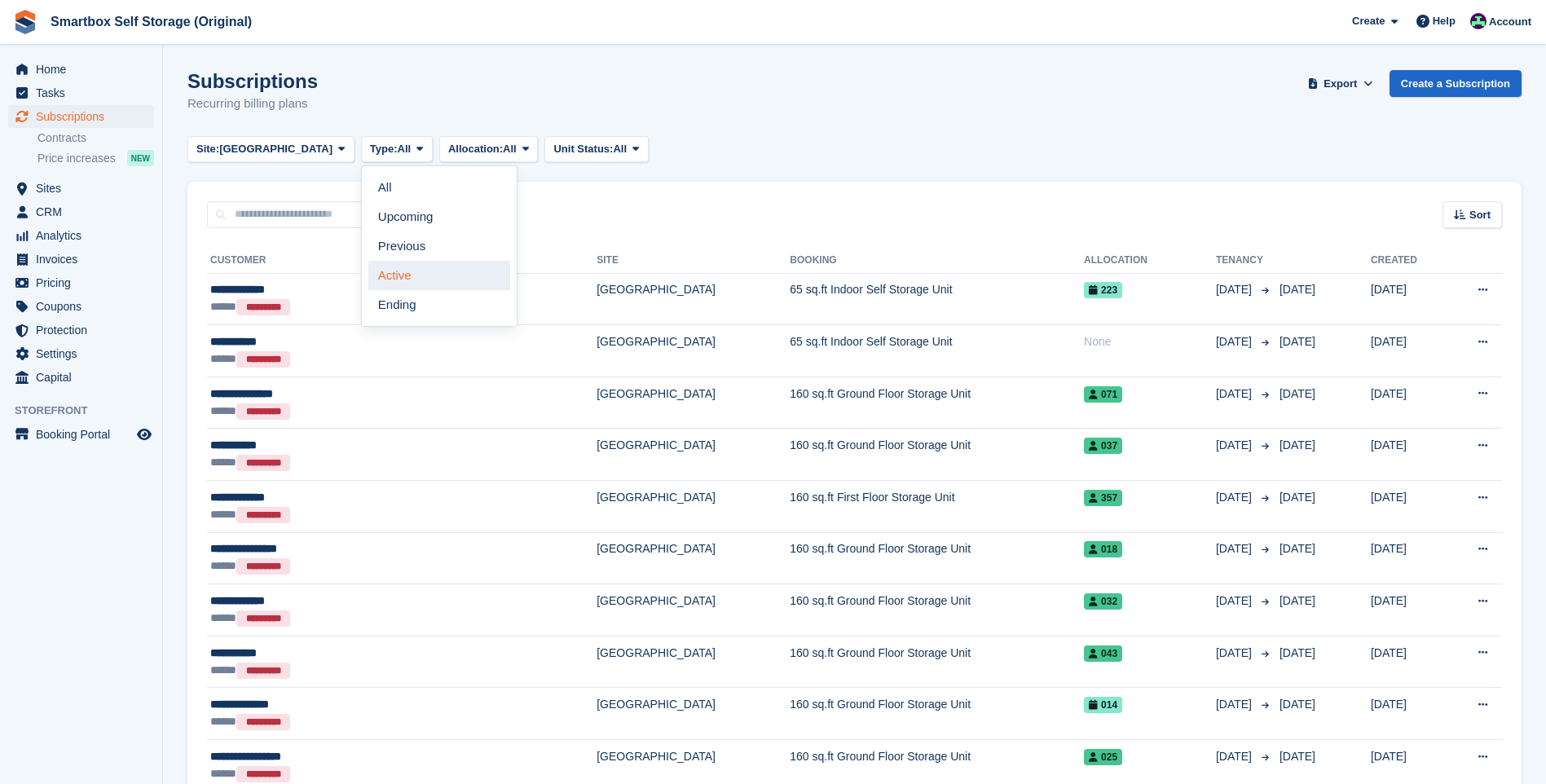
click at [369, 282] on link "Active" at bounding box center [439, 275] width 142 height 29
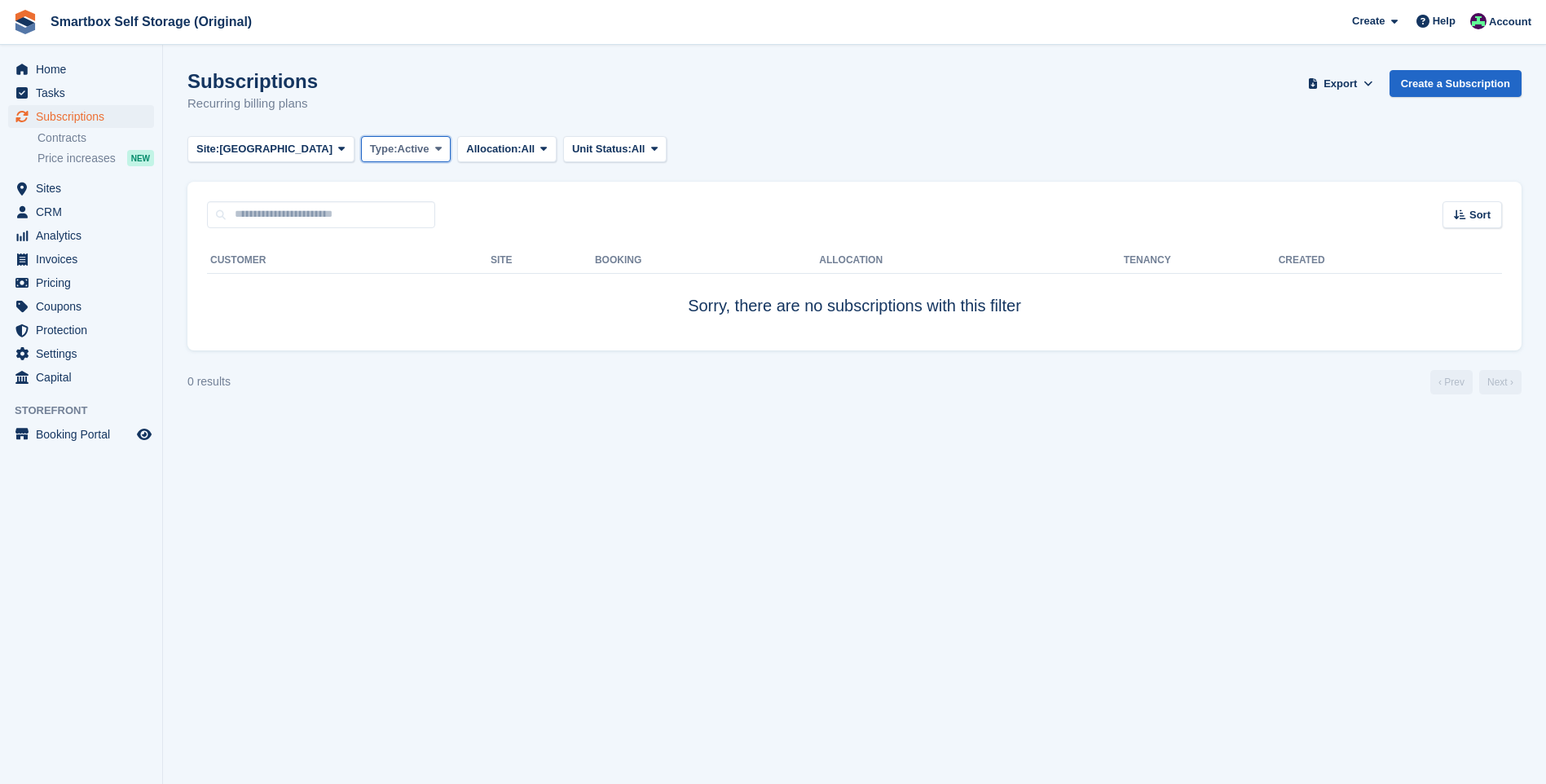
click at [361, 158] on button "Type: Active" at bounding box center [406, 149] width 91 height 27
click at [369, 175] on link "All" at bounding box center [439, 187] width 142 height 29
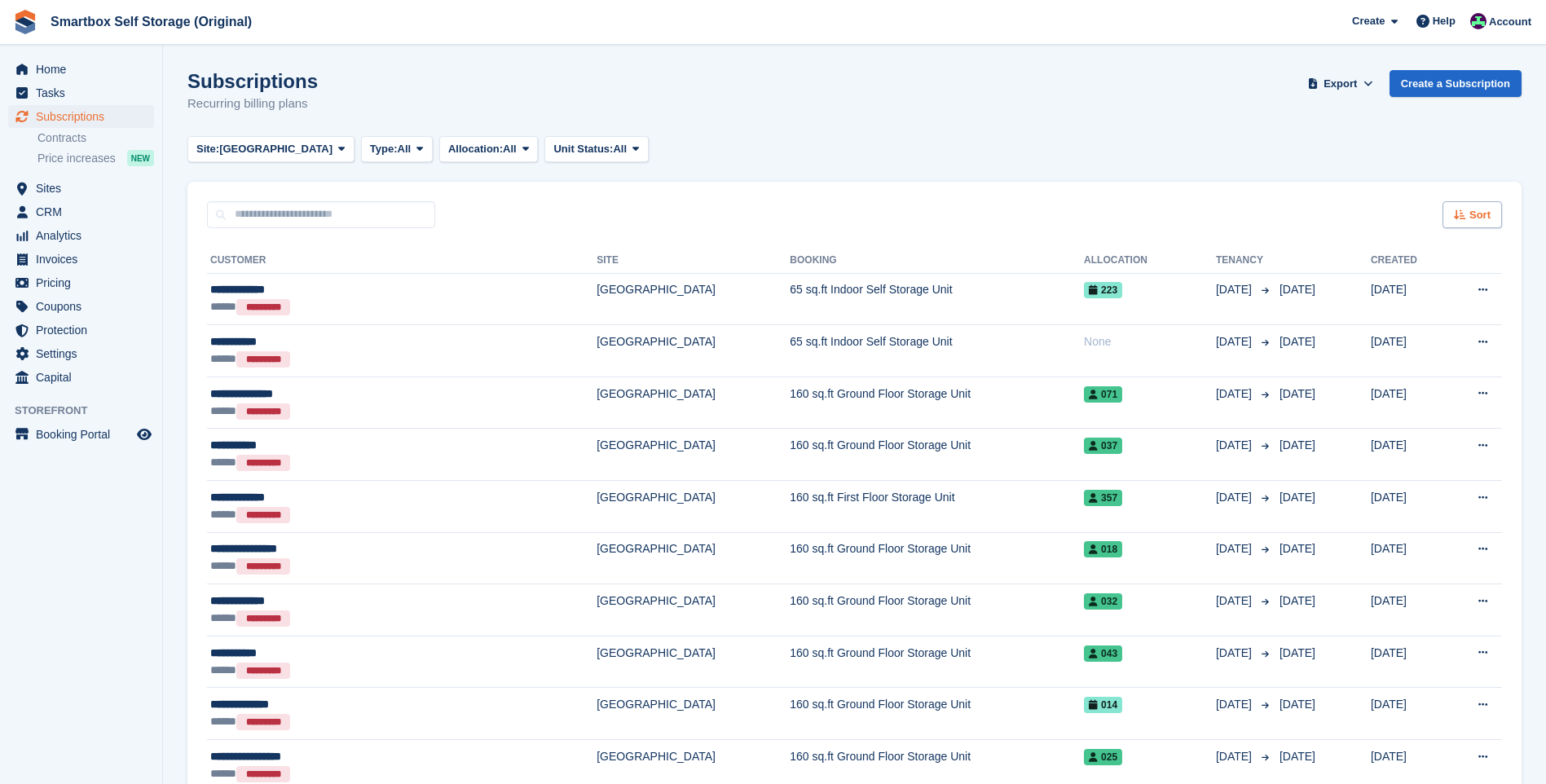
click at [1471, 204] on div "Sort" at bounding box center [1473, 214] width 60 height 27
click at [1445, 314] on div "Move in date" at bounding box center [1427, 317] width 149 height 17
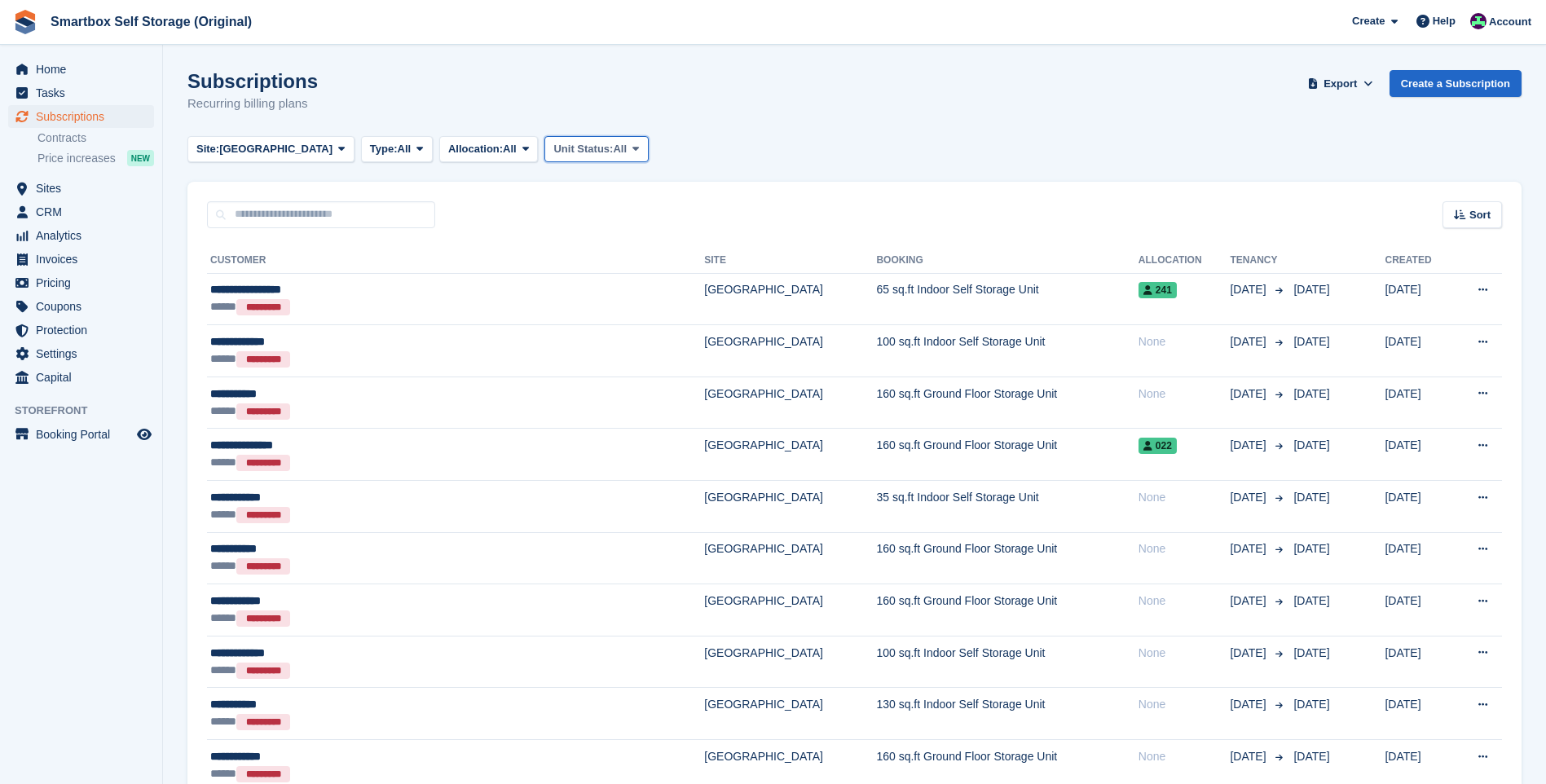
click at [544, 157] on button "Unit Status: All" at bounding box center [596, 149] width 104 height 27
click at [456, 143] on button "Allocation: All" at bounding box center [489, 149] width 100 height 27
click at [452, 208] on link "Allocated" at bounding box center [518, 216] width 142 height 29
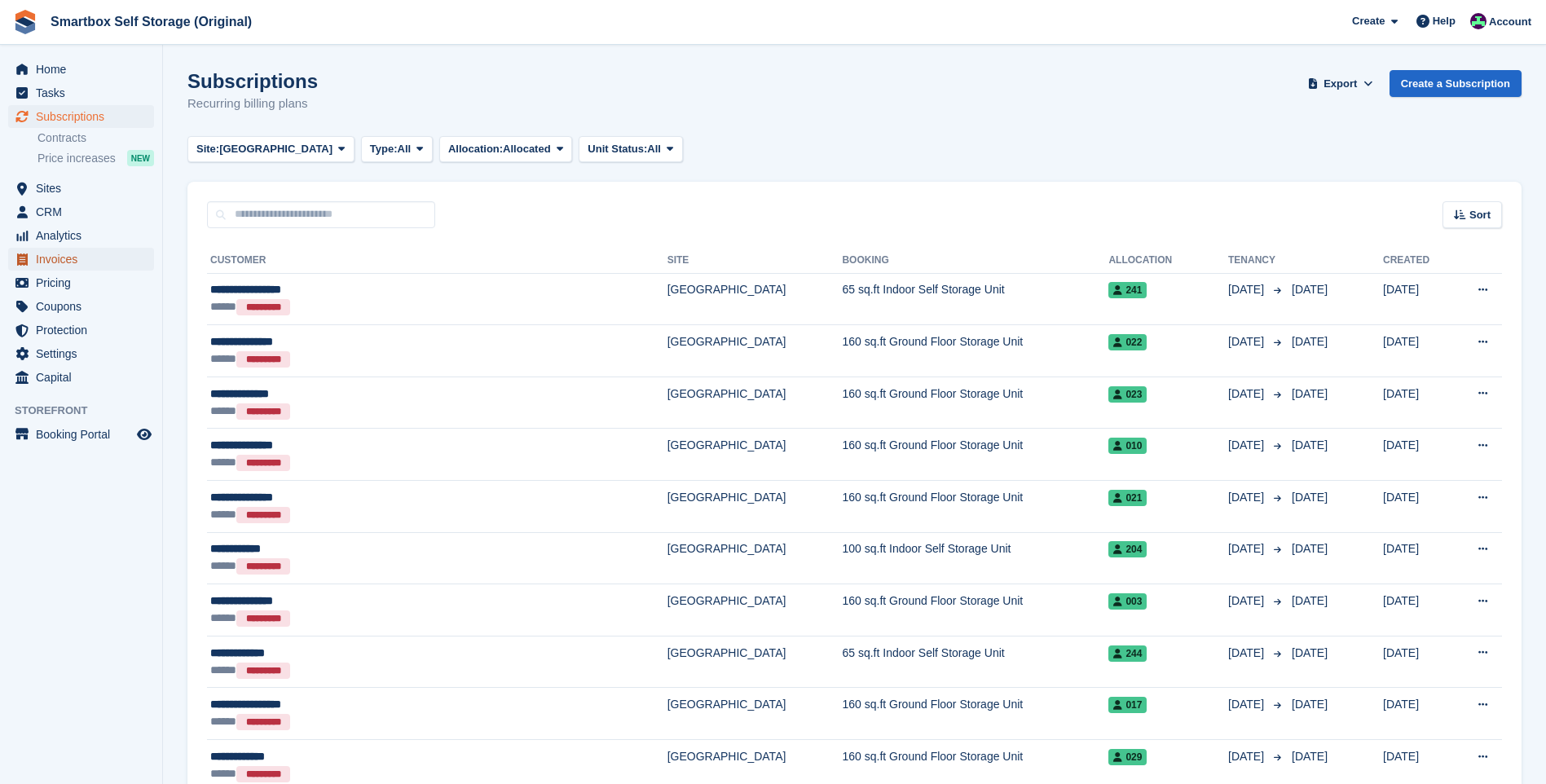
click at [85, 260] on span "Invoices" at bounding box center [85, 258] width 98 height 22
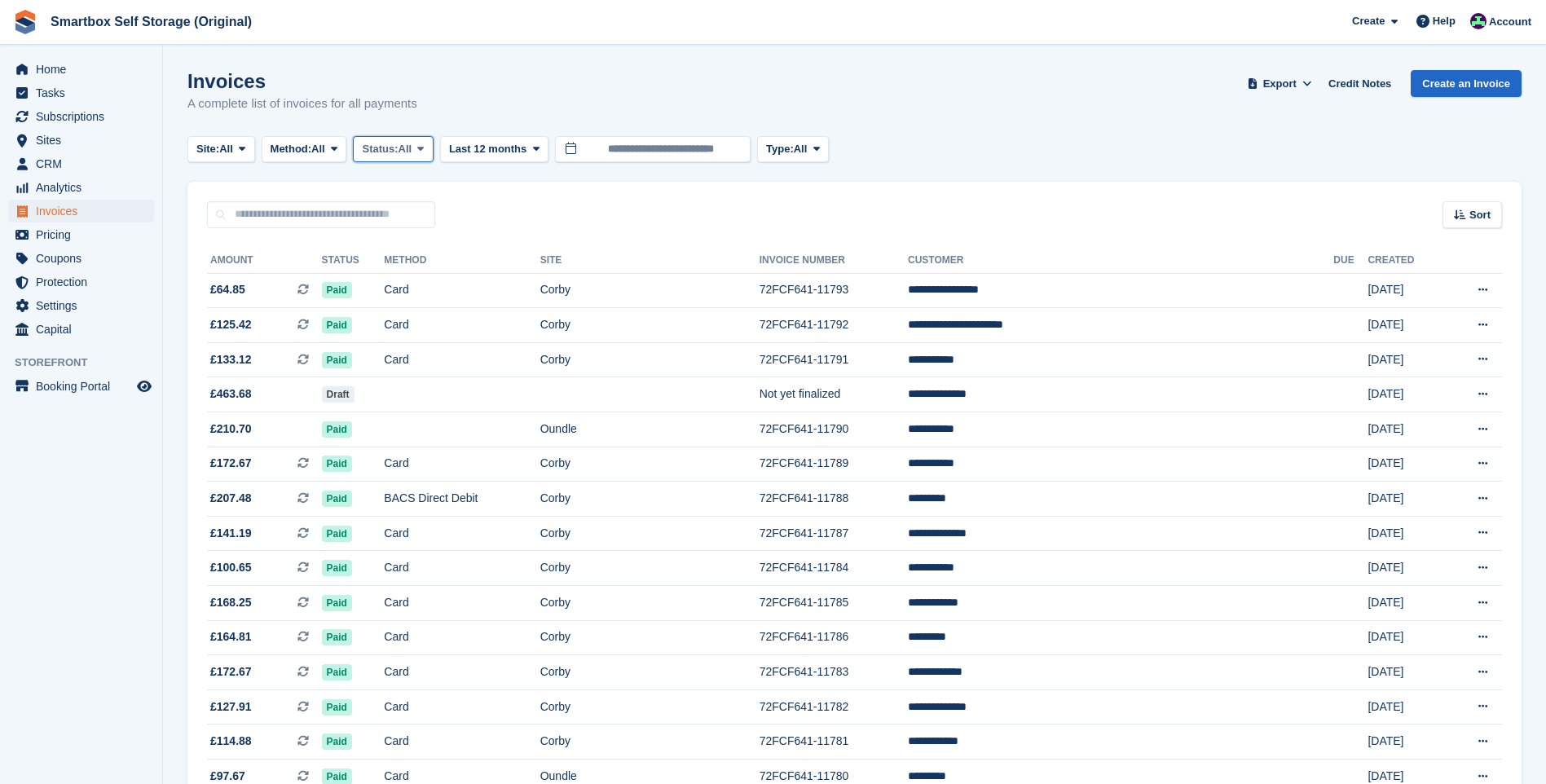
click at [398, 148] on span "Status:" at bounding box center [380, 149] width 36 height 17
click at [401, 266] on link "Open" at bounding box center [431, 275] width 142 height 29
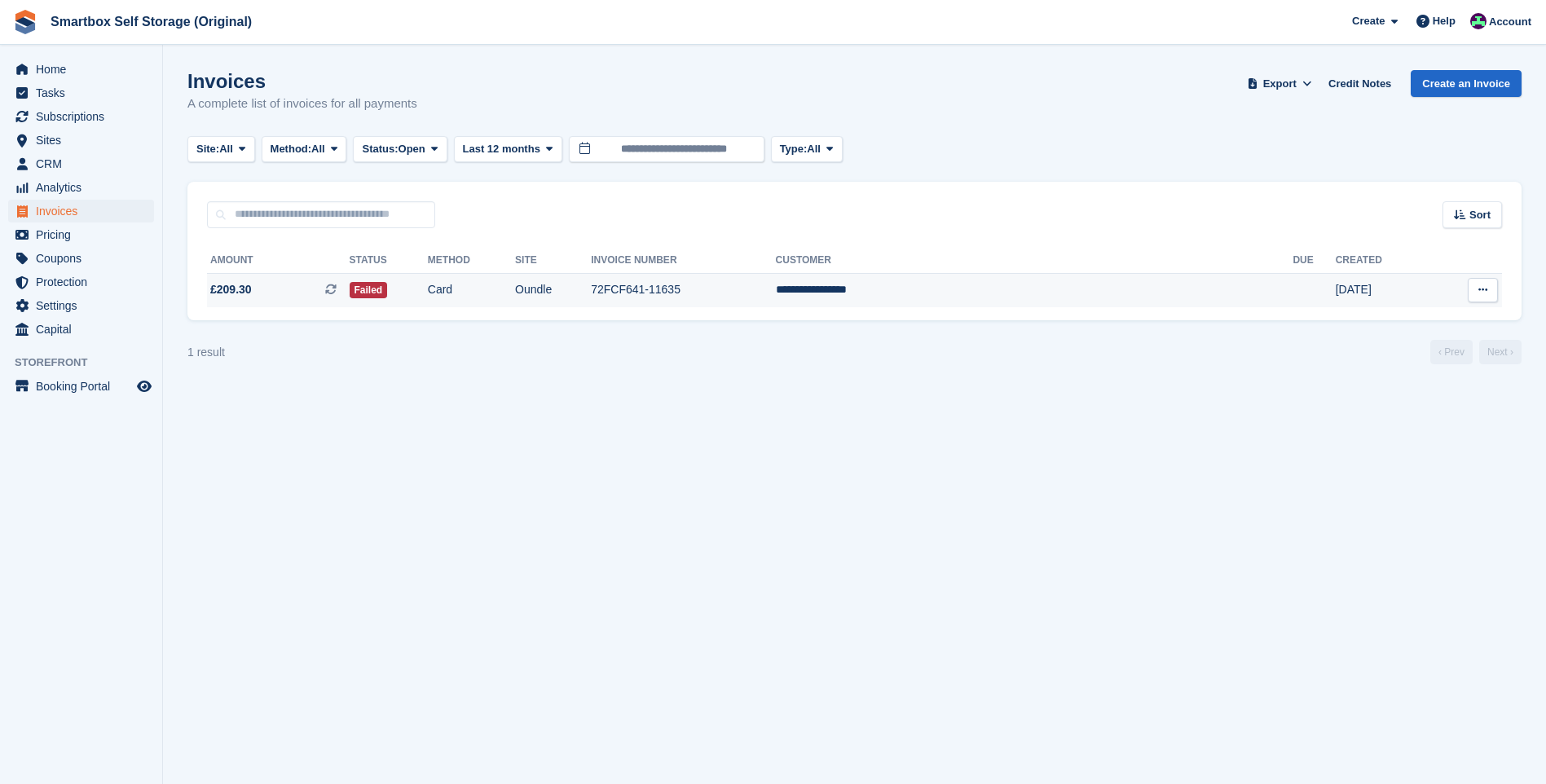
click at [515, 286] on td "Card" at bounding box center [471, 290] width 87 height 34
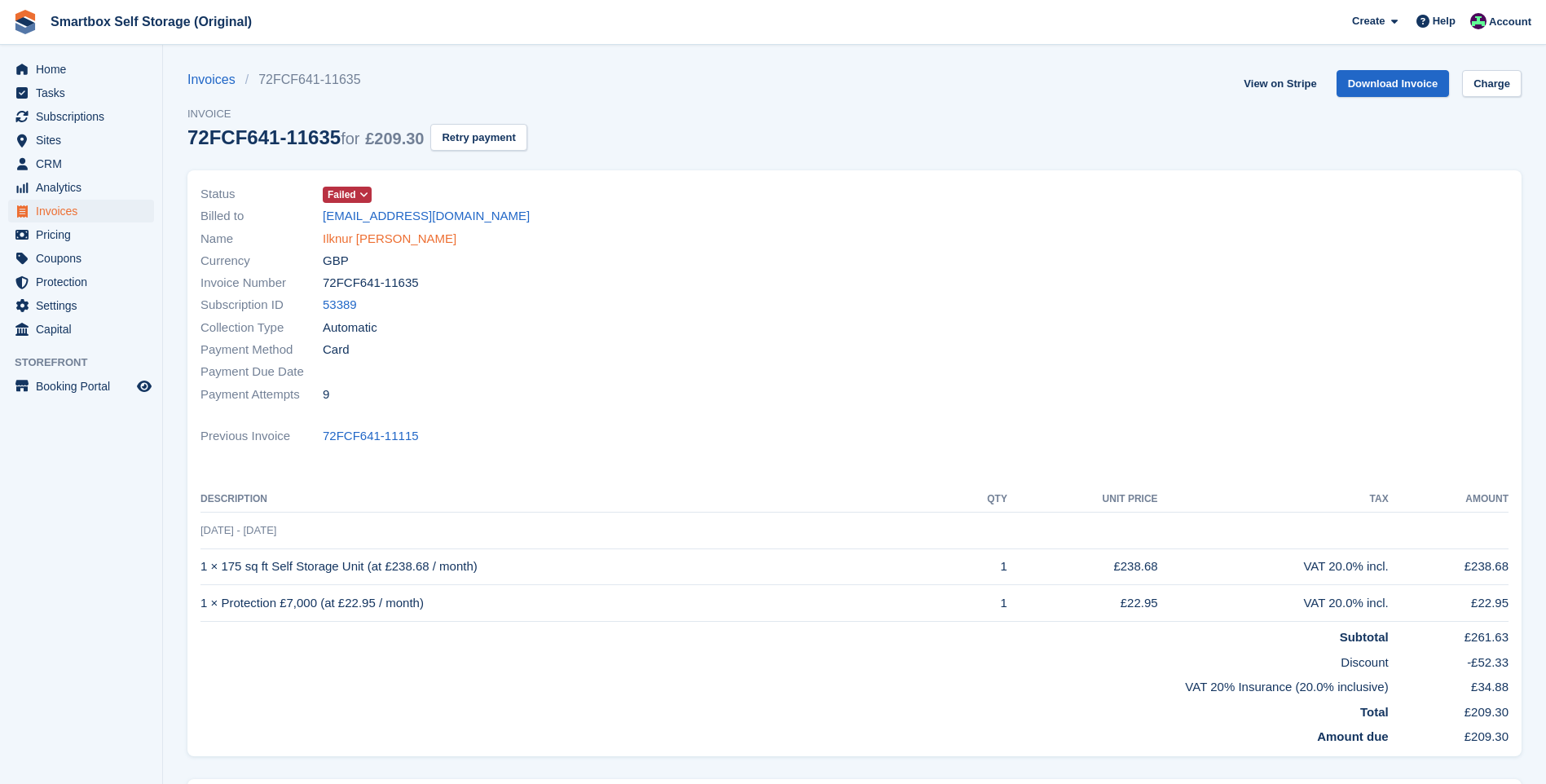
click at [356, 235] on link "Ilknur [PERSON_NAME]" at bounding box center [390, 239] width 134 height 19
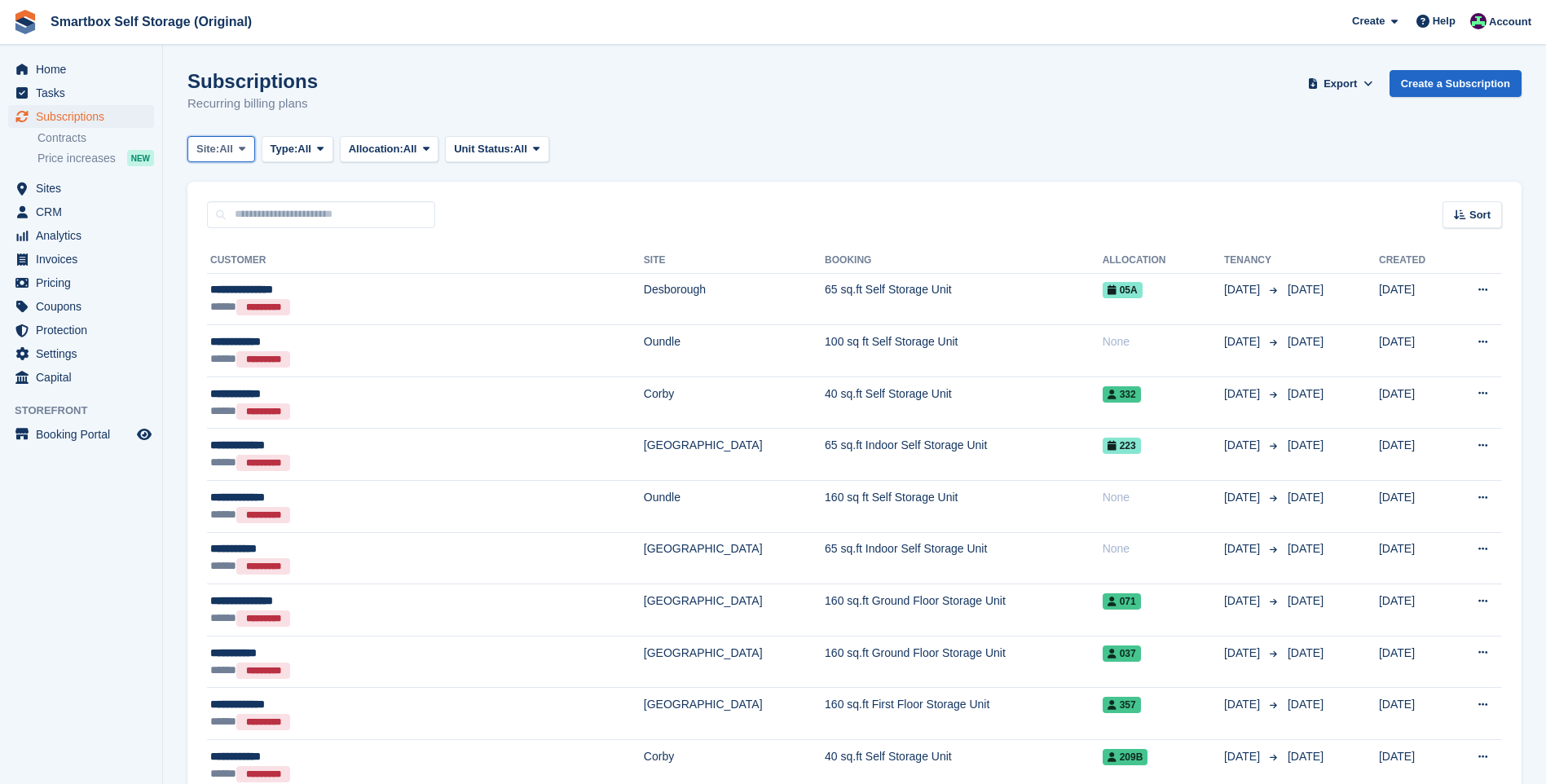
click at [228, 151] on span "All" at bounding box center [226, 149] width 14 height 17
click at [266, 333] on link "[GEOGRAPHIC_DATA]" at bounding box center [275, 334] width 160 height 29
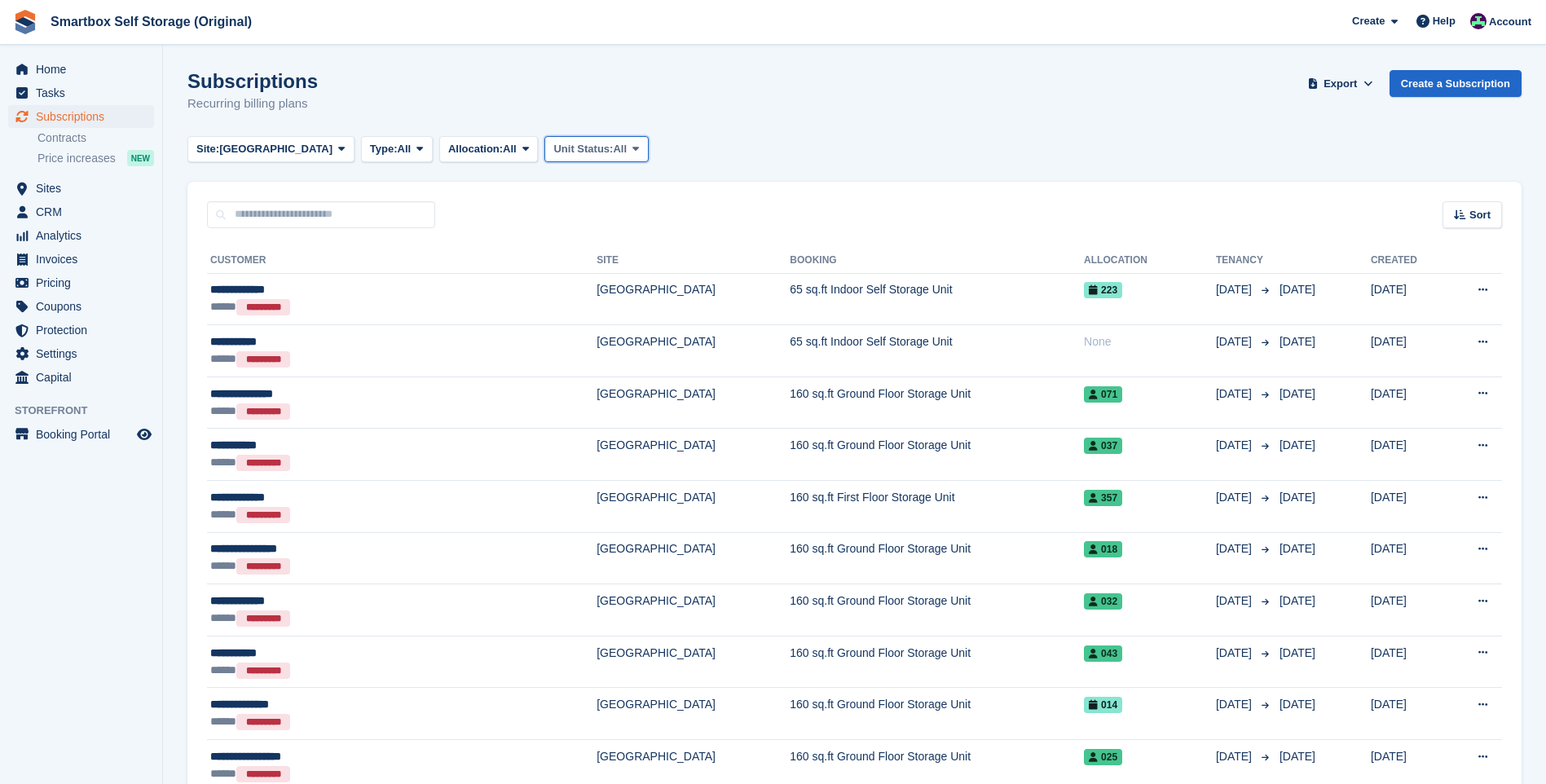
click at [553, 149] on span "Unit Status:" at bounding box center [583, 149] width 60 height 17
click at [449, 147] on span "Allocation:" at bounding box center [476, 149] width 55 height 17
click at [457, 208] on link "Allocated" at bounding box center [518, 216] width 142 height 29
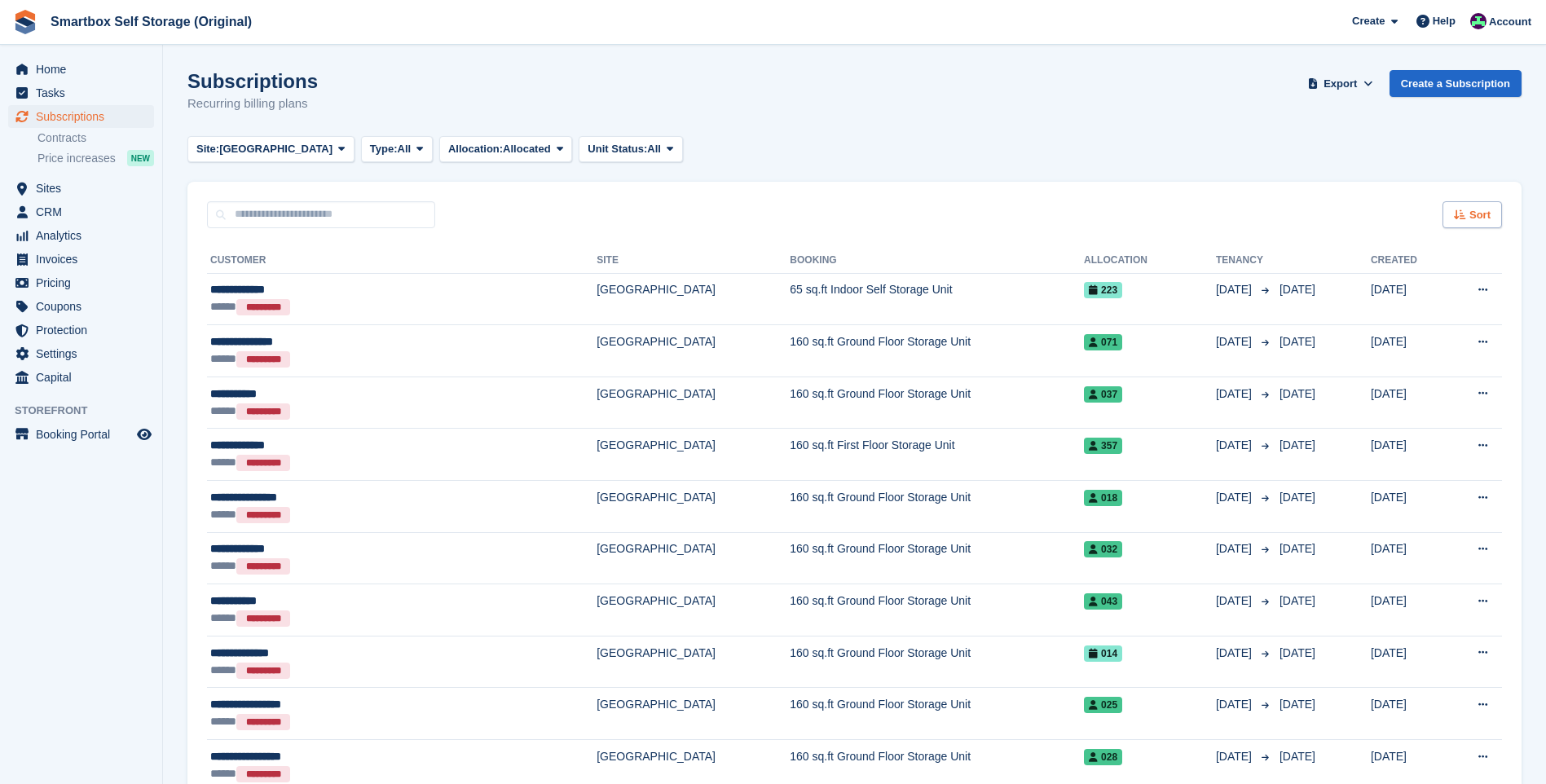
click at [1461, 212] on icon at bounding box center [1460, 214] width 12 height 11
click at [1426, 318] on span "Move in date" at bounding box center [1404, 317] width 65 height 13
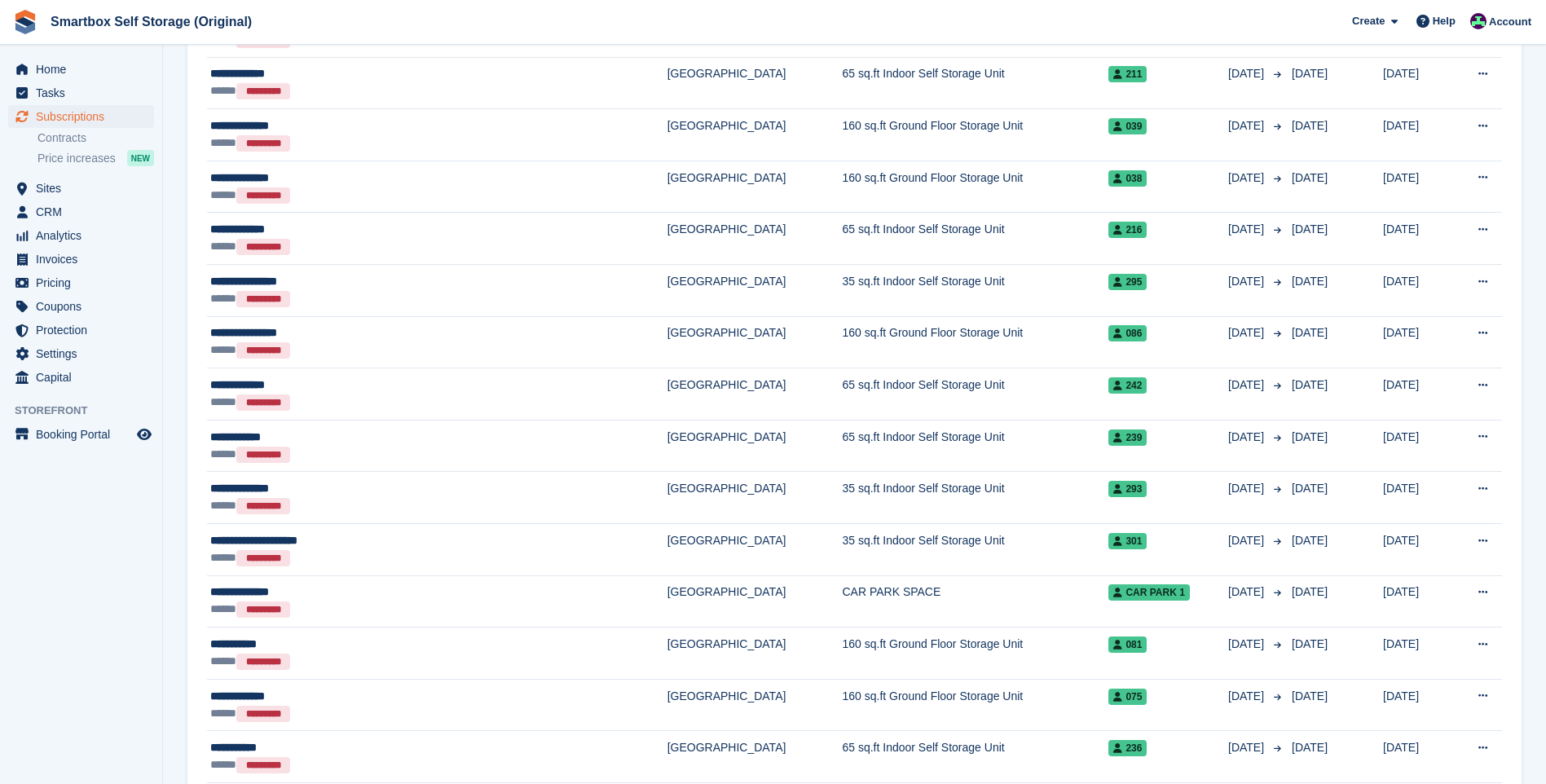
scroll to position [2161, 0]
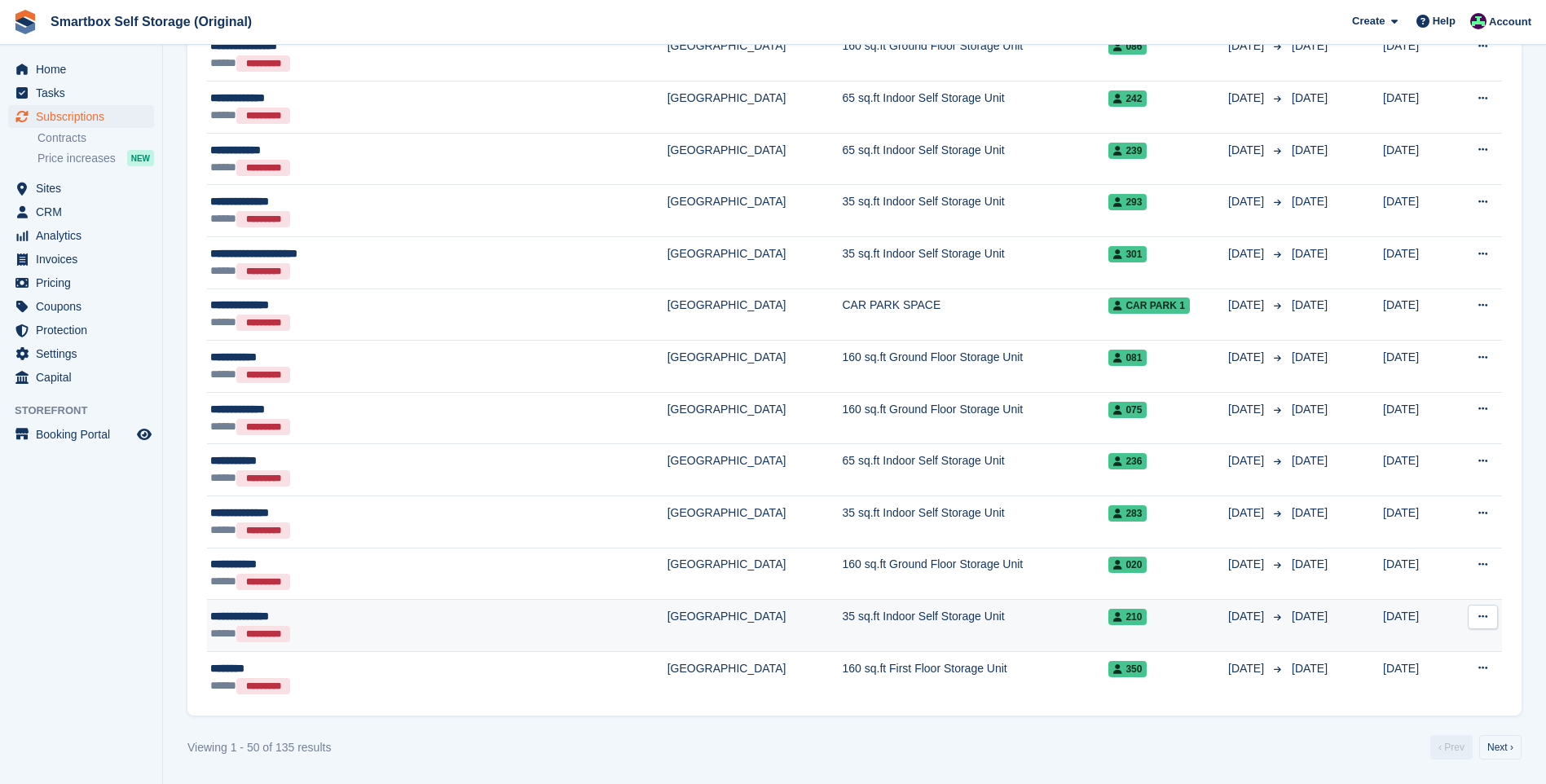
drag, startPoint x: 335, startPoint y: 630, endPoint x: 353, endPoint y: 619, distance: 21.1
click at [335, 630] on div "***** *********" at bounding box center [365, 634] width 309 height 17
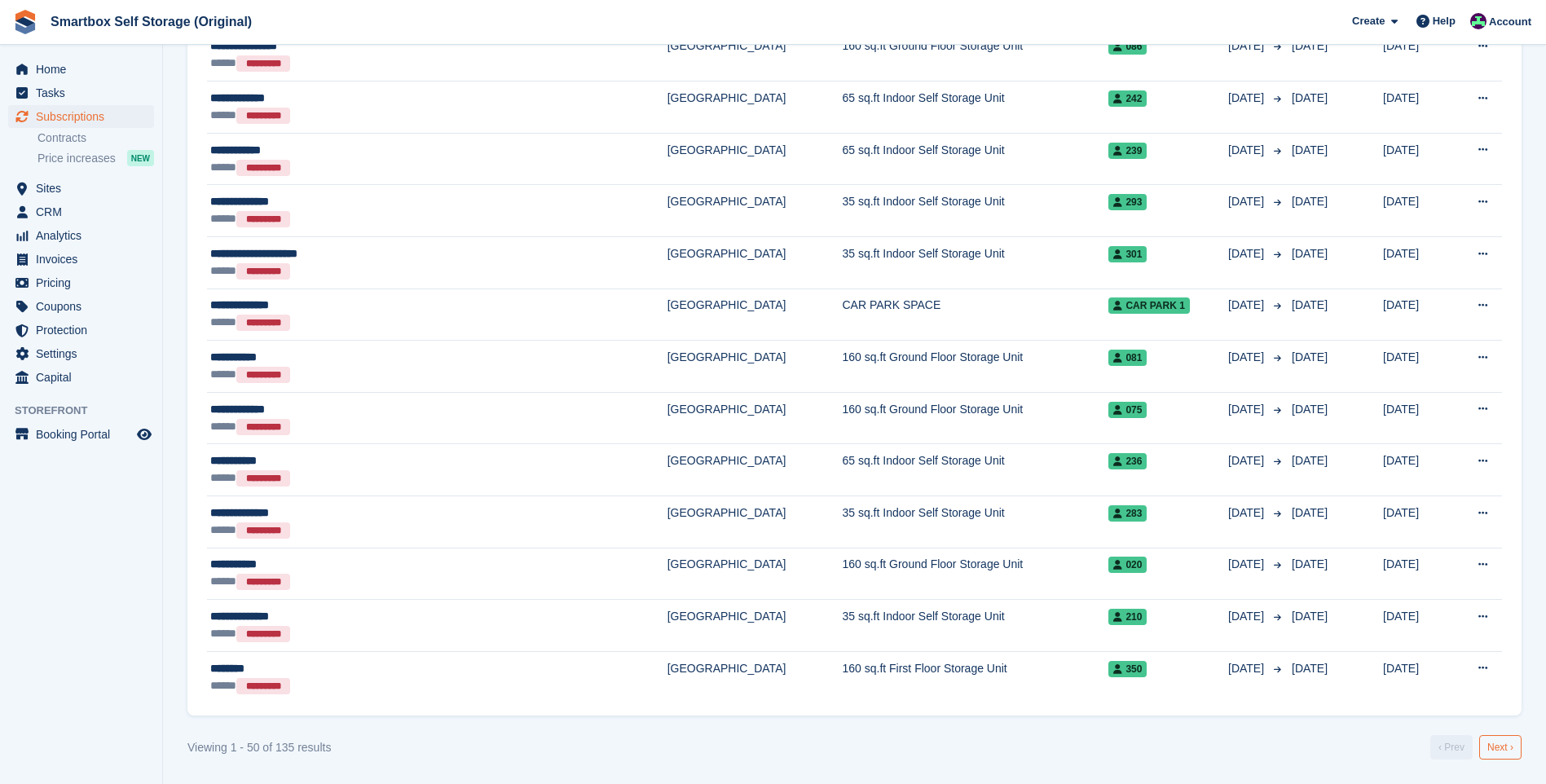
click at [1514, 742] on link "Next ›" at bounding box center [1500, 747] width 42 height 24
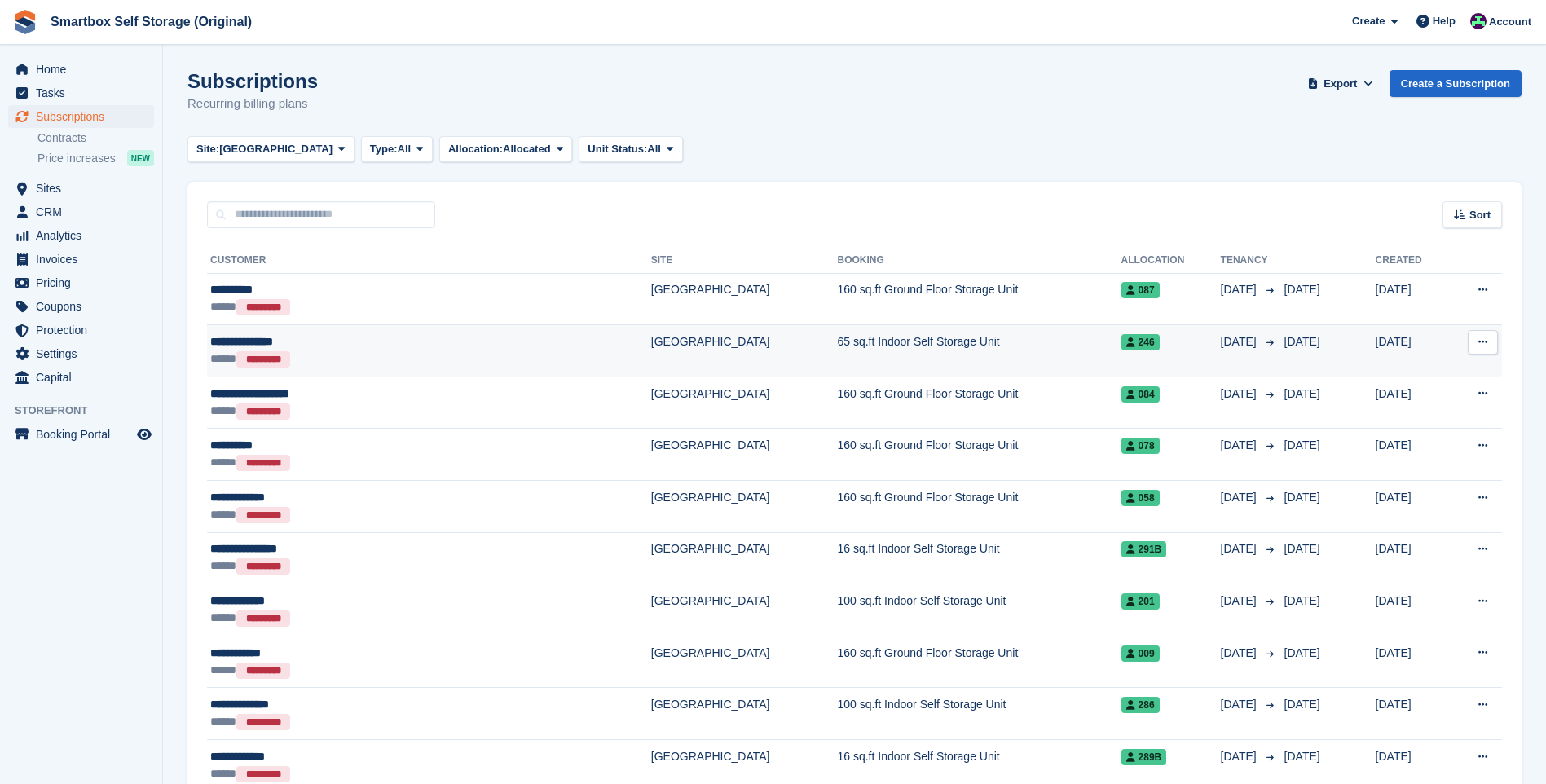
click at [453, 342] on div "**********" at bounding box center [350, 341] width 280 height 17
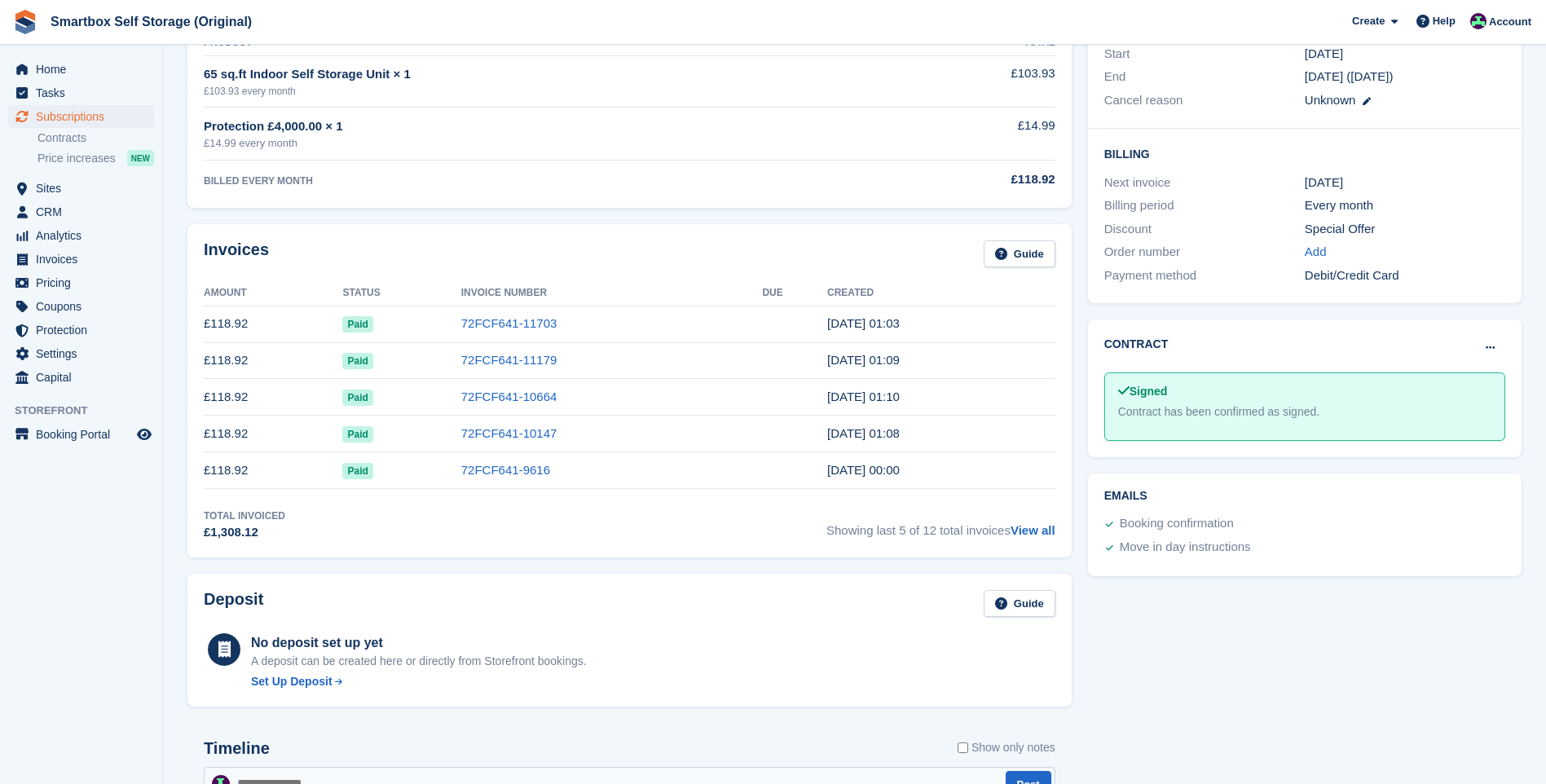
scroll to position [326, 0]
click at [1037, 534] on link "View all" at bounding box center [1033, 531] width 45 height 14
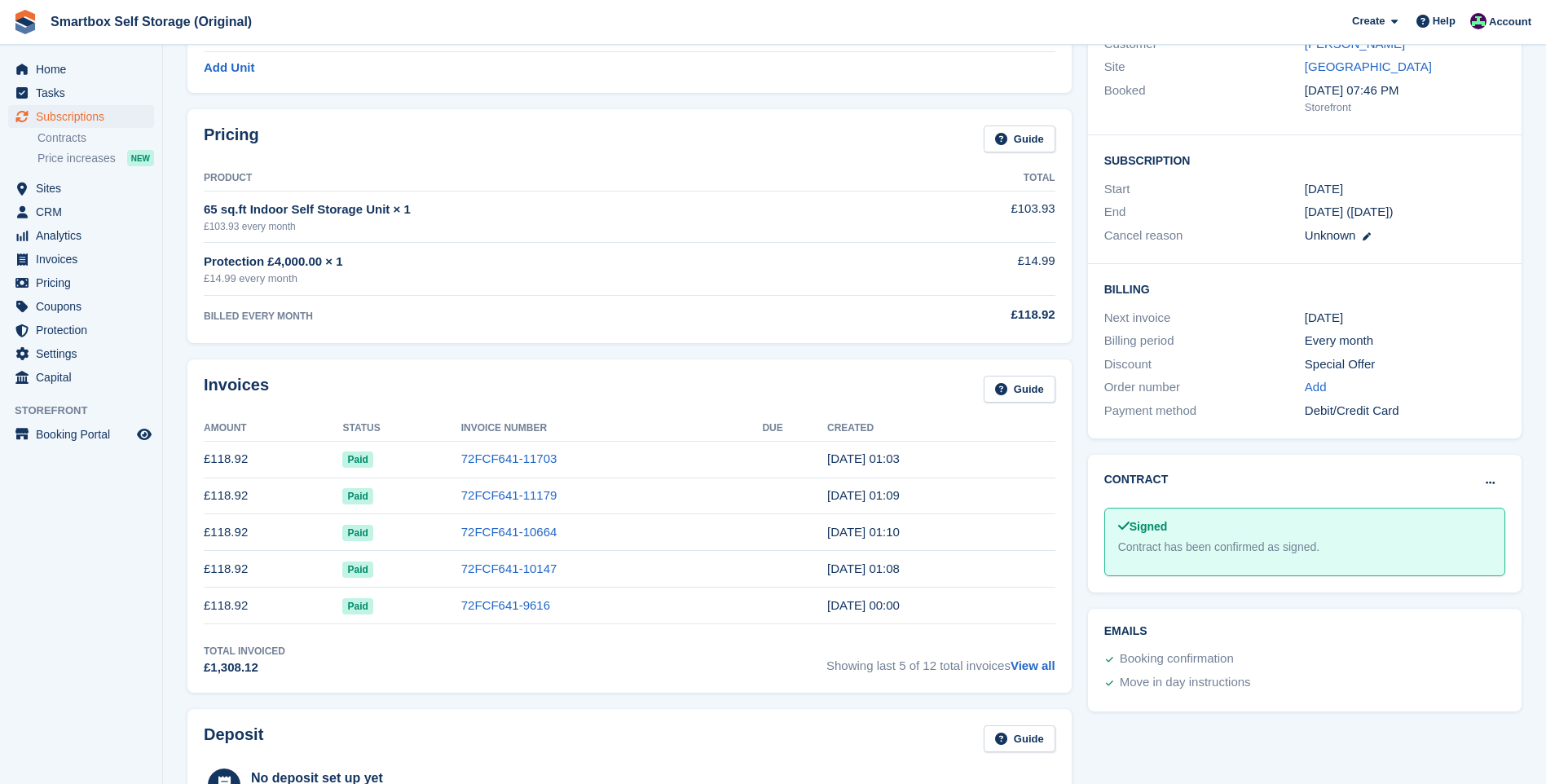
scroll to position [81, 0]
